Goal: Transaction & Acquisition: Purchase product/service

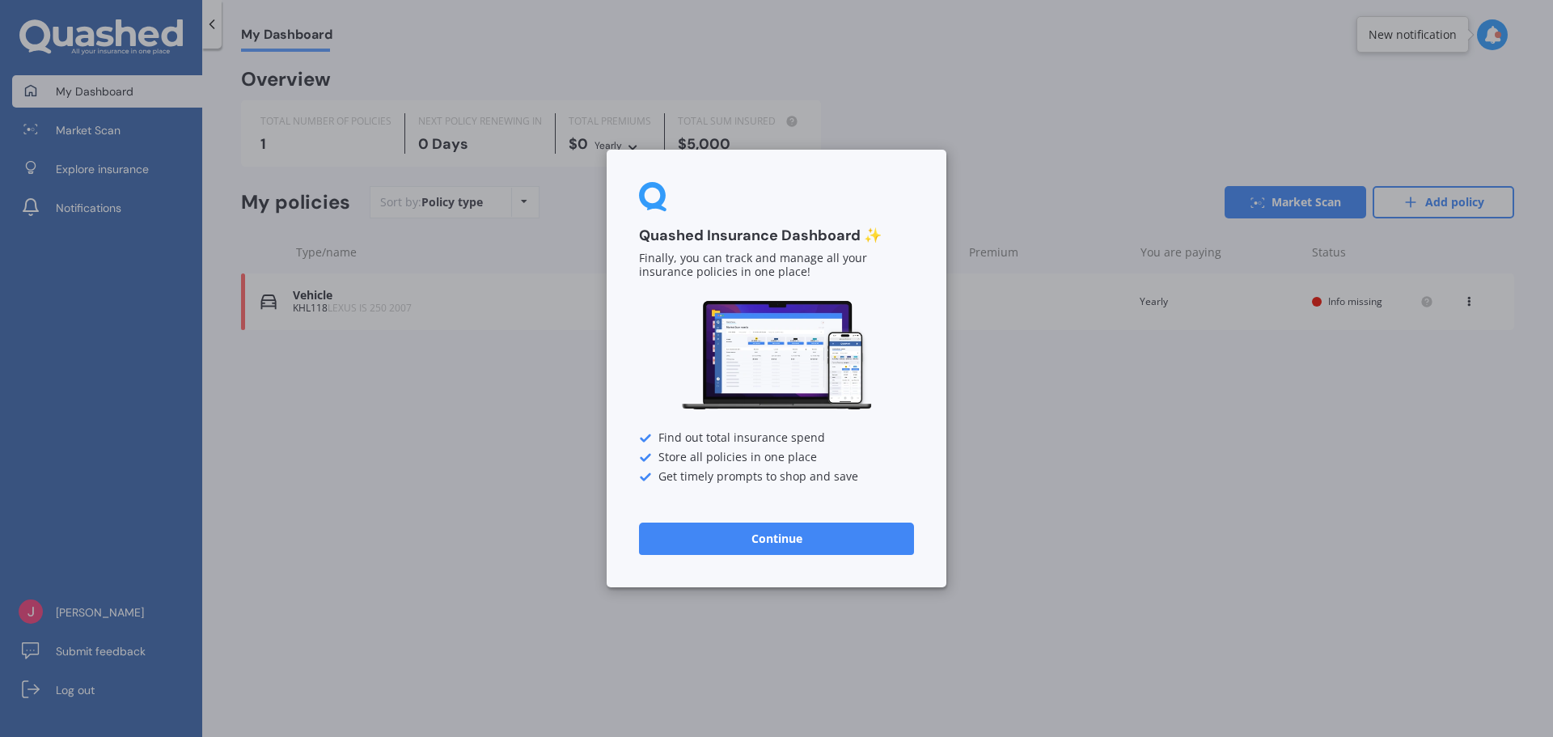
click at [790, 533] on button "Continue" at bounding box center [776, 538] width 275 height 32
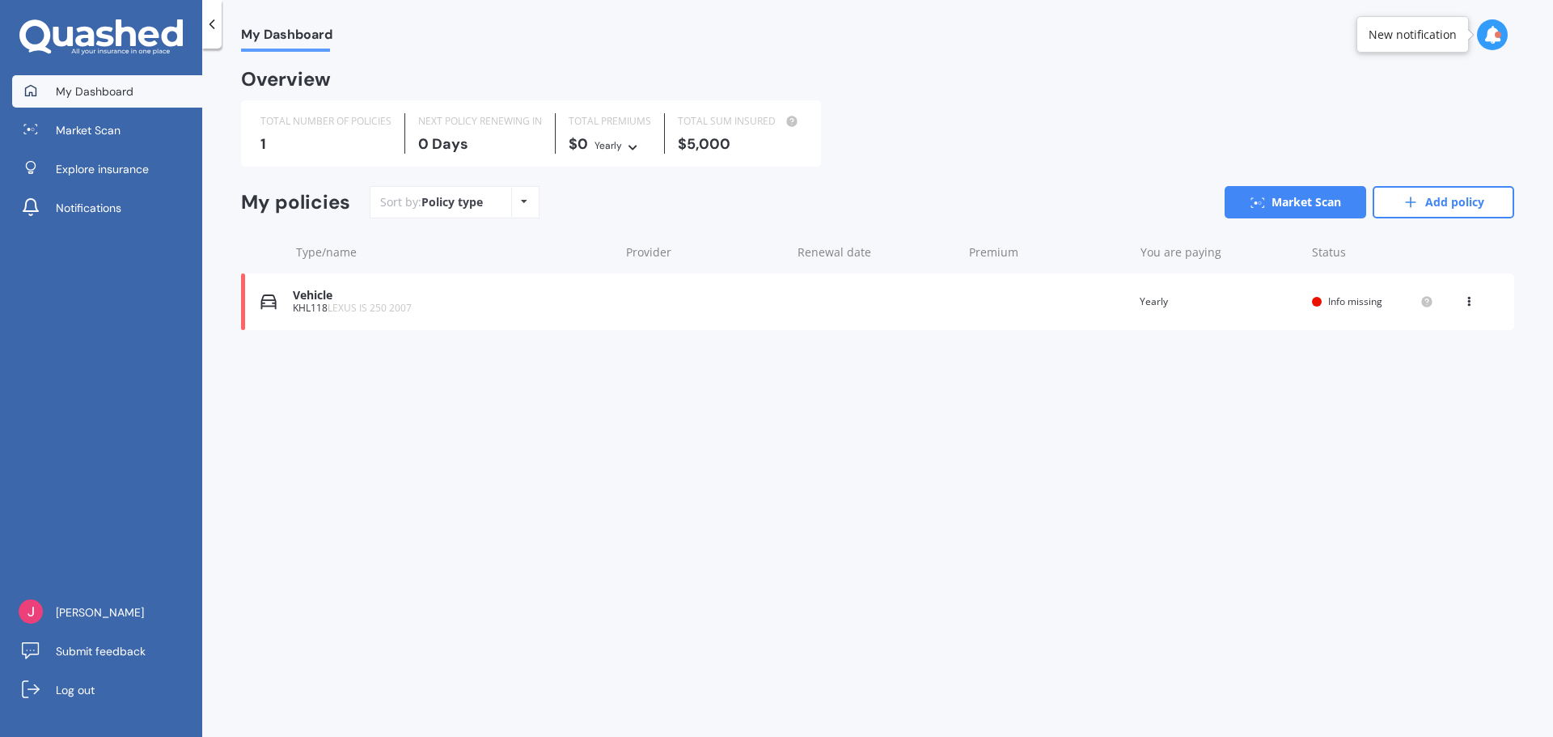
click at [318, 306] on div "KHL118 LEXUS IS 250 2007" at bounding box center [452, 307] width 318 height 11
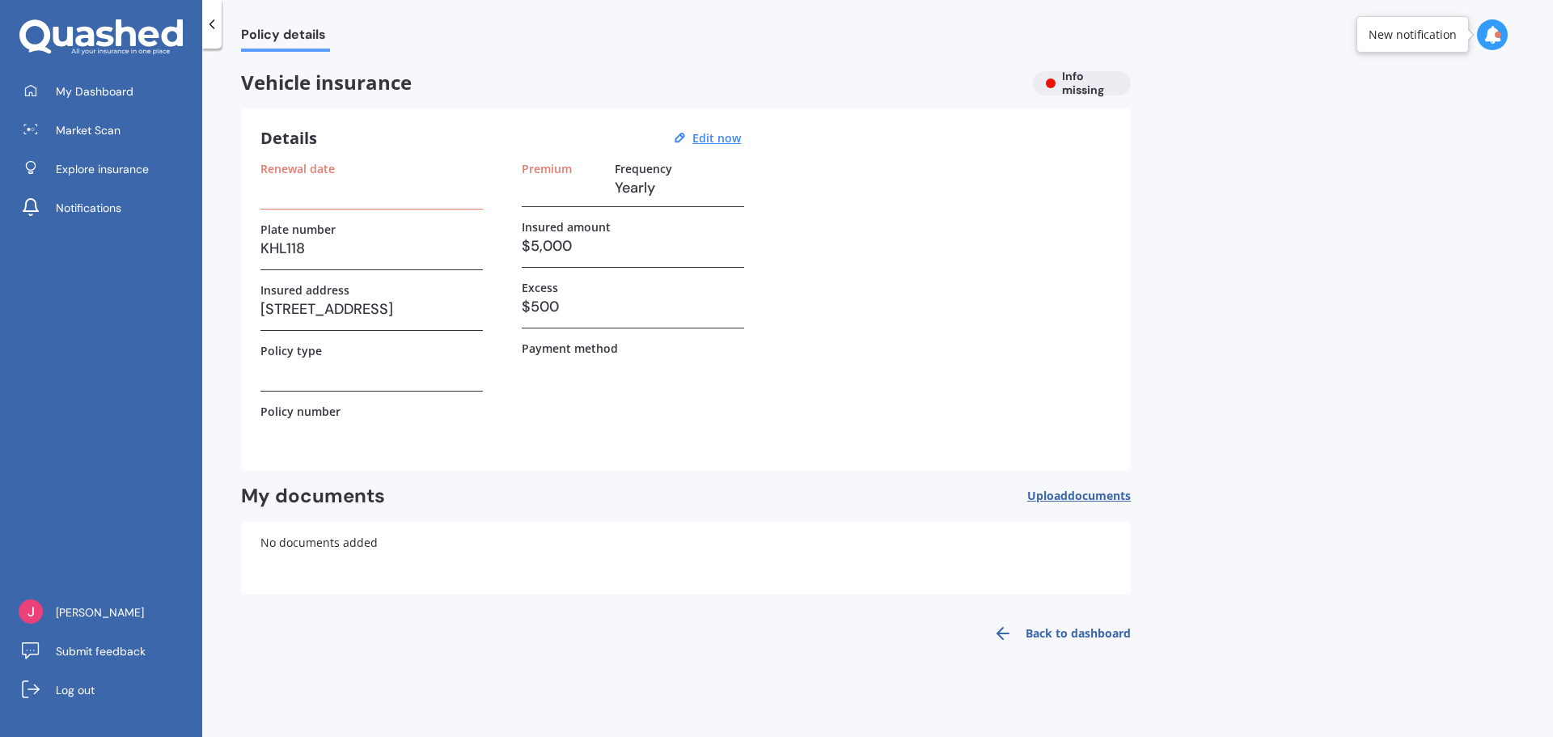
click at [582, 424] on div "Premium Frequency Yearly Insured amount $5,000 Excess $500 Payment method" at bounding box center [633, 307] width 222 height 290
click at [1088, 629] on link "Back to dashboard" at bounding box center [1056, 633] width 147 height 39
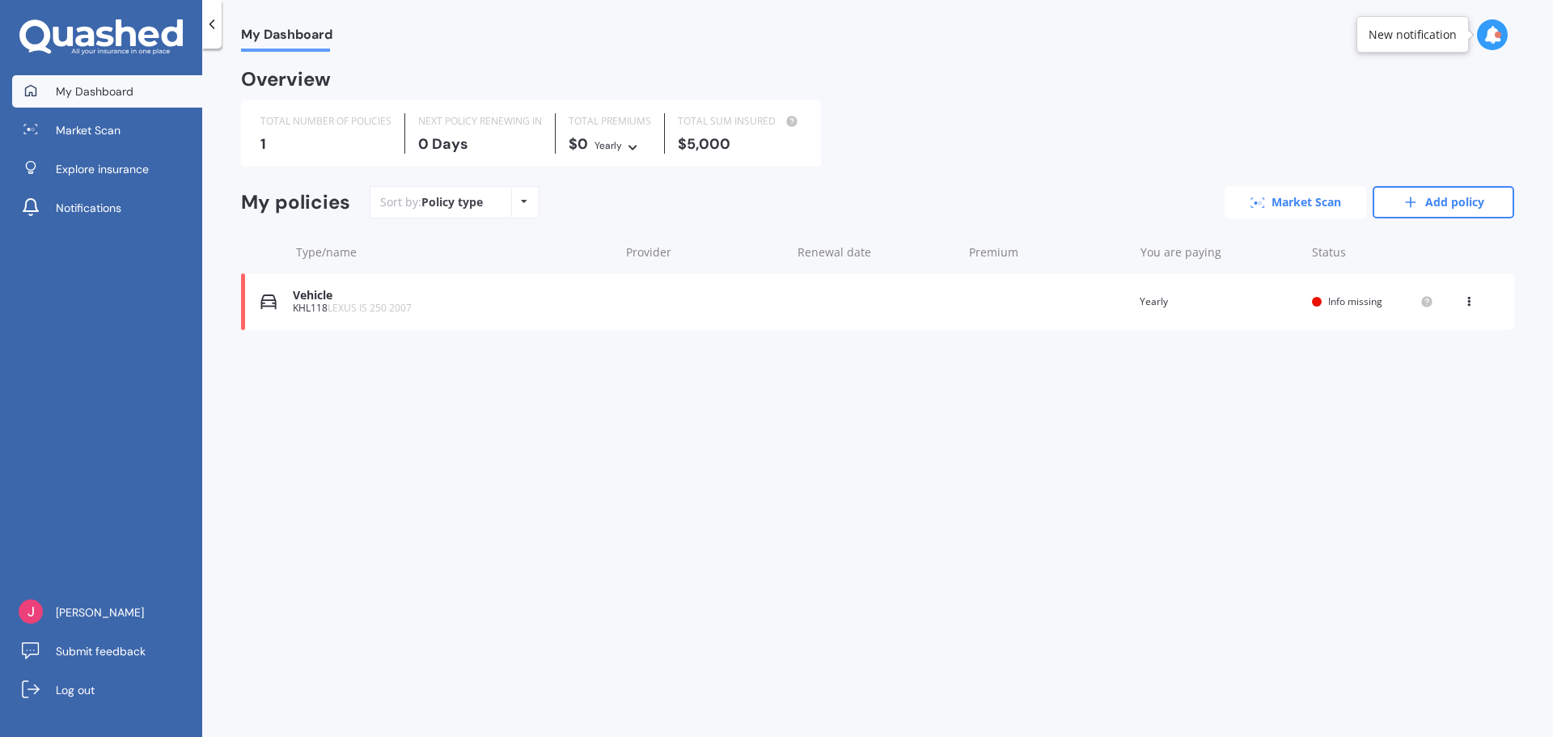
click at [1293, 200] on link "Market Scan" at bounding box center [1295, 202] width 142 height 32
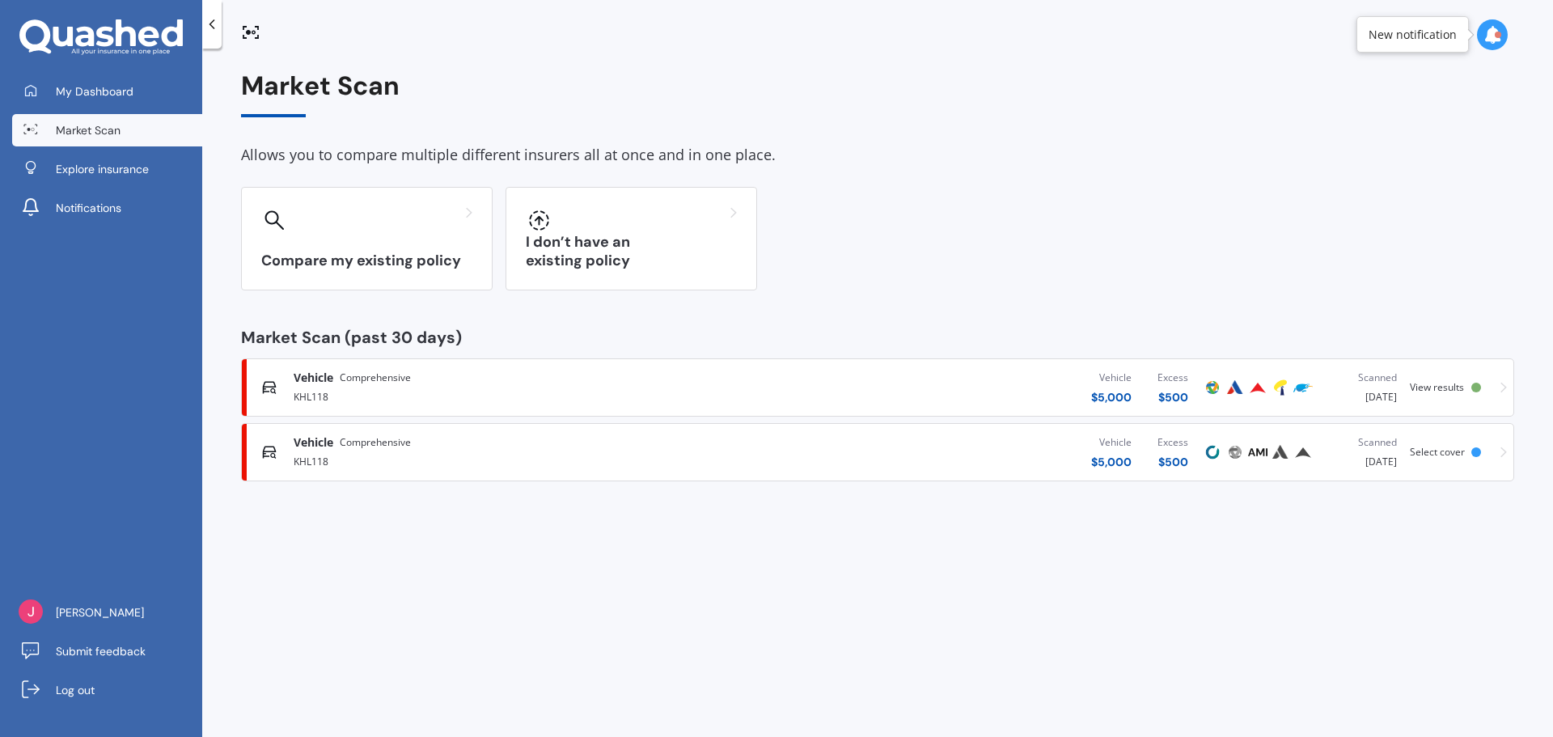
click at [1442, 386] on span "View results" at bounding box center [1437, 387] width 54 height 14
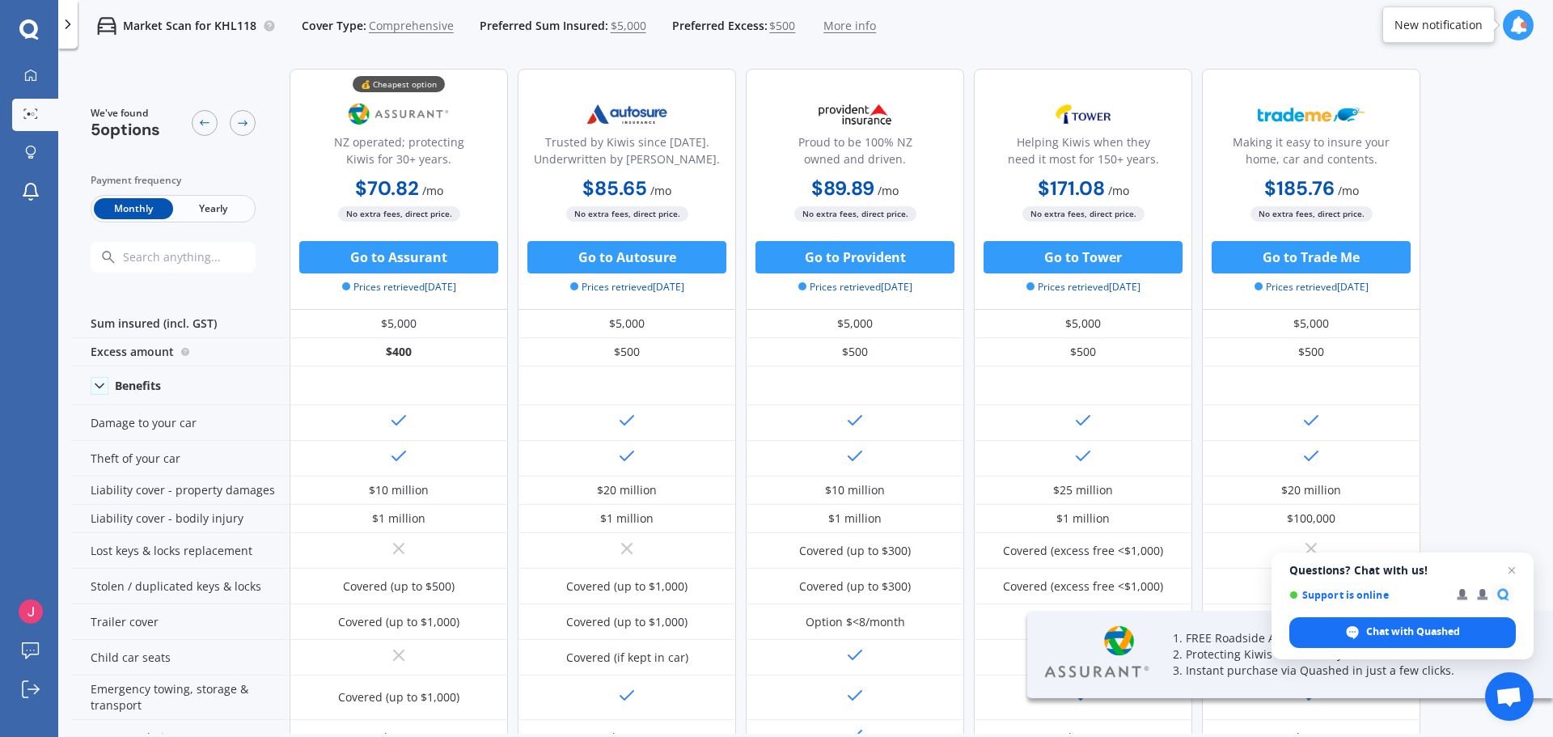
click at [214, 207] on span "Yearly" at bounding box center [212, 208] width 79 height 21
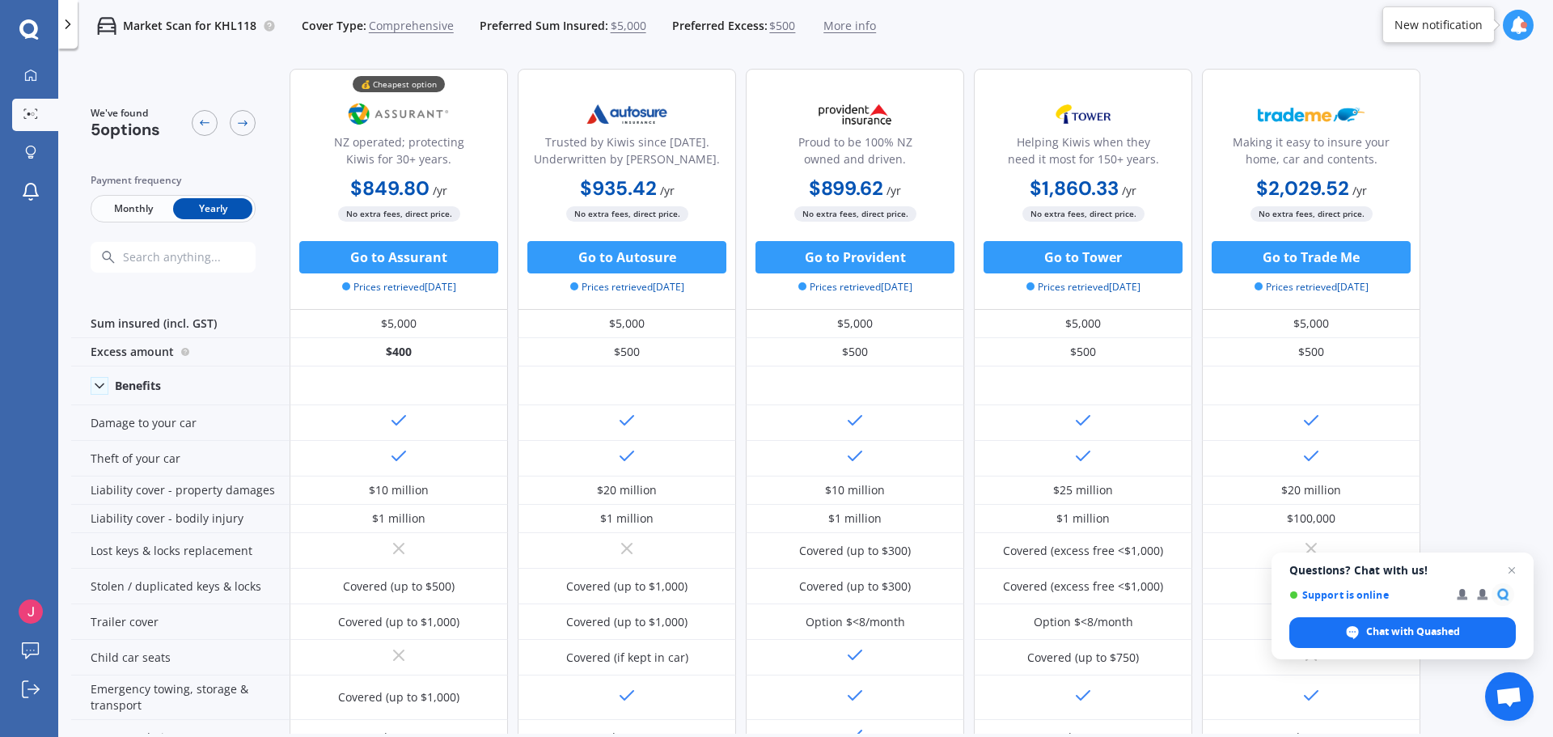
click at [412, 23] on span "Comprehensive" at bounding box center [411, 26] width 85 height 16
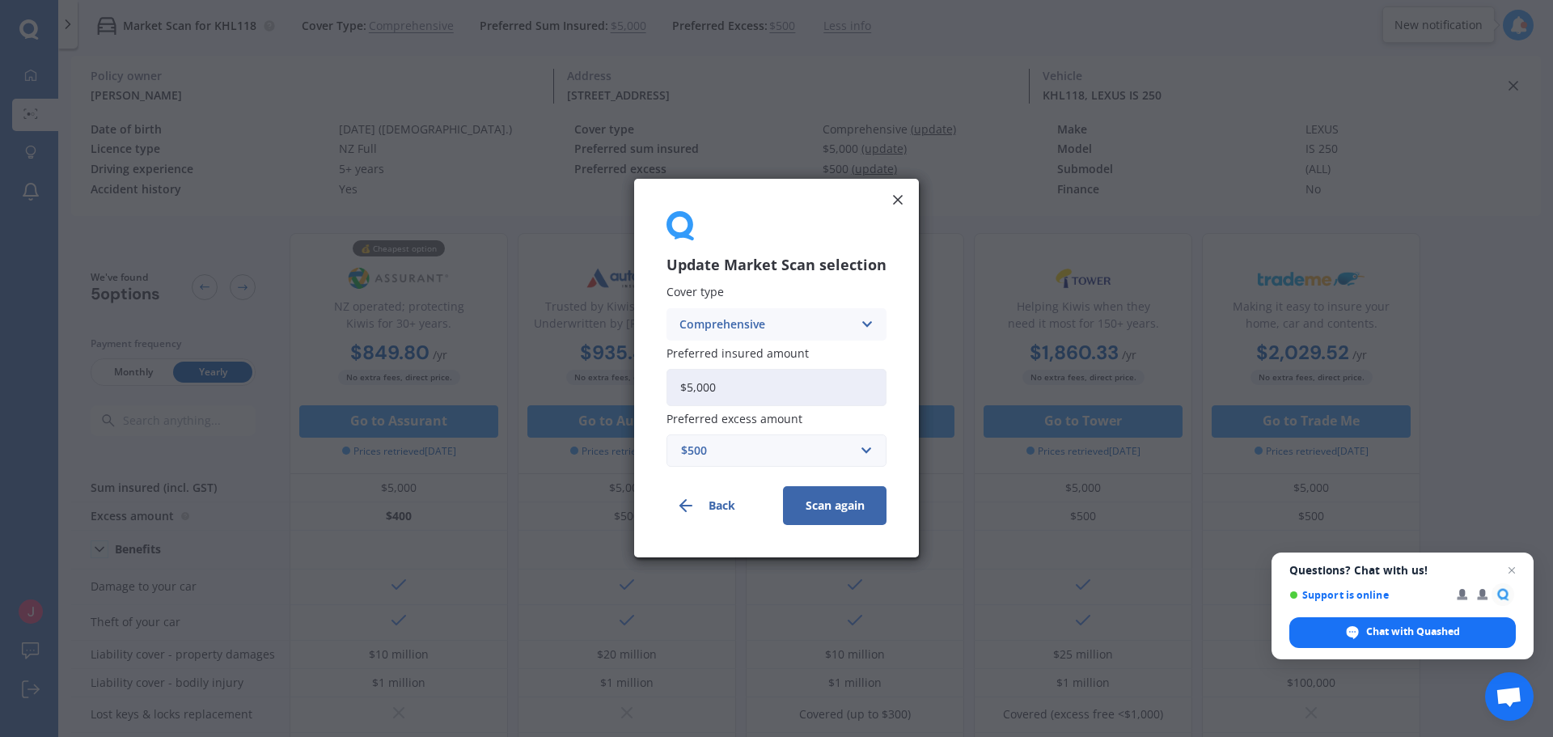
click at [864, 321] on icon at bounding box center [867, 324] width 14 height 18
click at [723, 382] on span "Third Party, Fire & Theft" at bounding box center [746, 384] width 133 height 11
click at [821, 510] on button "Scan again" at bounding box center [835, 506] width 104 height 39
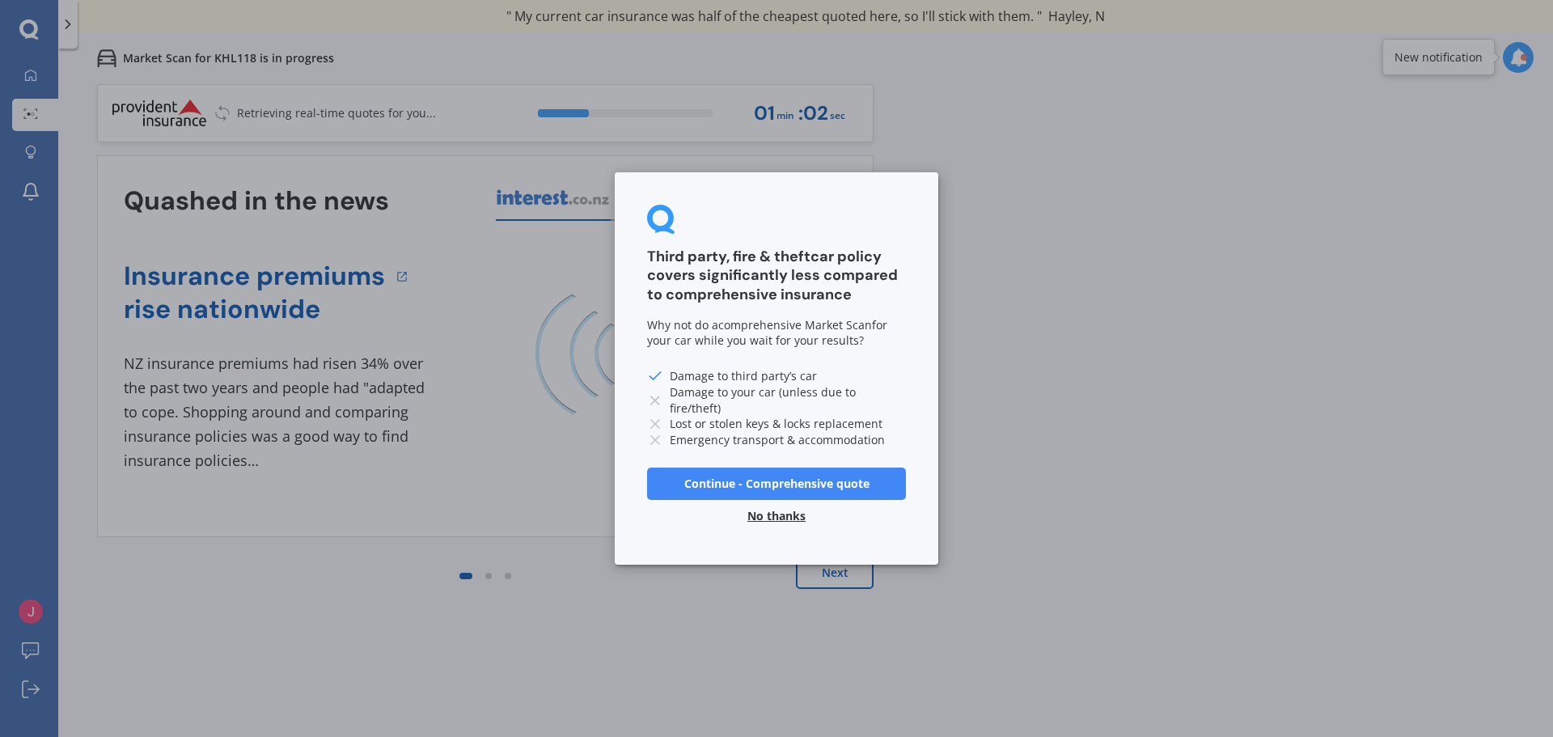
click at [784, 514] on button "No thanks" at bounding box center [777, 516] width 78 height 32
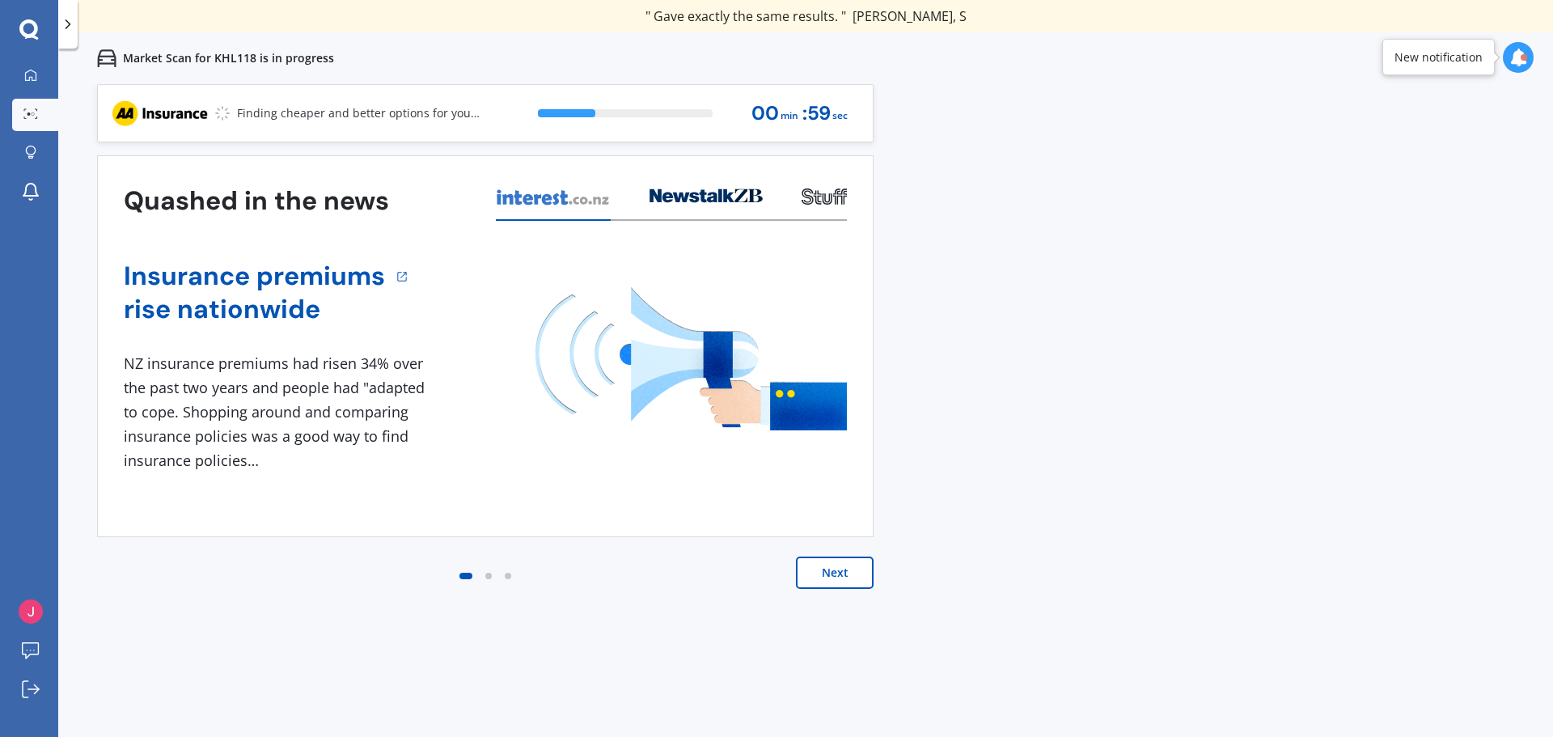
click at [833, 569] on button "Next" at bounding box center [835, 572] width 78 height 32
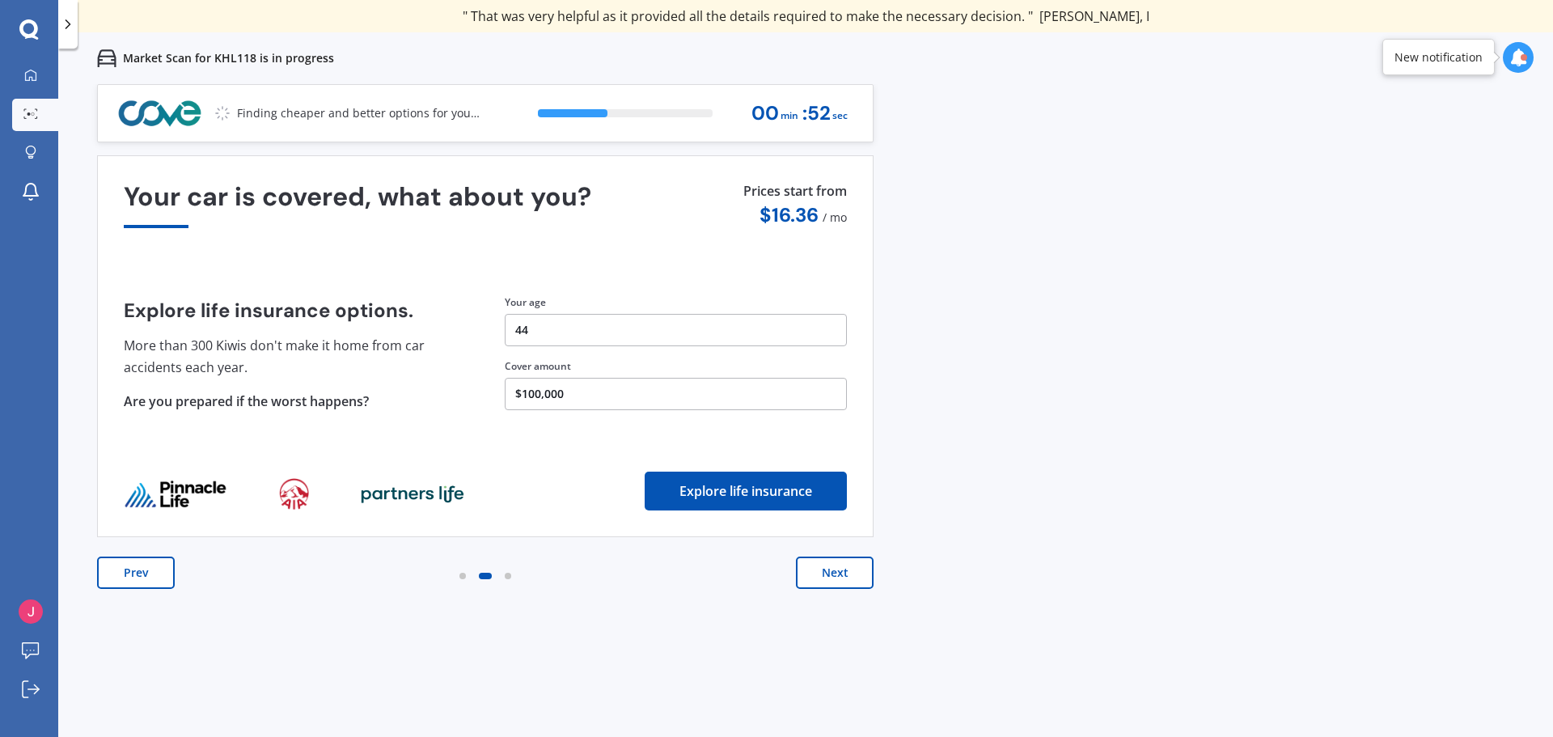
click at [840, 577] on button "Next" at bounding box center [835, 572] width 78 height 32
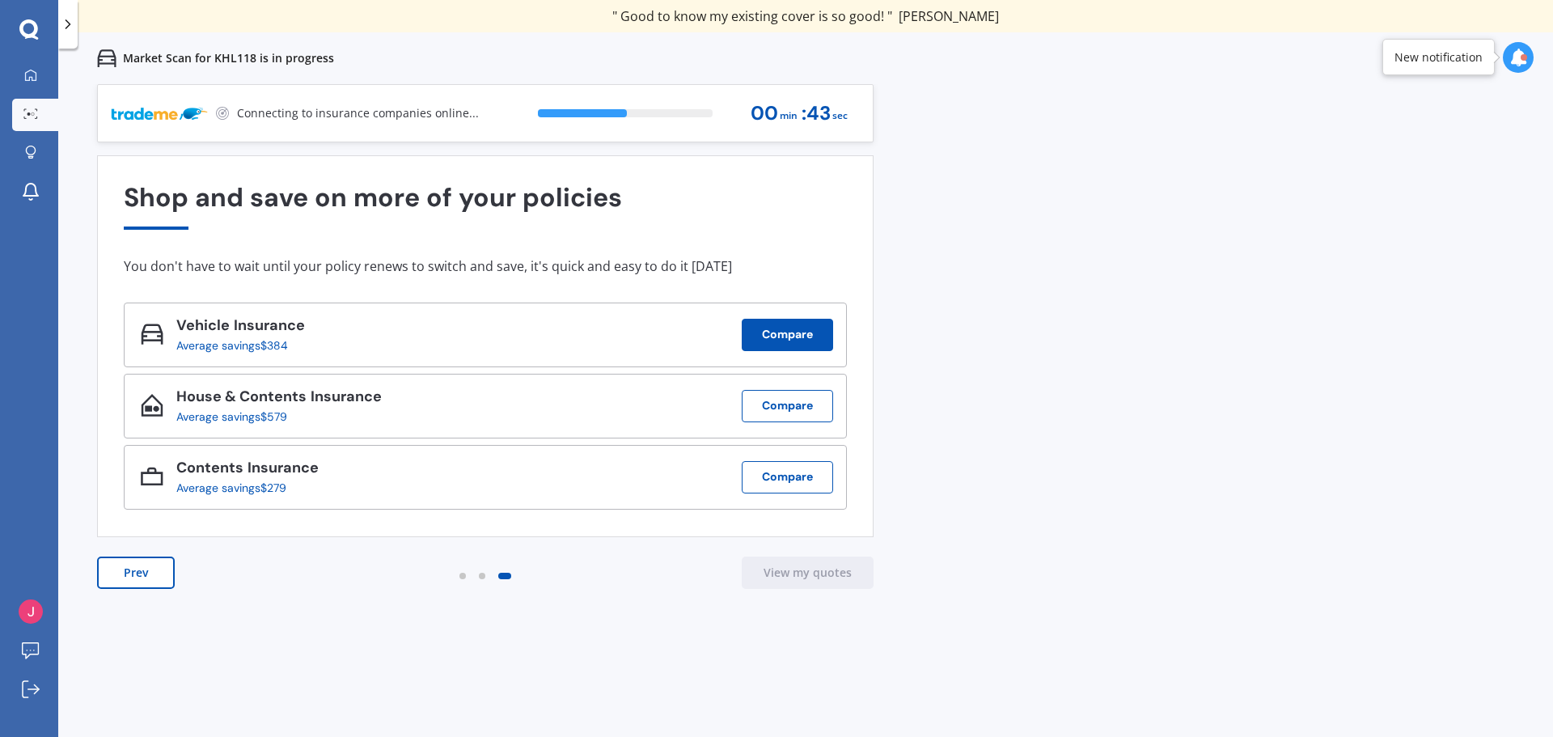
click at [788, 338] on button "Compare" at bounding box center [787, 335] width 91 height 32
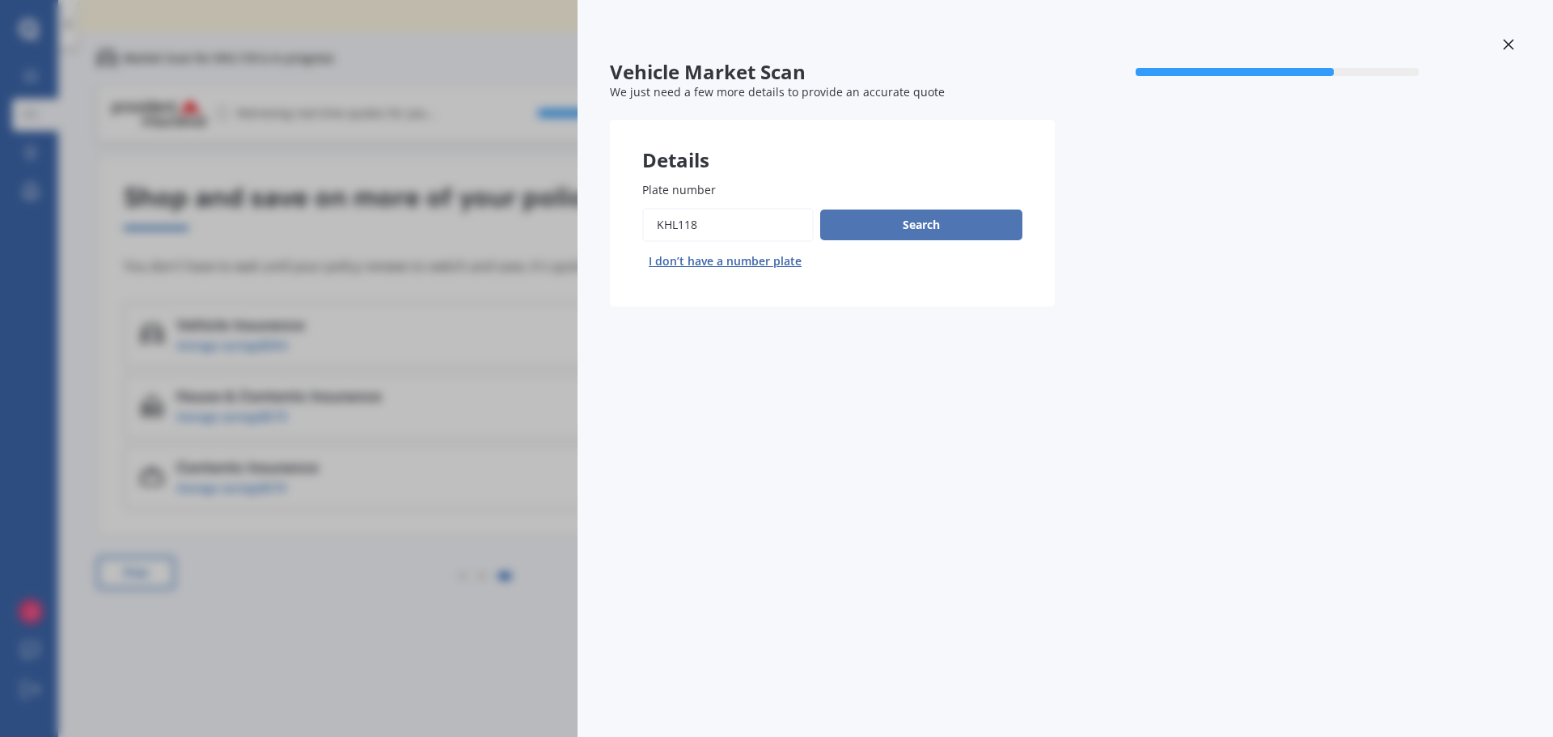
click at [892, 225] on button "Search" at bounding box center [921, 224] width 202 height 31
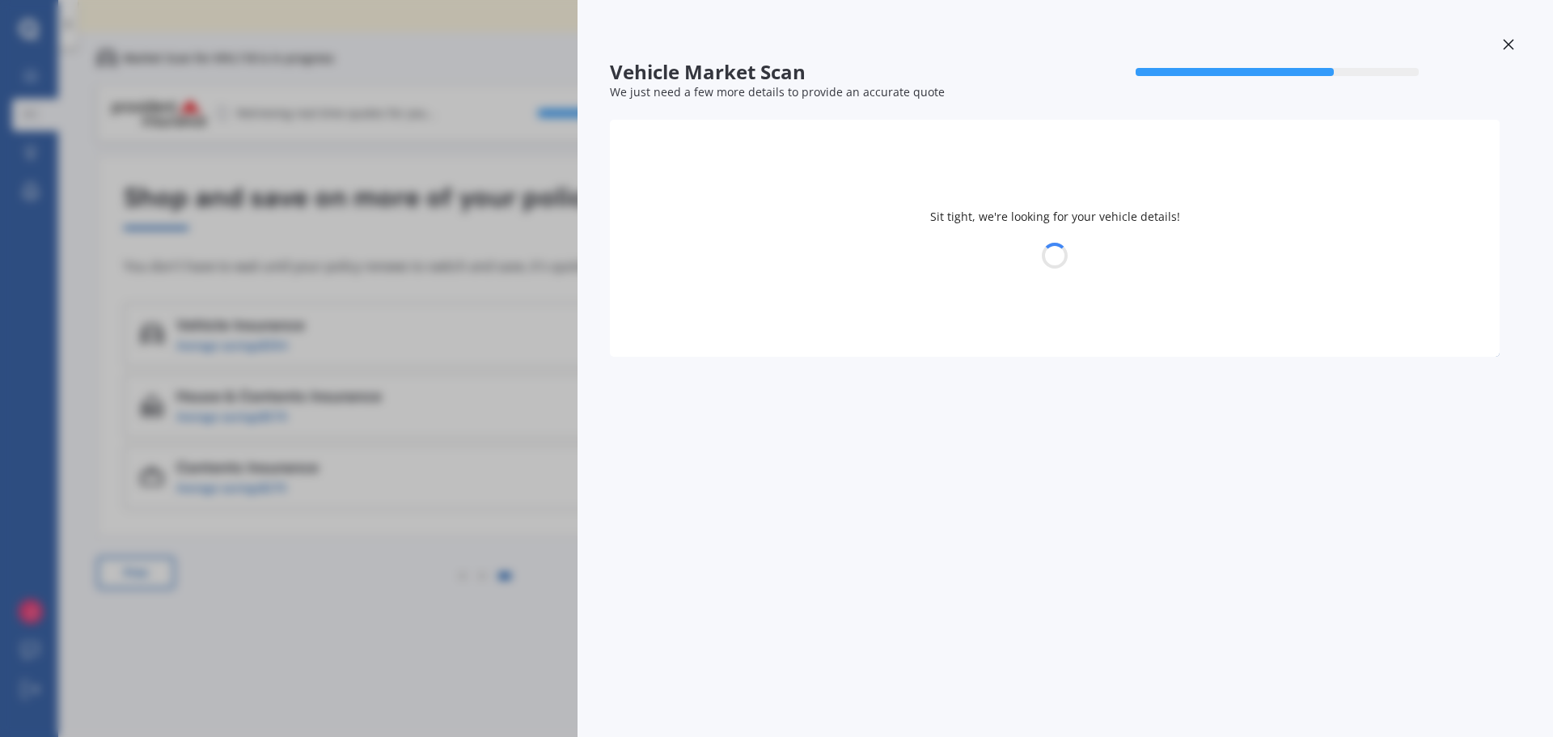
select select "LEXUS"
select select "18"
select select "07"
select select "1981"
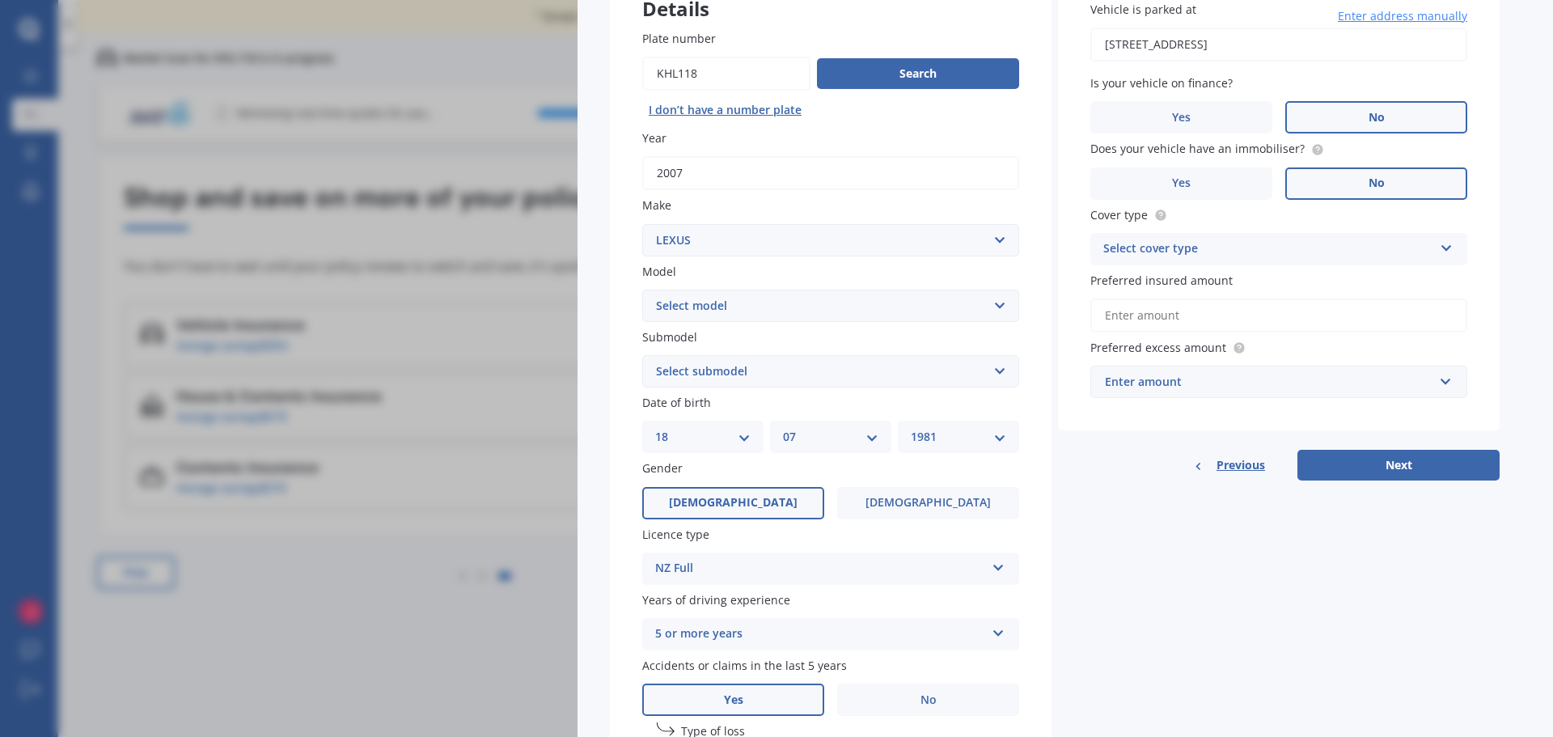
scroll to position [162, 0]
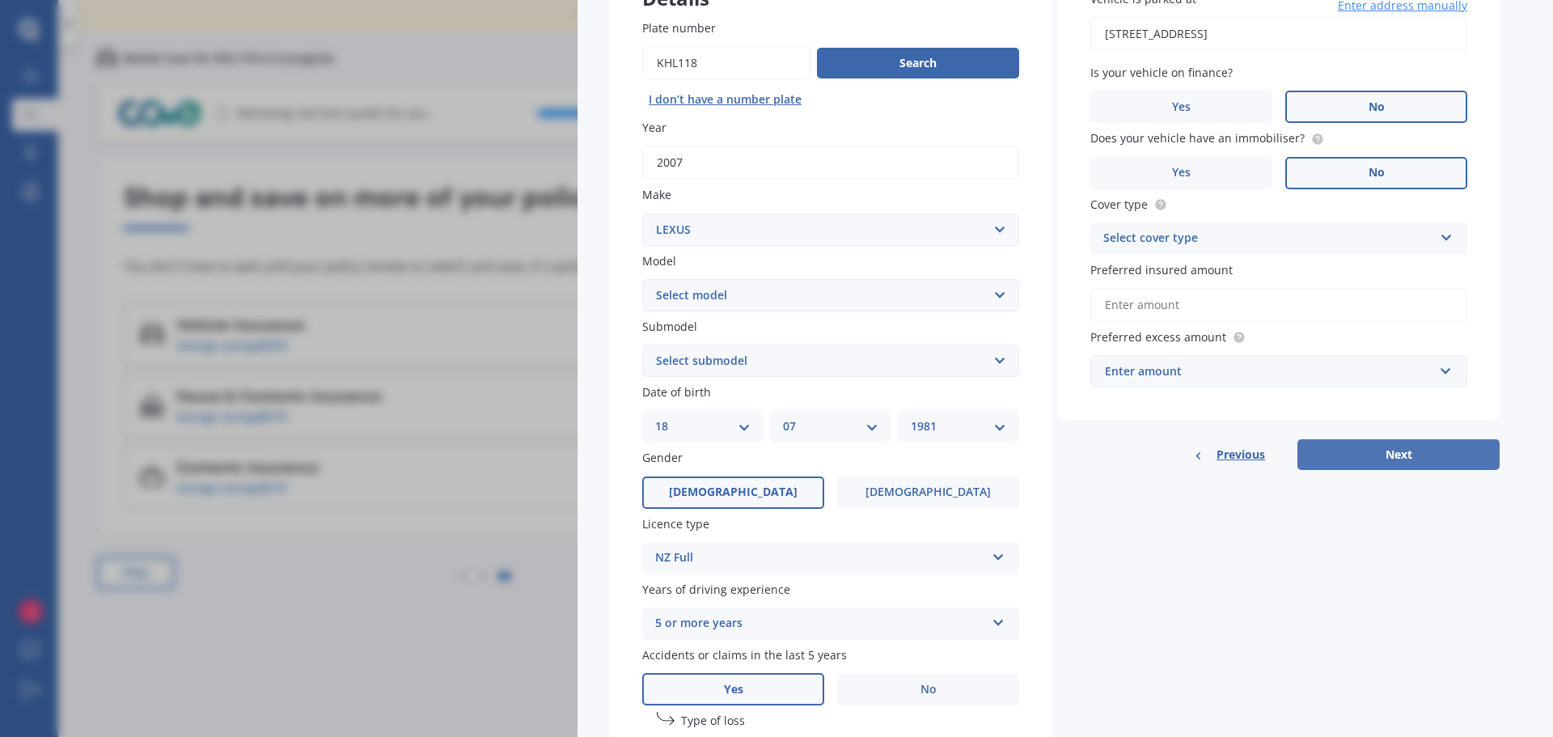
click at [1392, 448] on button "Next" at bounding box center [1398, 454] width 202 height 31
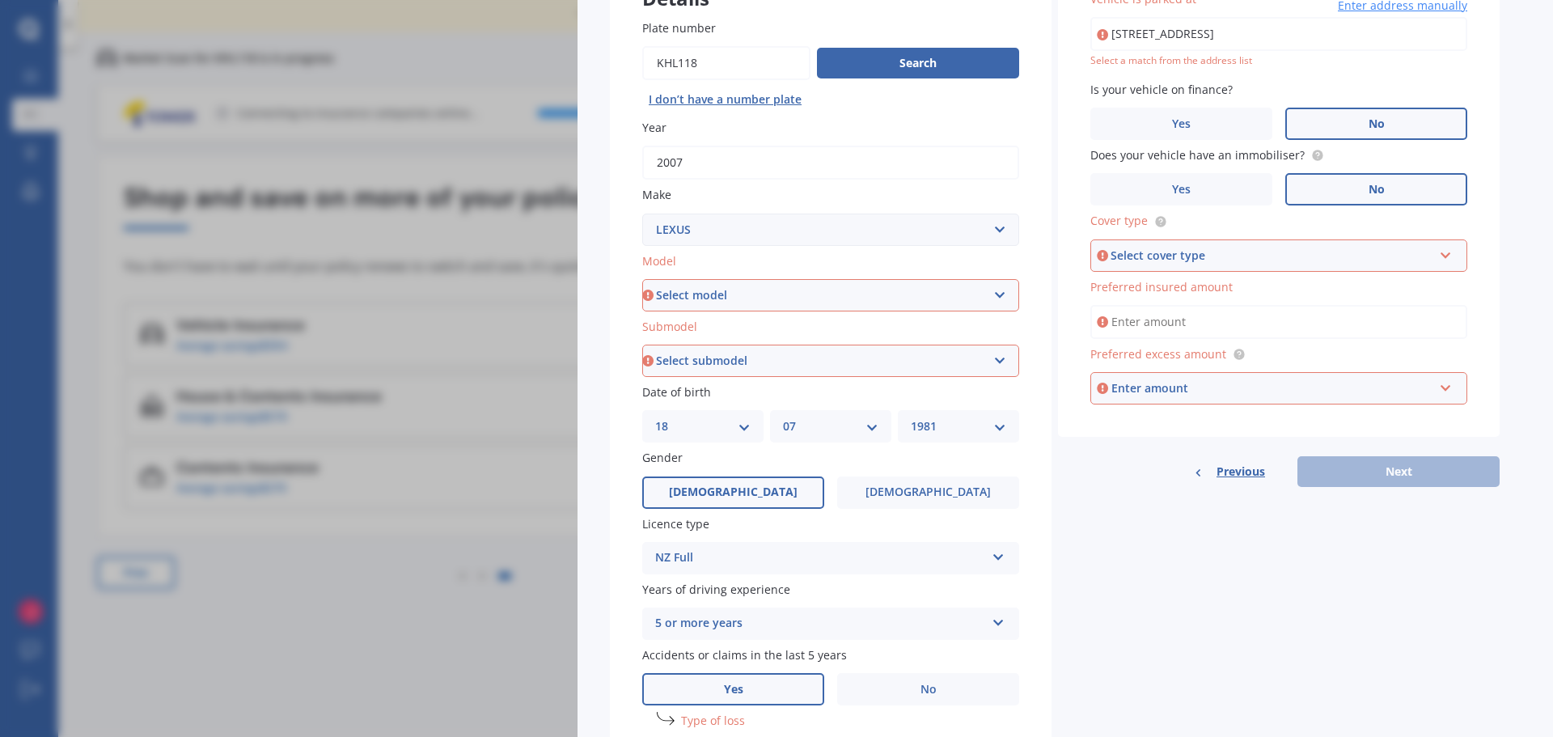
click at [1260, 256] on div "Select cover type" at bounding box center [1271, 256] width 322 height 18
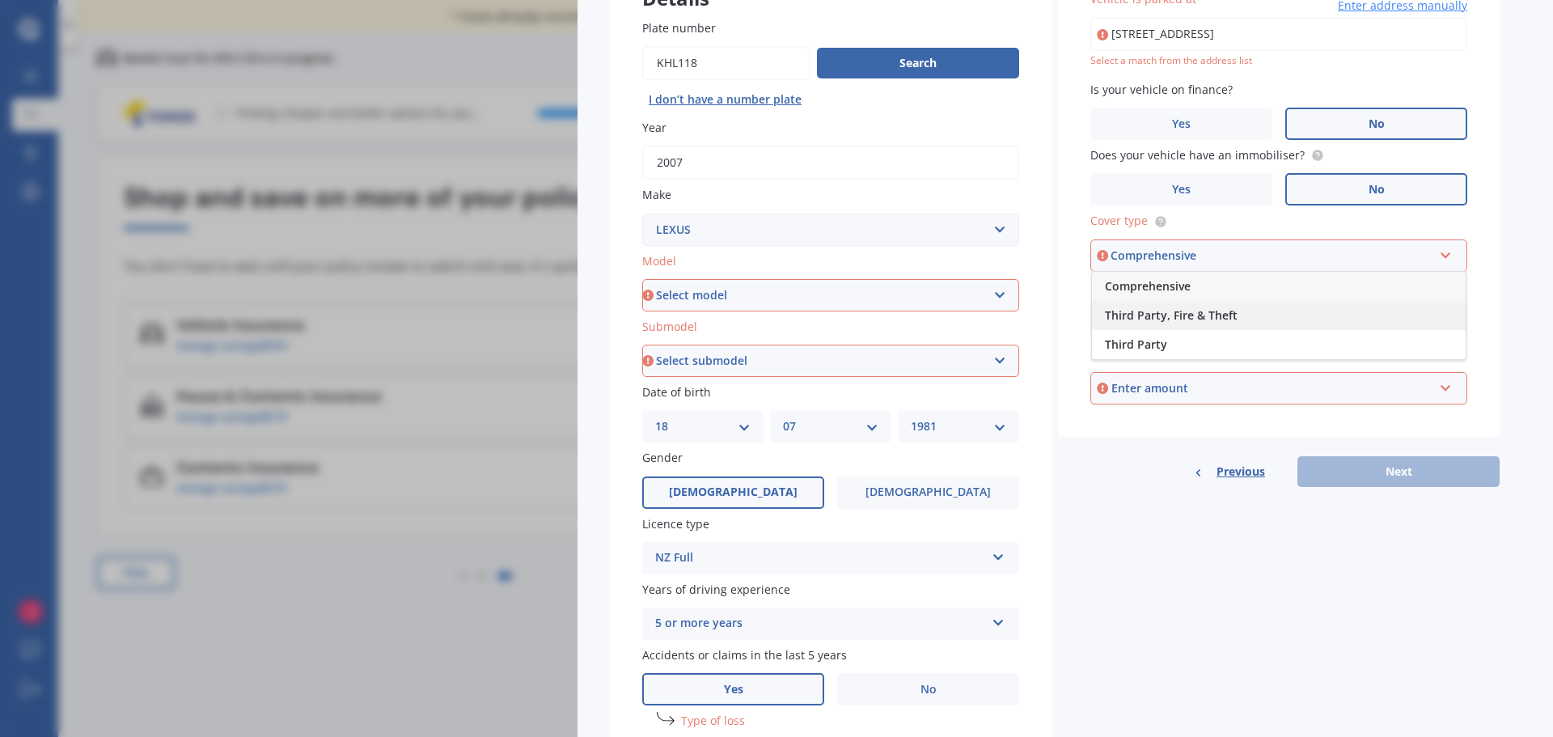
click at [1161, 313] on span "Third Party, Fire & Theft" at bounding box center [1171, 314] width 133 height 15
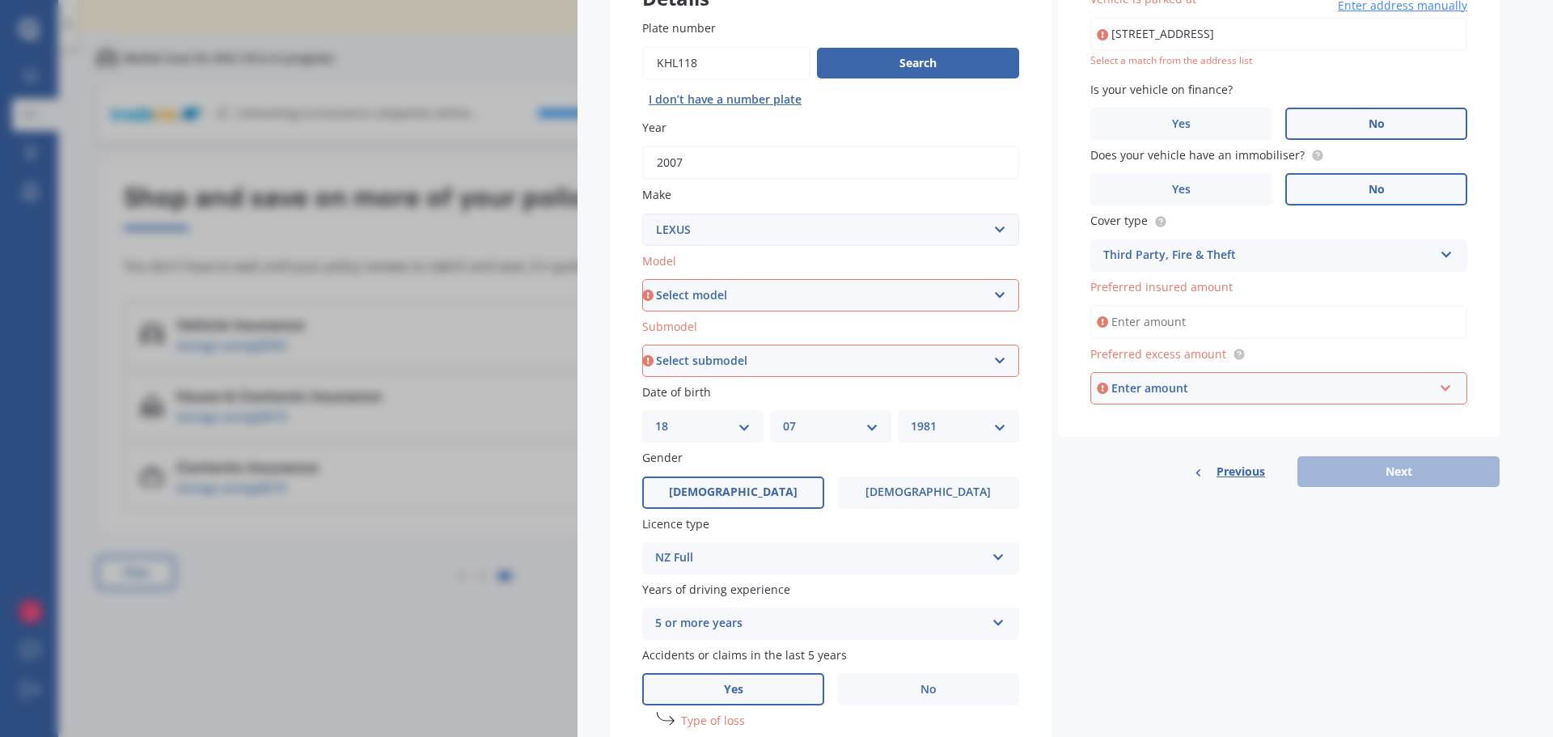
click at [1345, 389] on div "Enter amount" at bounding box center [1272, 388] width 322 height 18
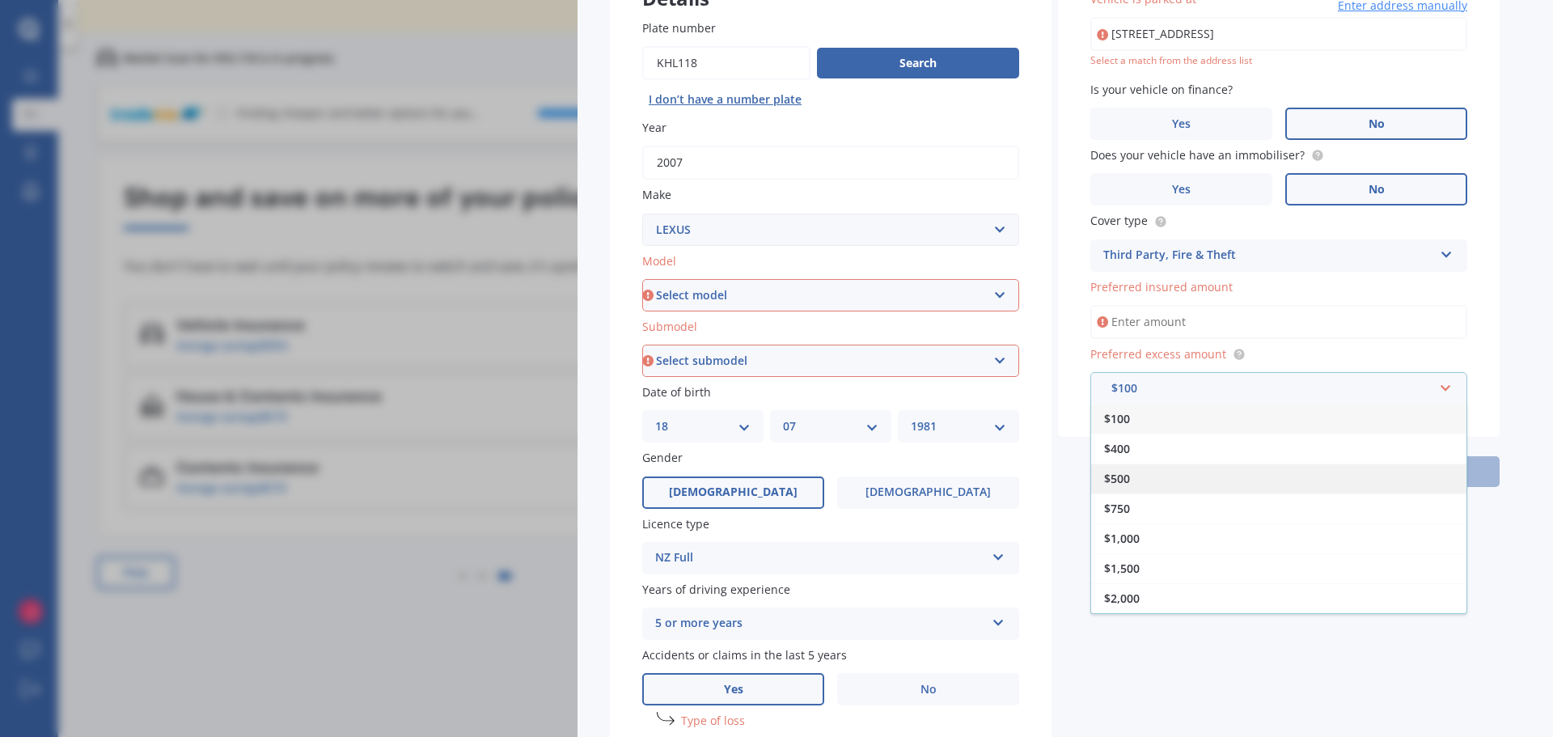
click at [1127, 476] on span "$500" at bounding box center [1117, 478] width 26 height 15
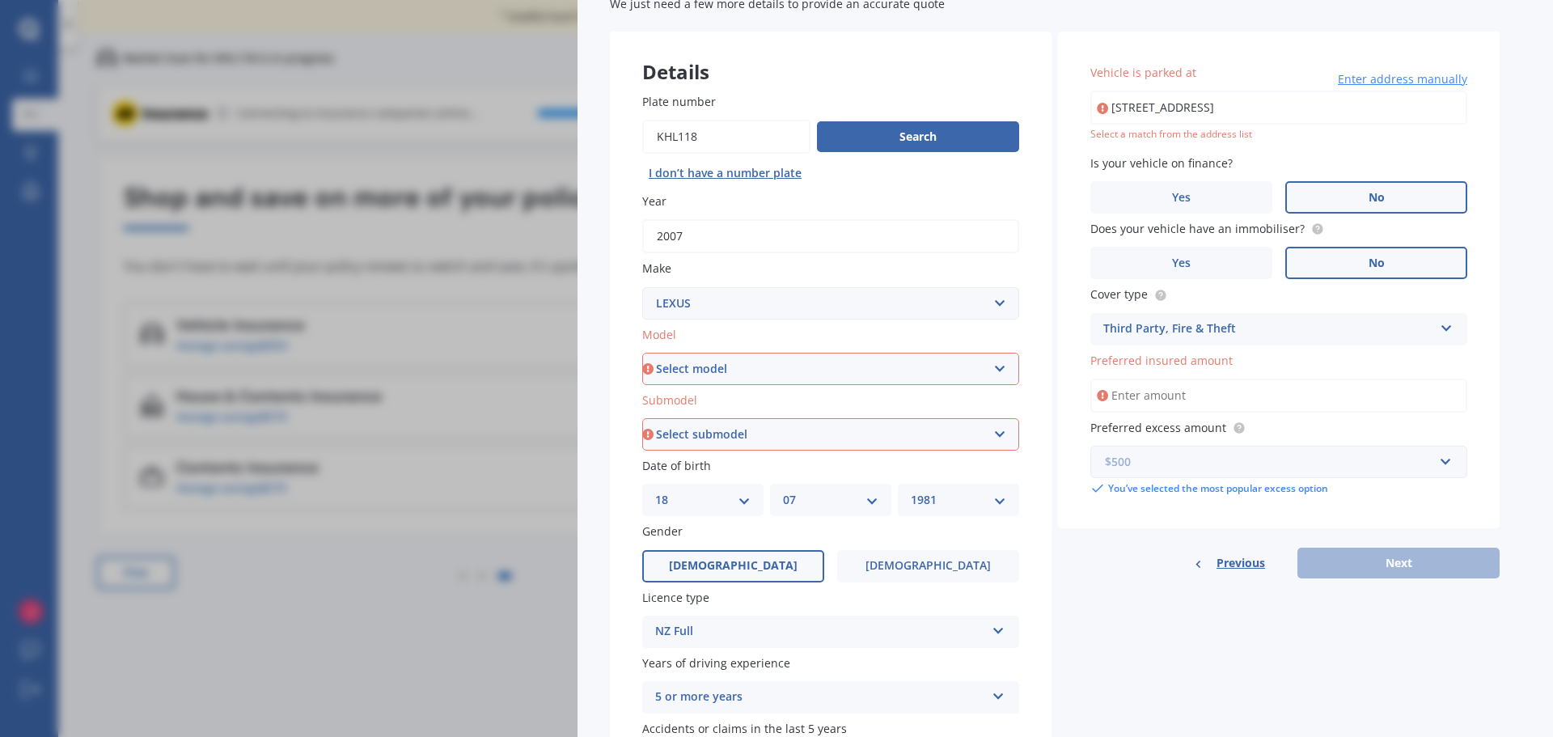
scroll to position [0, 0]
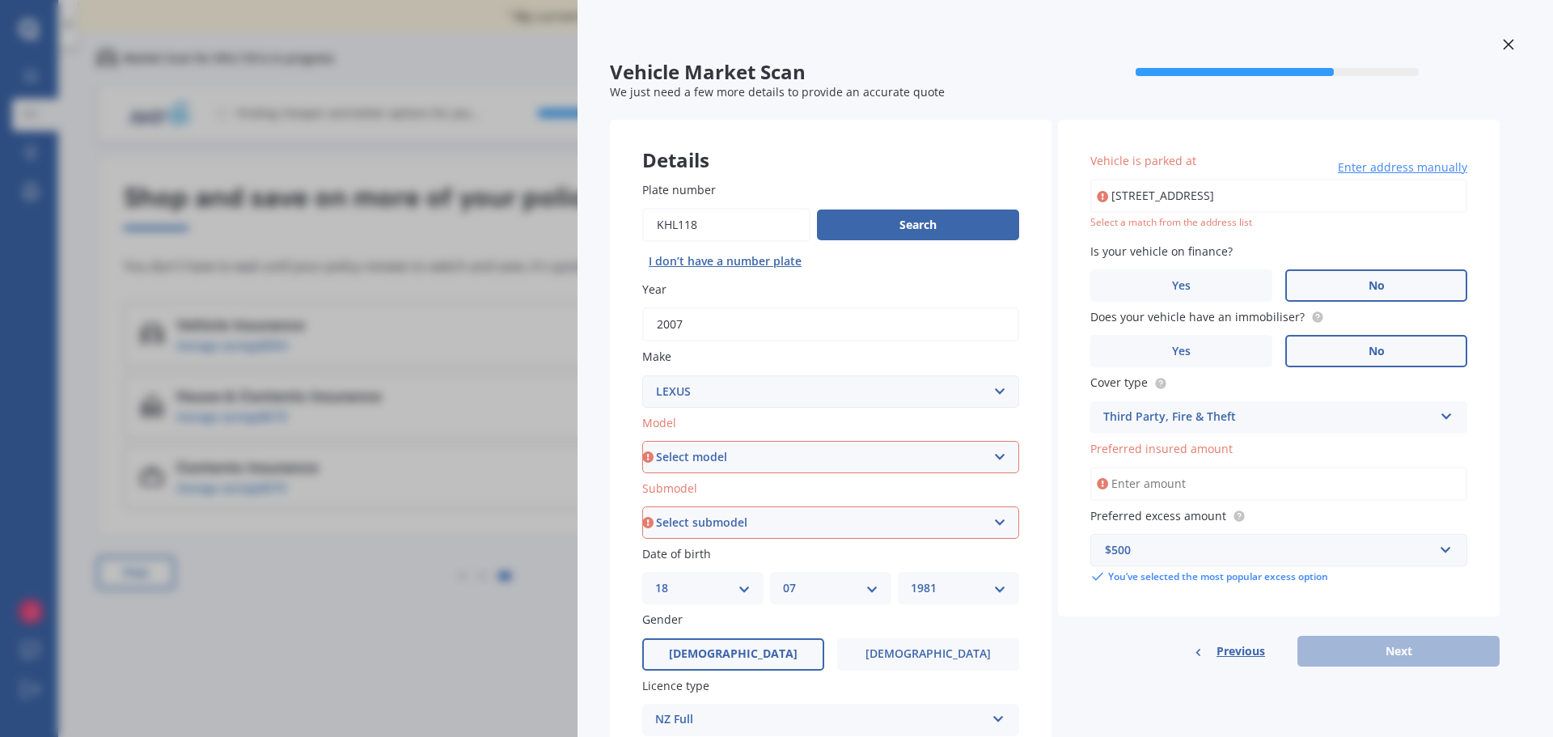
click at [1301, 190] on input "[STREET_ADDRESS]" at bounding box center [1278, 196] width 377 height 34
type input "[STREET_ADDRESS]"
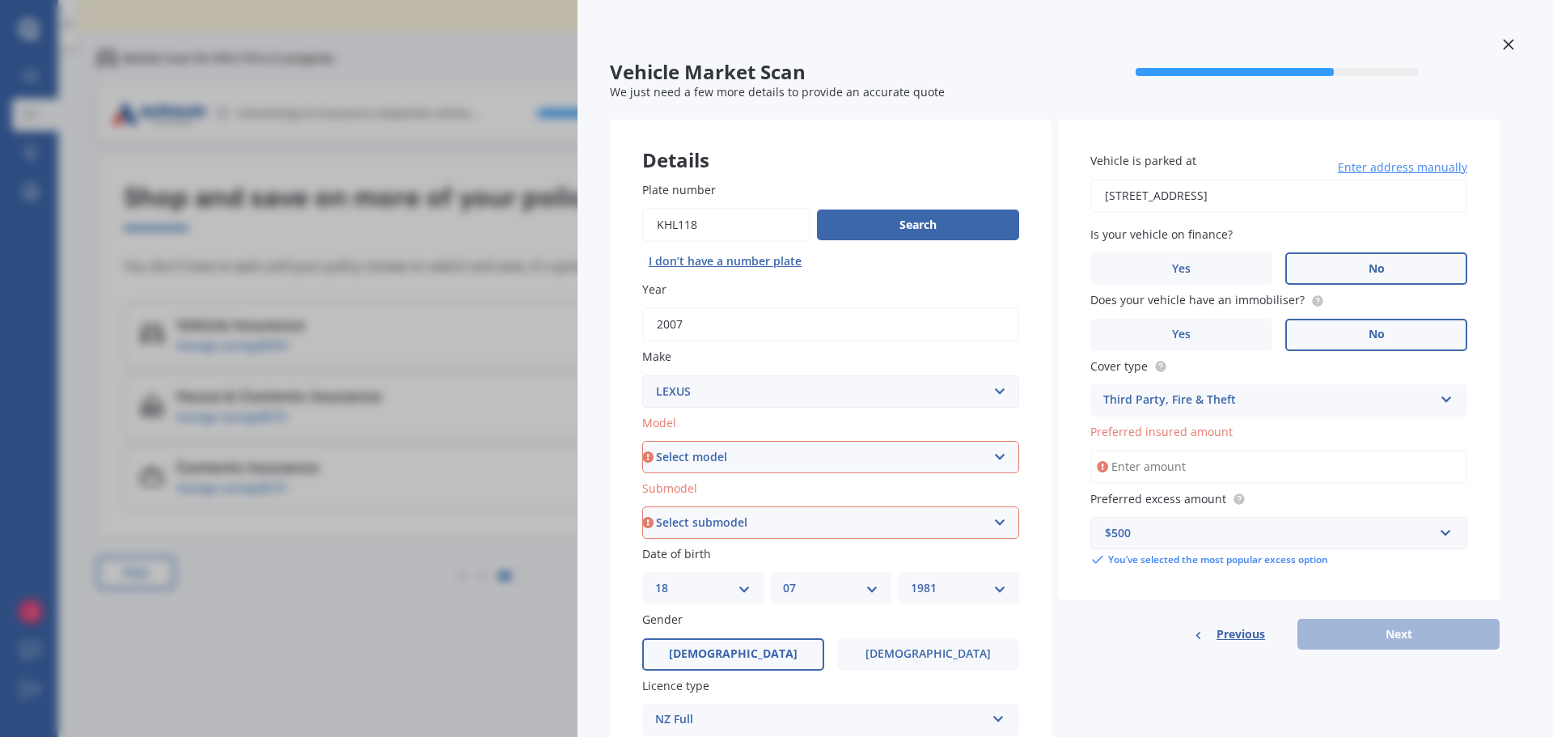
click at [1167, 465] on input "Preferred insured amount" at bounding box center [1278, 467] width 377 height 34
type input "$5,000"
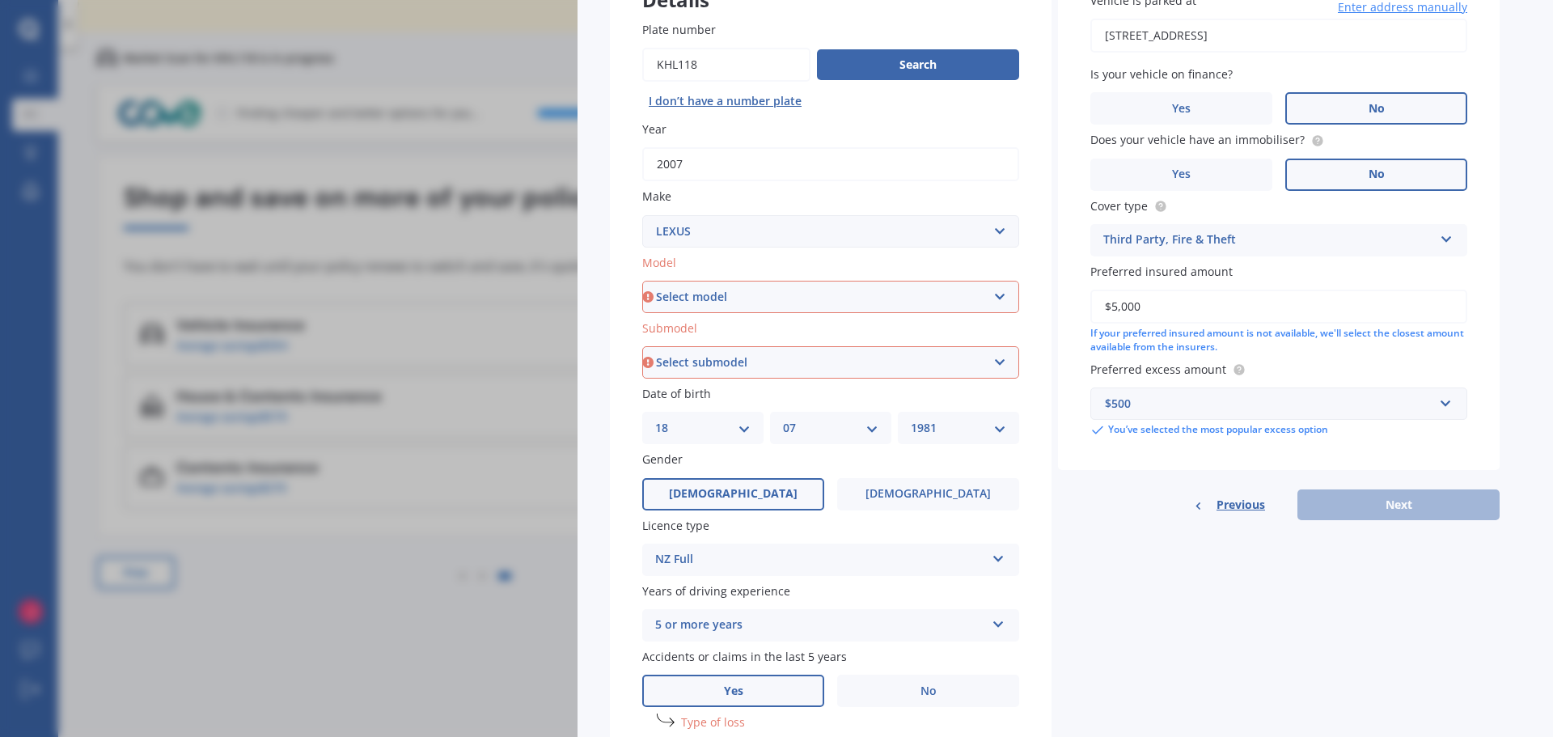
scroll to position [162, 0]
click at [903, 295] on select "Select model AS 460 CT 200 ES 300 ES 350 GS 250 GS 300 GS 350 GS 430 GS 450 GS …" at bounding box center [830, 295] width 377 height 32
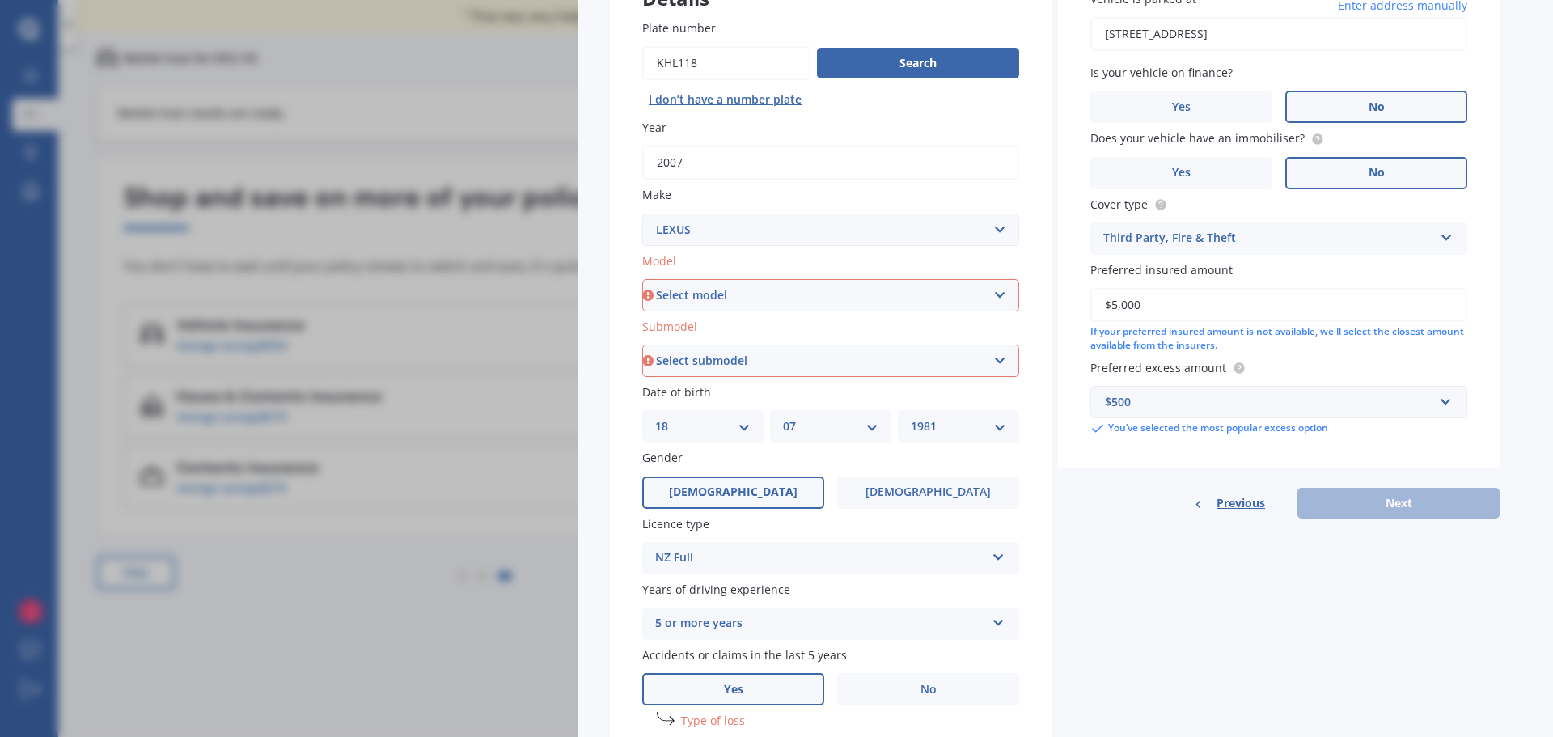
select select "IS 250"
click at [642, 279] on select "Select model AS 460 CT 200 ES 300 ES 350 GS 250 GS 300 GS 350 GS 430 GS 450 GS …" at bounding box center [830, 295] width 377 height 32
click at [986, 355] on select "Select submodel (All)" at bounding box center [830, 361] width 377 height 32
select select "(ALL)"
click at [642, 345] on select "Select submodel (All)" at bounding box center [830, 361] width 377 height 32
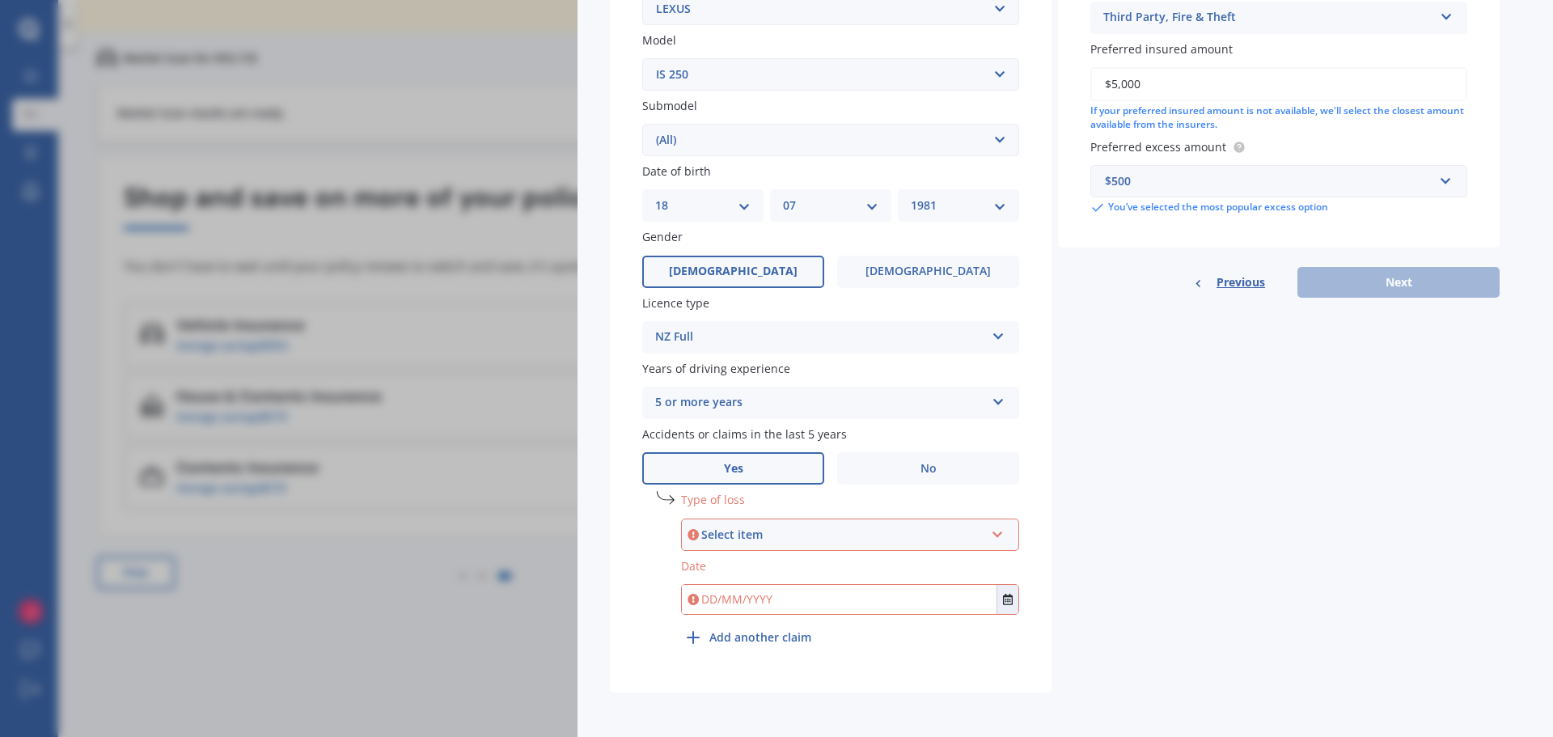
scroll to position [383, 0]
click at [792, 544] on div "Select item At fault accident Not at fault accident" at bounding box center [850, 534] width 338 height 32
click at [772, 595] on span "Not at fault accident" at bounding box center [753, 593] width 115 height 15
click at [795, 604] on input "text" at bounding box center [839, 598] width 315 height 29
type input "[DATE]"
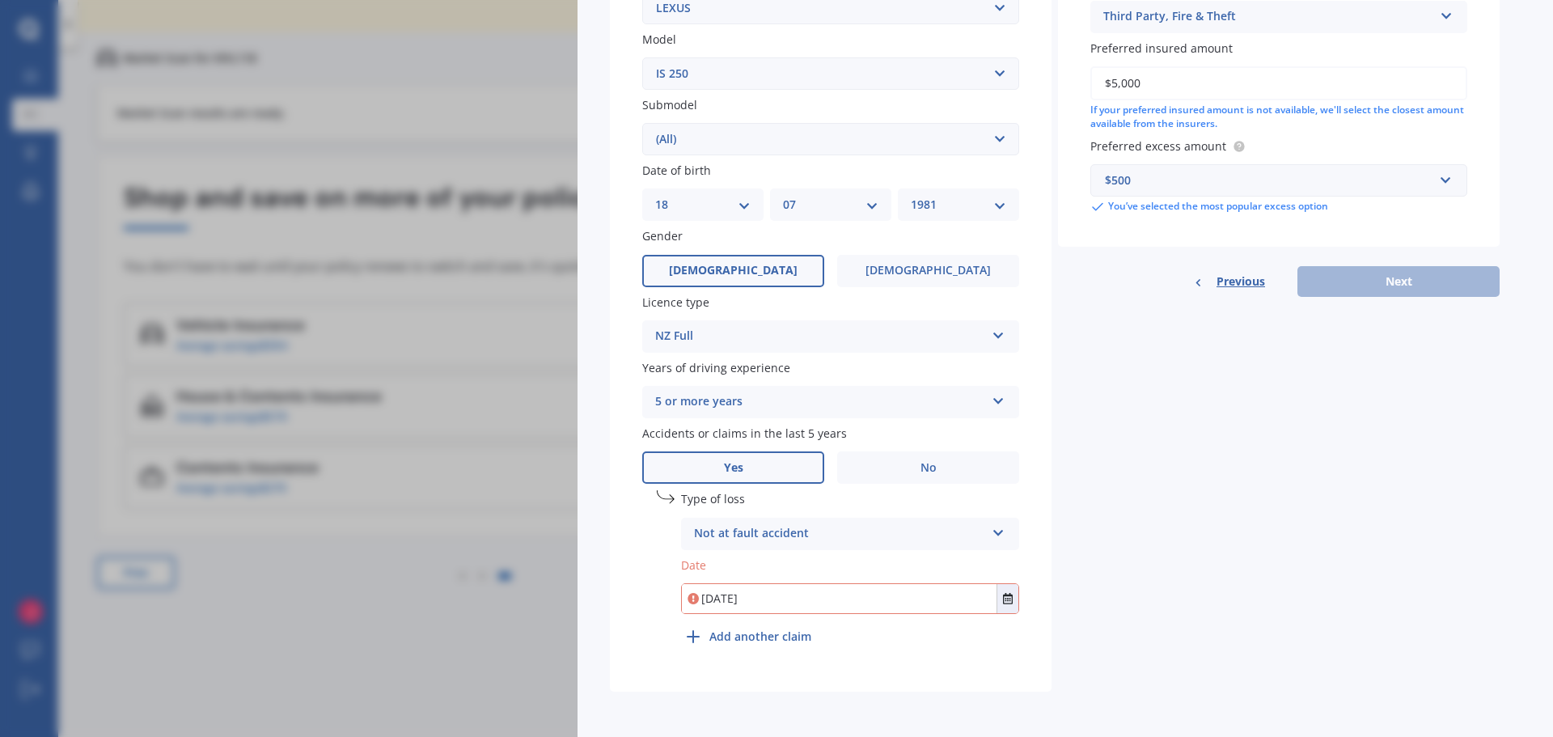
click at [1141, 669] on div "Details Plate number Search I don’t have a number plate Year [DATE] Make Select…" at bounding box center [1055, 213] width 890 height 955
click at [1343, 287] on button "Next" at bounding box center [1398, 281] width 202 height 31
select select "18"
select select "07"
select select "1981"
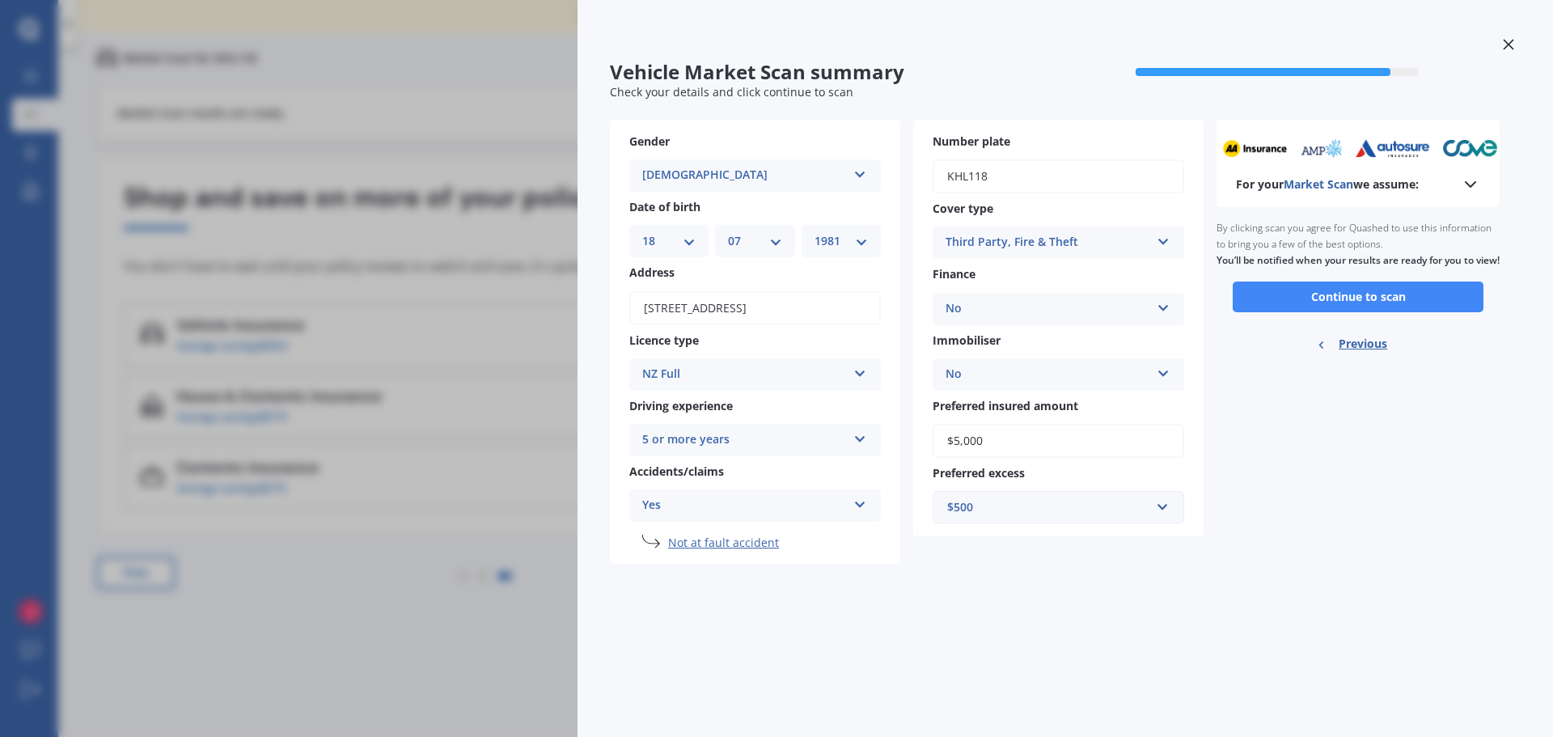
scroll to position [0, 0]
click at [1364, 312] on button "Continue to scan" at bounding box center [1358, 296] width 251 height 31
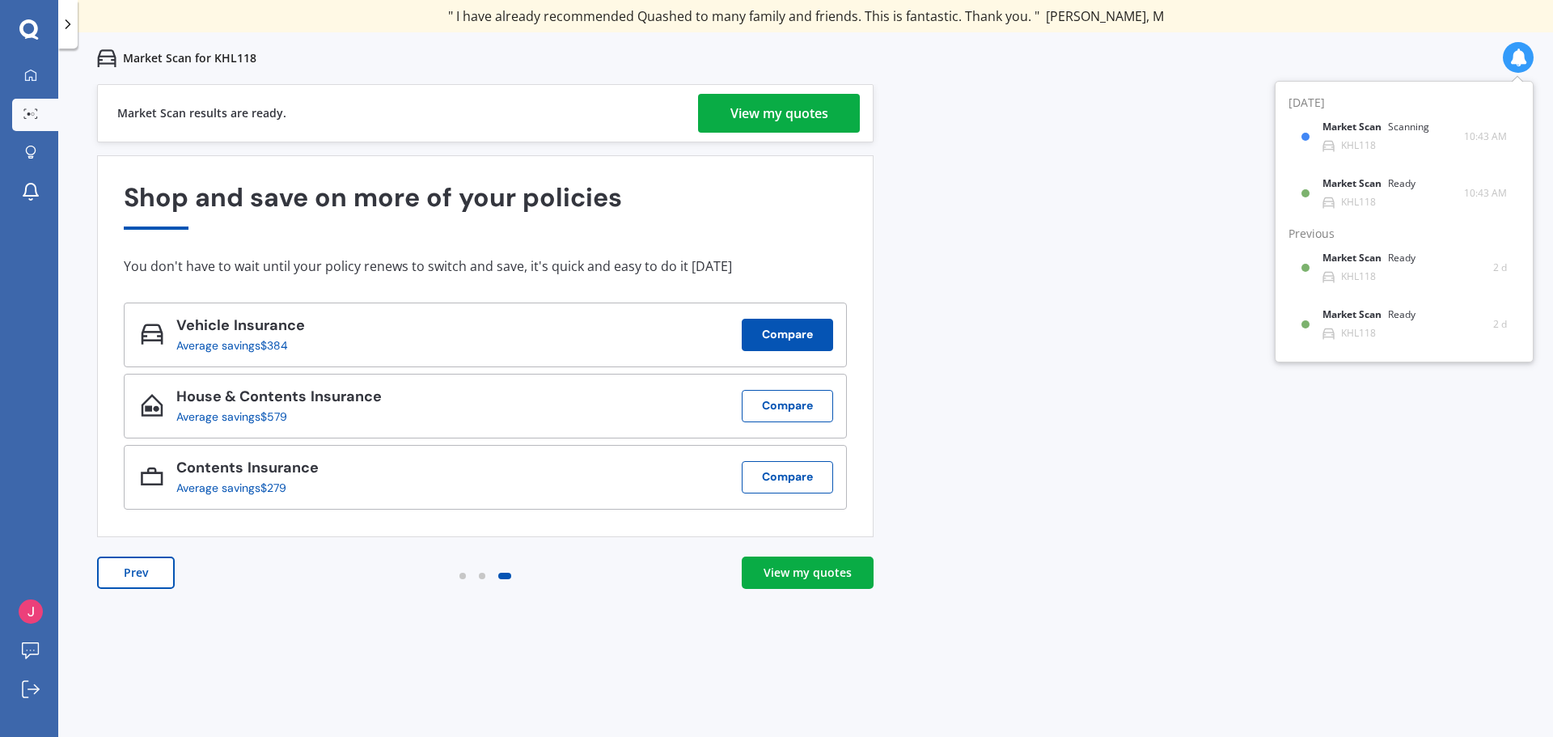
click at [792, 330] on button "Compare" at bounding box center [787, 335] width 91 height 32
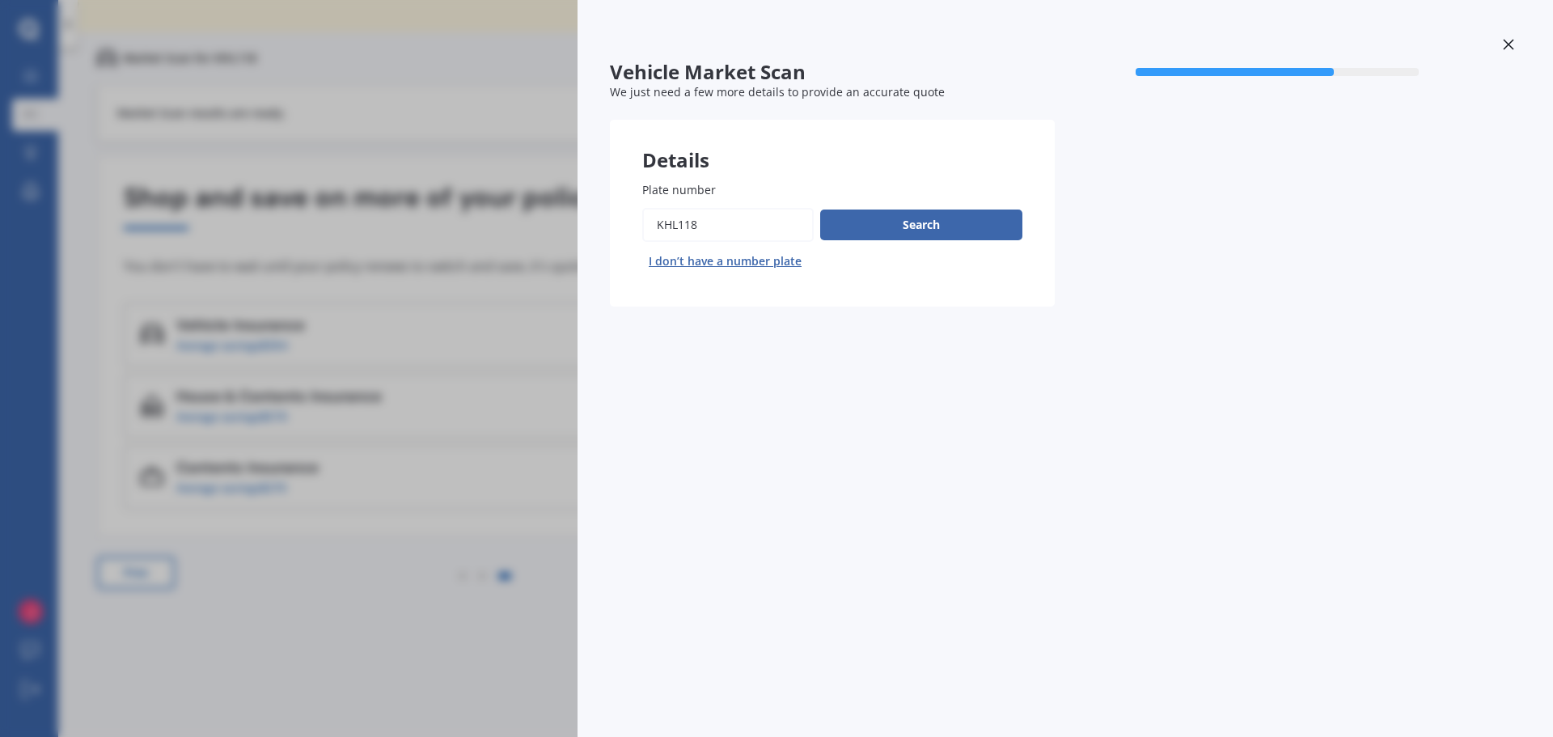
click at [376, 390] on div "Vehicle Market Scan 70 % We just need a few more details to provide an accurate…" at bounding box center [776, 368] width 1553 height 737
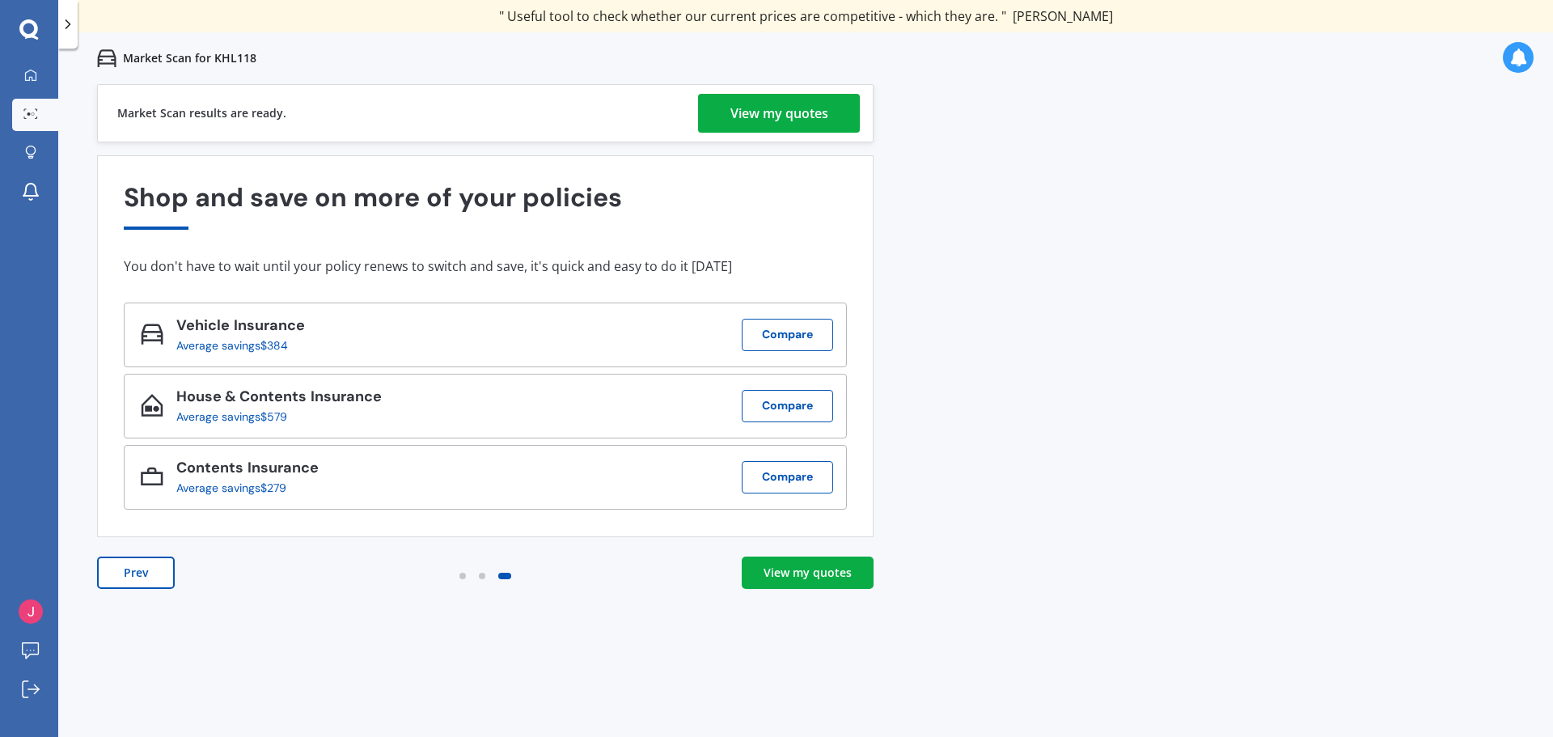
click at [814, 572] on div "View my quotes" at bounding box center [807, 573] width 88 height 16
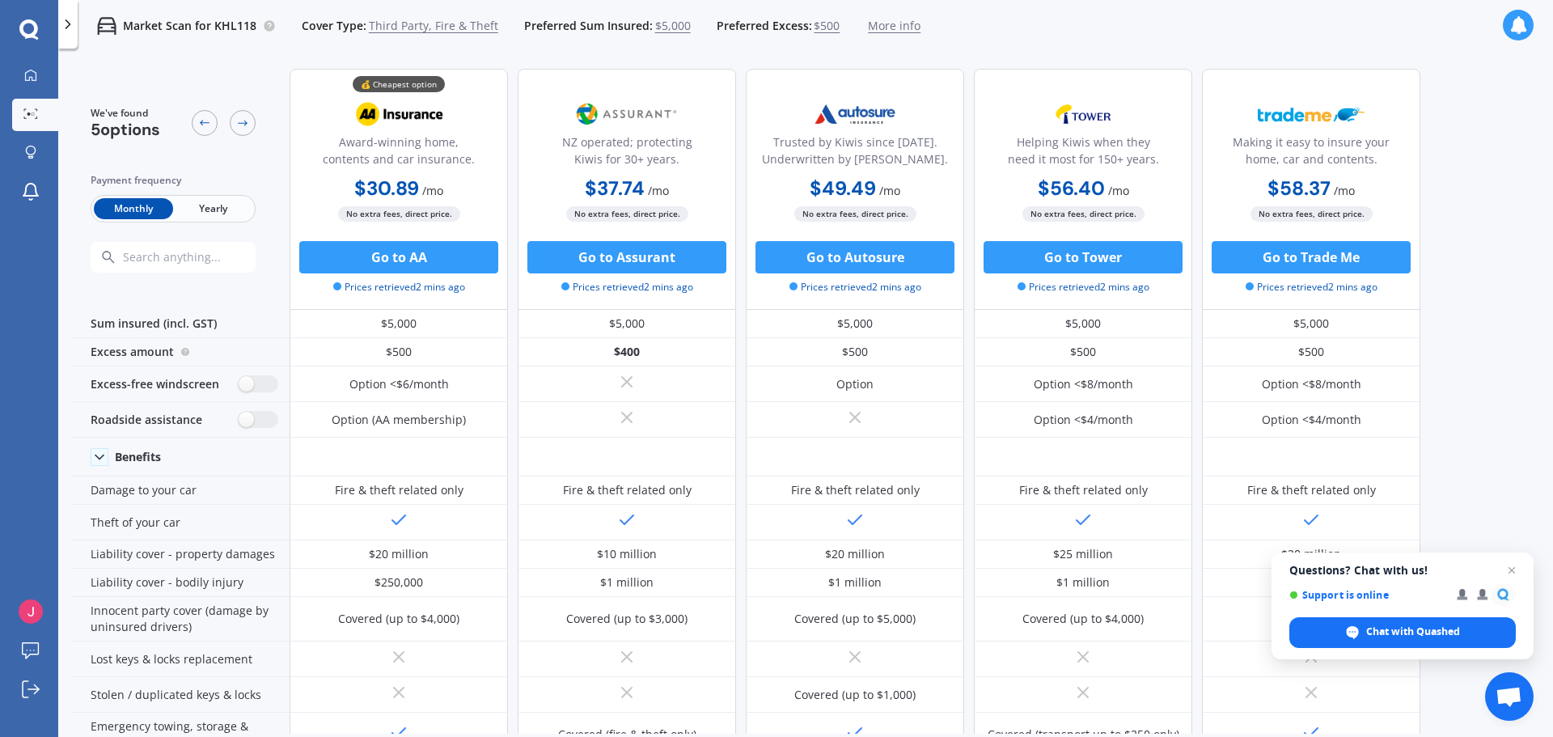
click at [210, 208] on span "Yearly" at bounding box center [212, 208] width 79 height 21
click at [400, 23] on span "Third Party, Fire & Theft" at bounding box center [433, 26] width 129 height 16
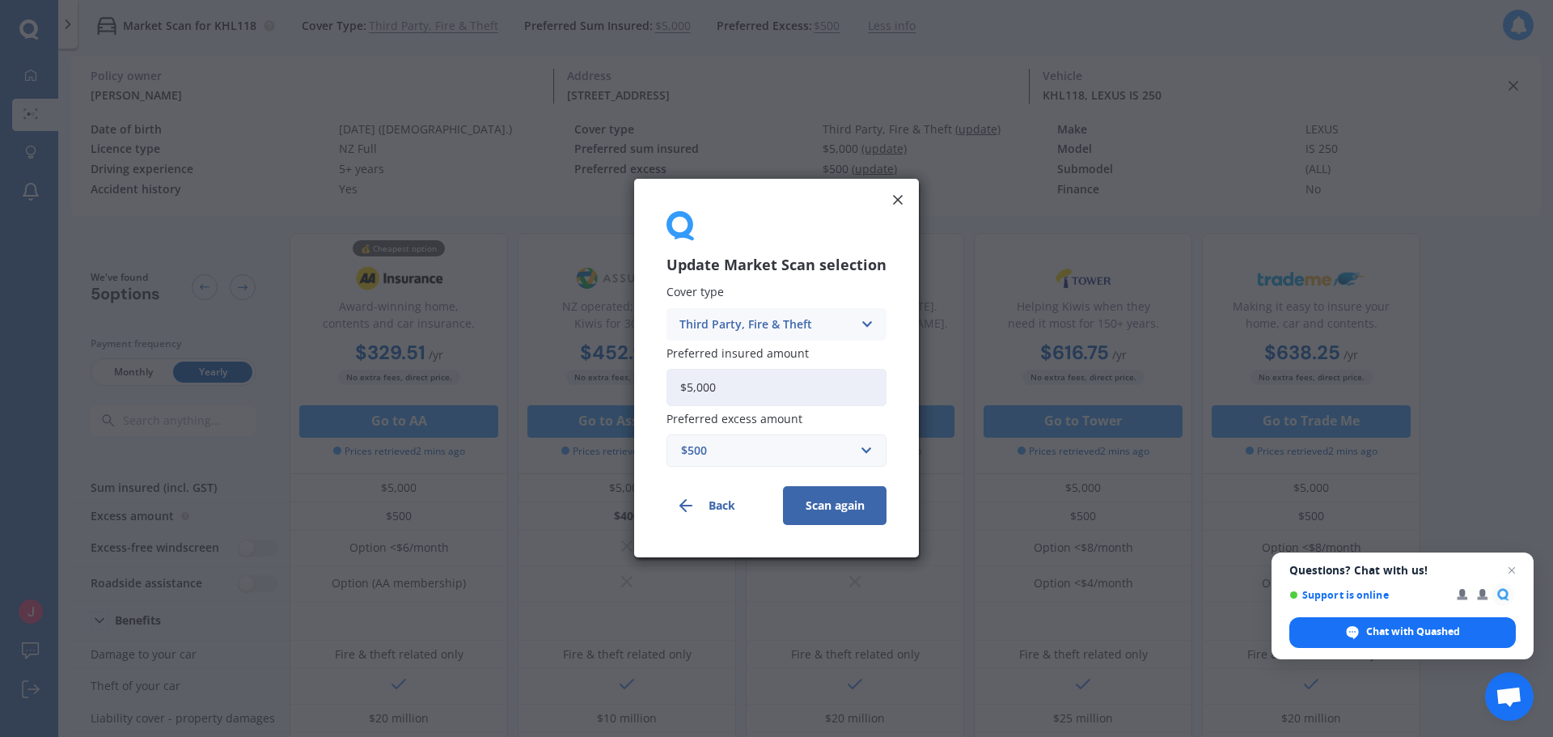
click at [854, 320] on div "Third Party, Fire & Theft Comprehensive Third Party, Fire & Theft Third Party" at bounding box center [776, 324] width 220 height 32
click at [724, 350] on span "Comprehensive" at bounding box center [723, 355] width 86 height 11
click at [821, 512] on button "Scan again" at bounding box center [835, 506] width 104 height 39
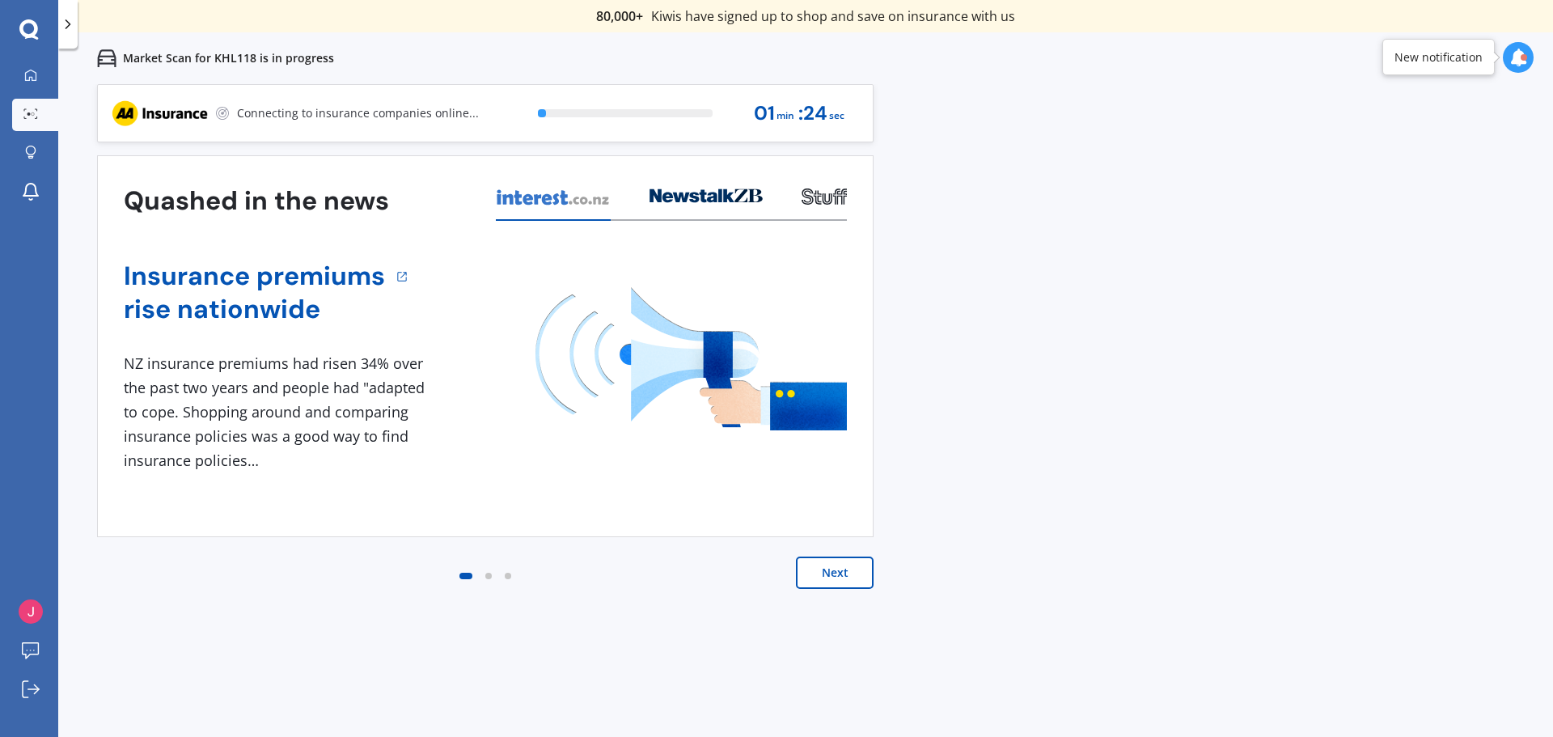
click at [861, 574] on button "Next" at bounding box center [835, 572] width 78 height 32
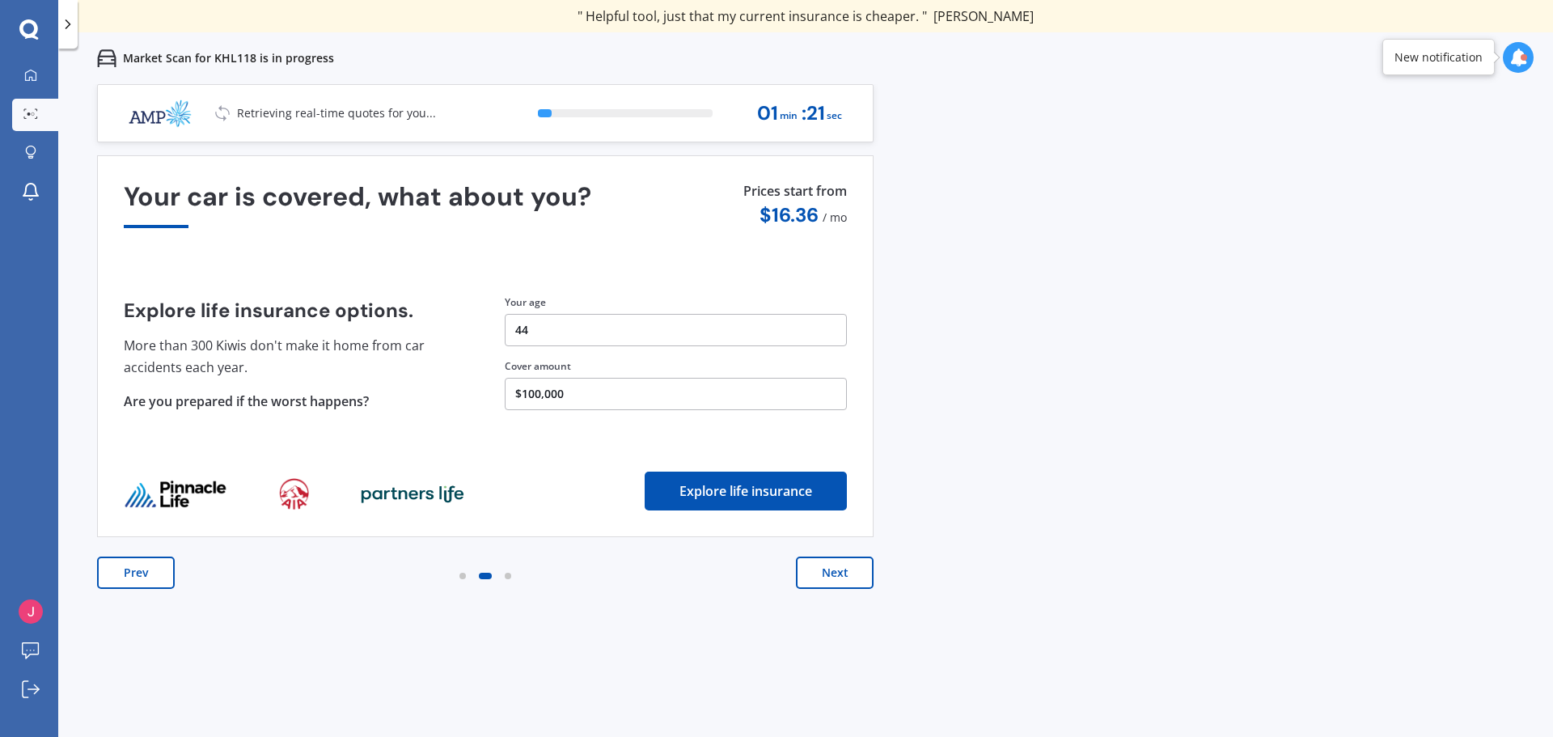
click at [851, 573] on button "Next" at bounding box center [835, 572] width 78 height 32
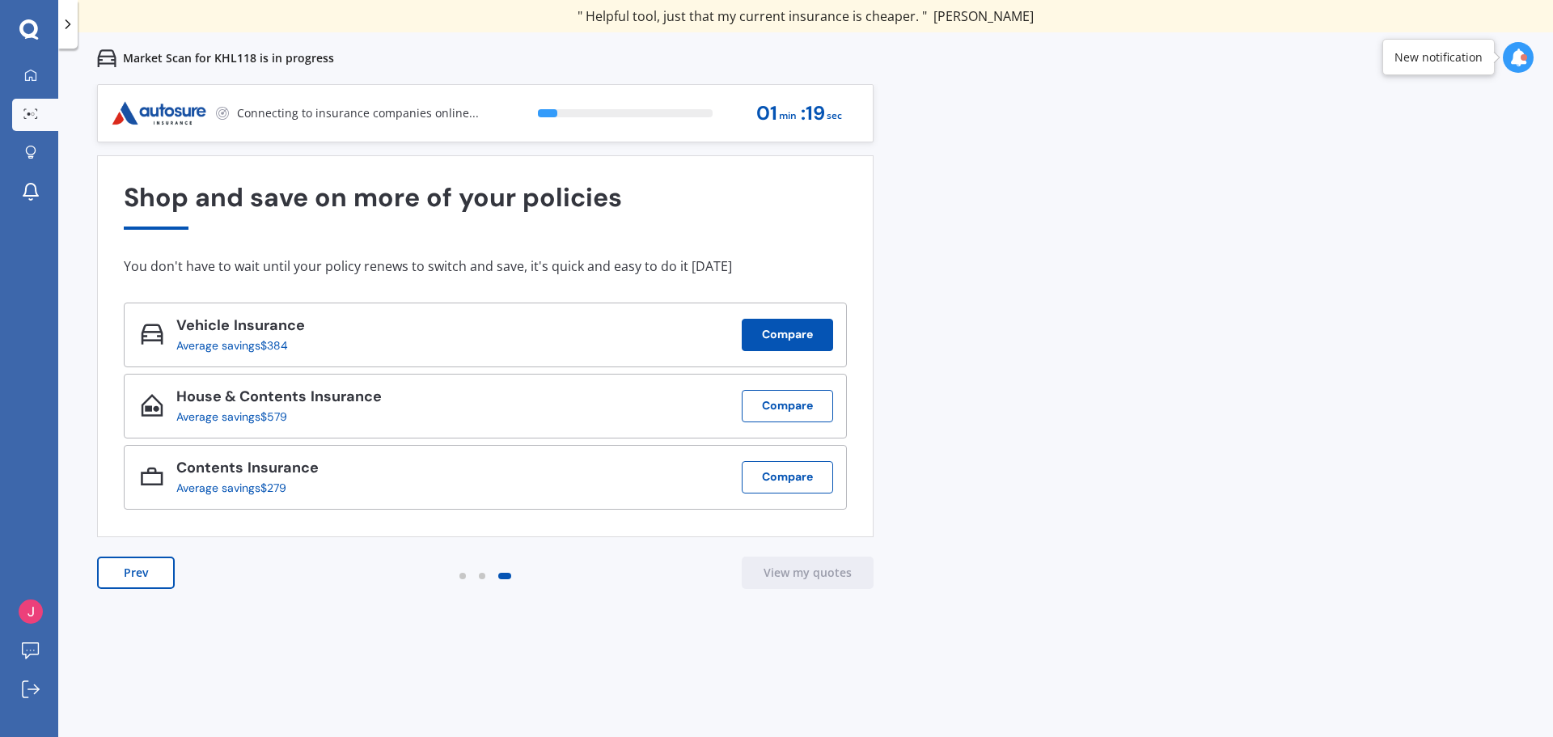
click at [780, 332] on button "Compare" at bounding box center [787, 335] width 91 height 32
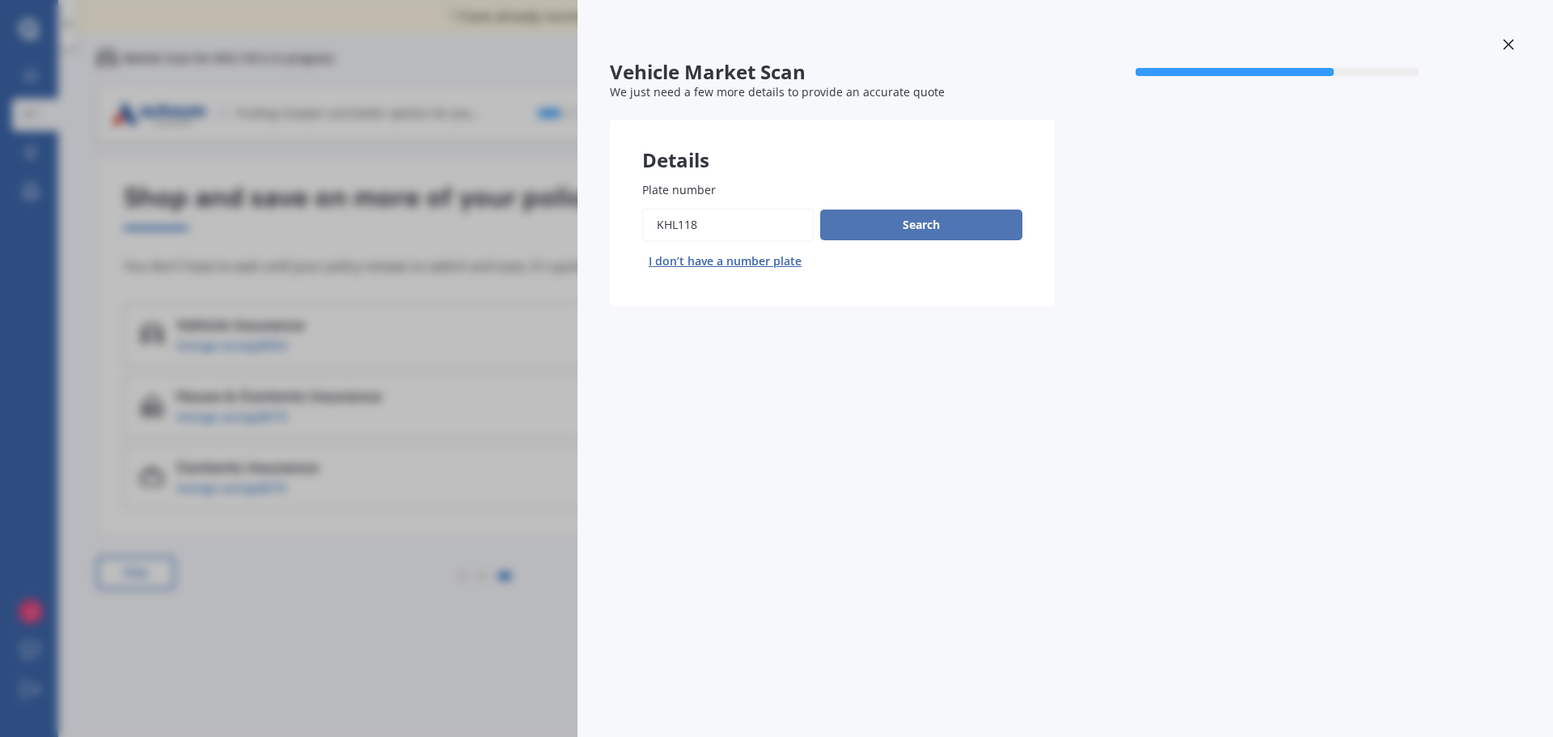
click at [949, 223] on button "Search" at bounding box center [921, 224] width 202 height 31
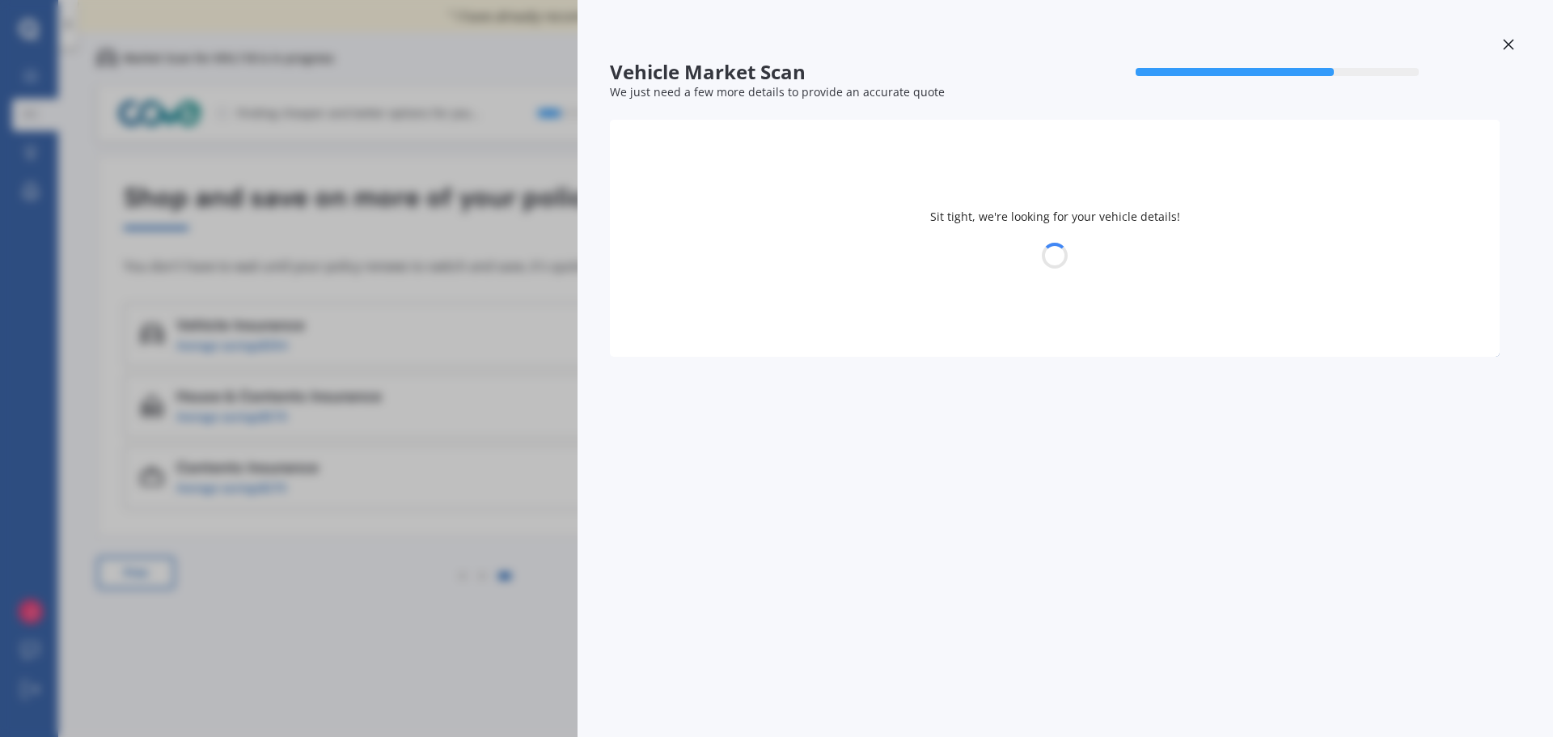
select select "LEXUS"
select select "18"
select select "07"
select select "1981"
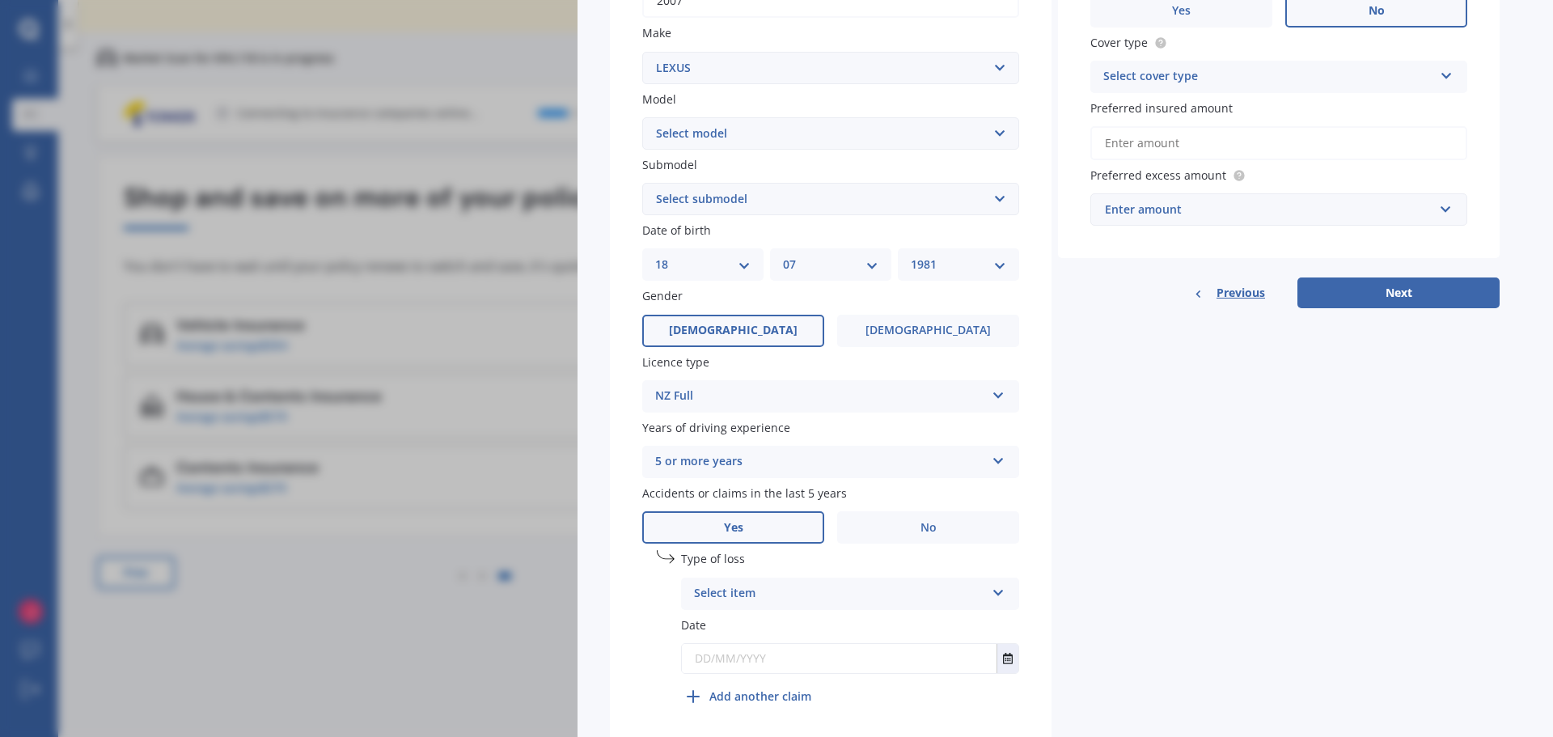
scroll to position [383, 0]
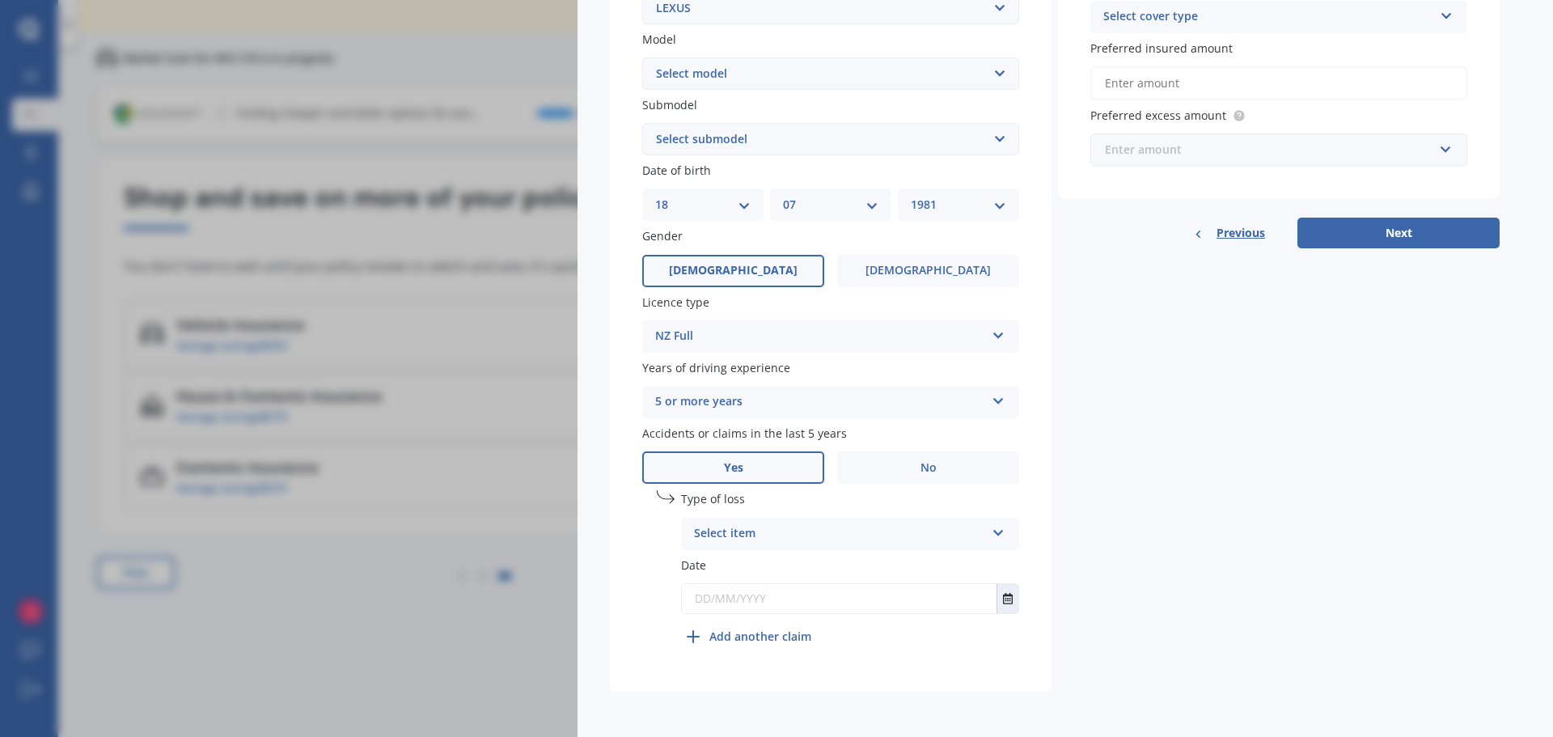
click at [1439, 160] on input "text" at bounding box center [1273, 149] width 362 height 31
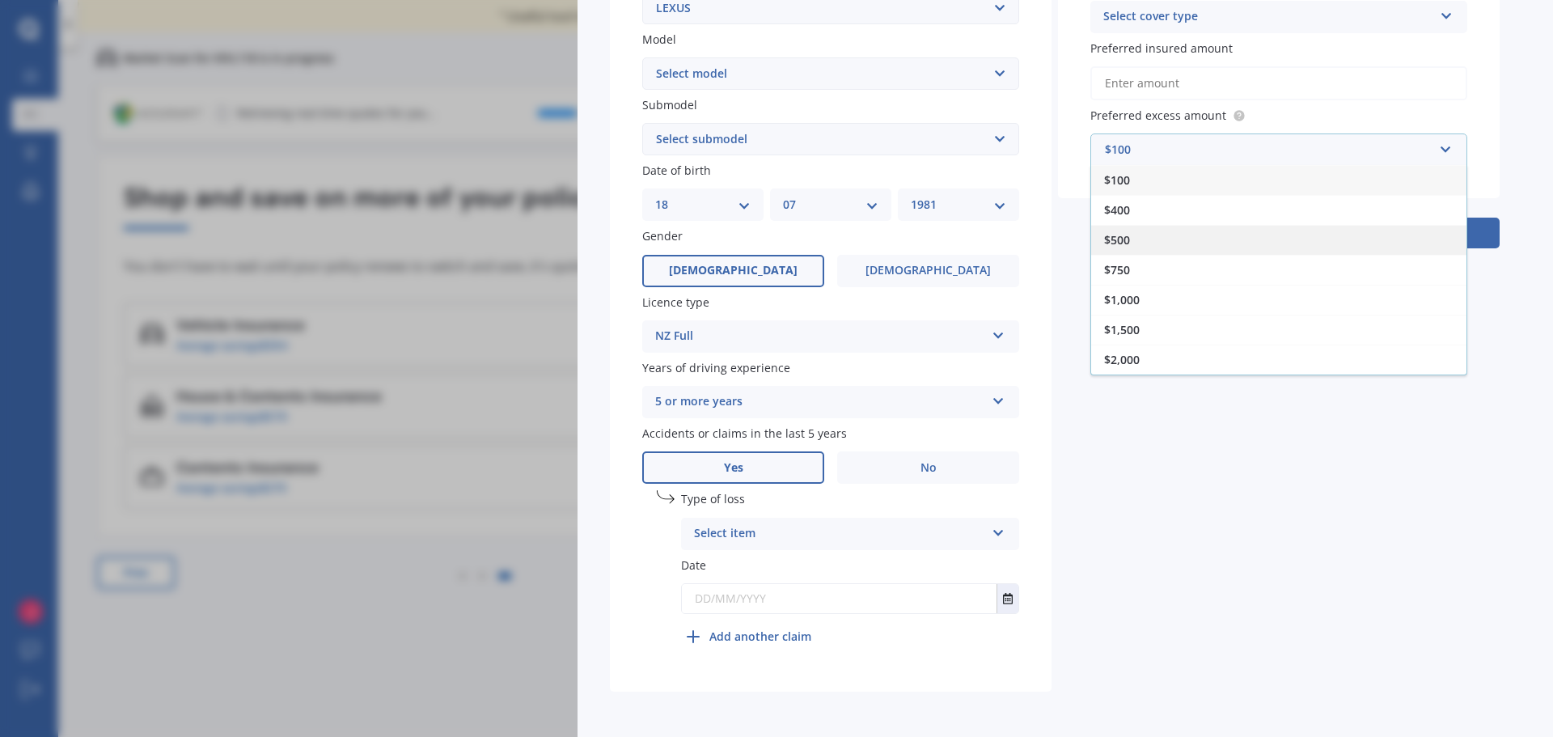
click at [1136, 240] on div "$500" at bounding box center [1278, 240] width 375 height 30
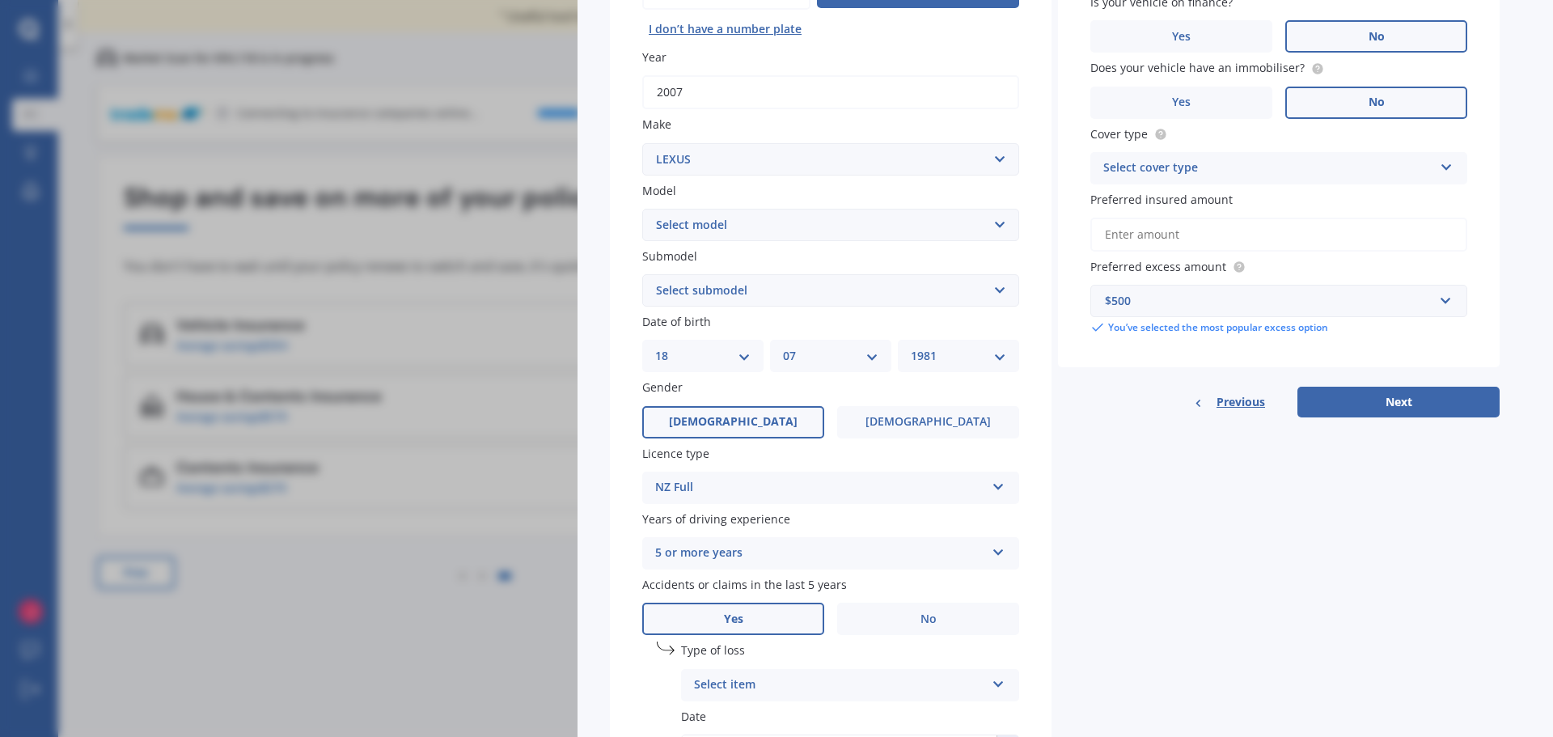
scroll to position [222, 0]
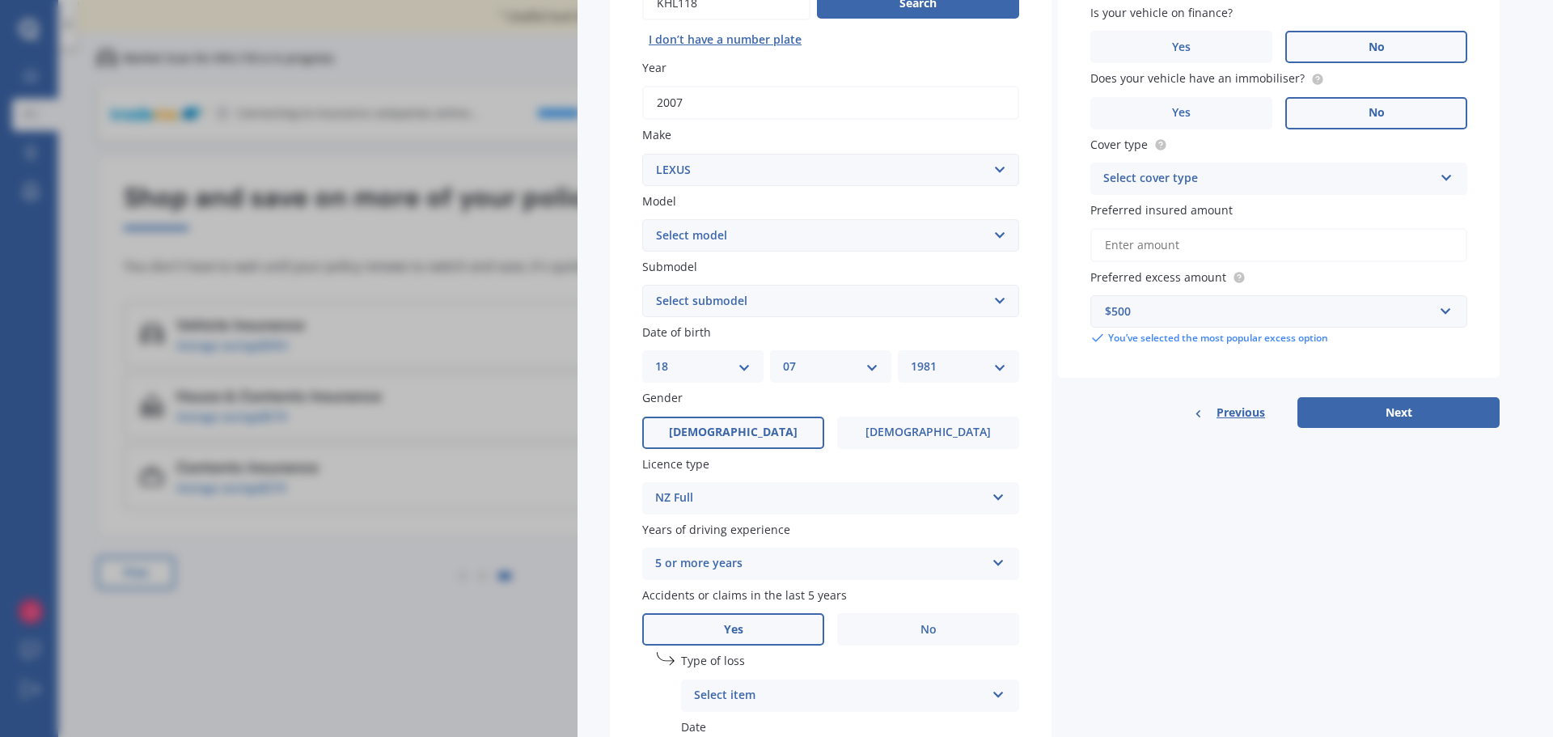
click at [1260, 227] on div "Preferred insured amount" at bounding box center [1278, 231] width 377 height 61
click at [1248, 239] on input "Preferred insured amount" at bounding box center [1278, 245] width 377 height 34
type input "$5,000"
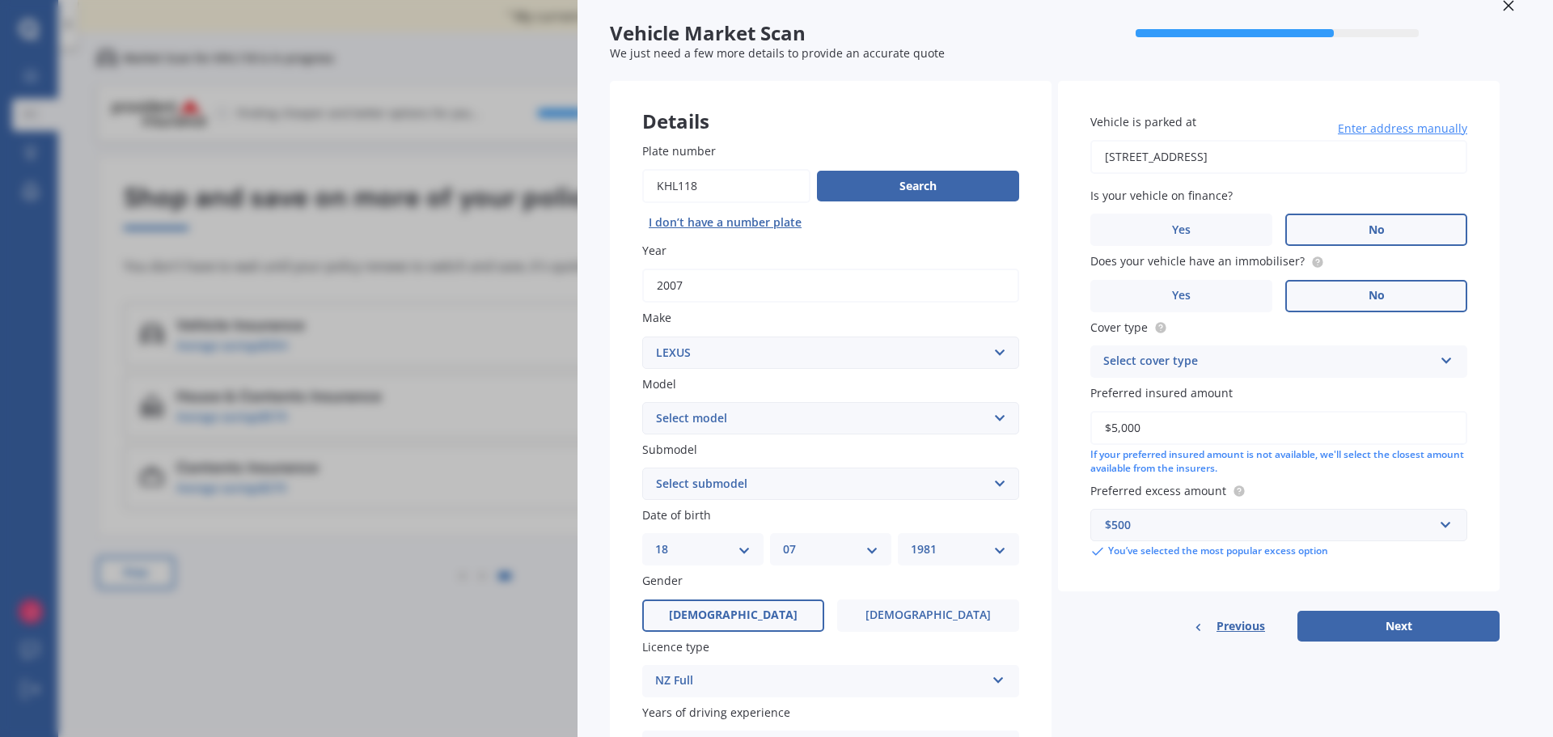
scroll to position [0, 0]
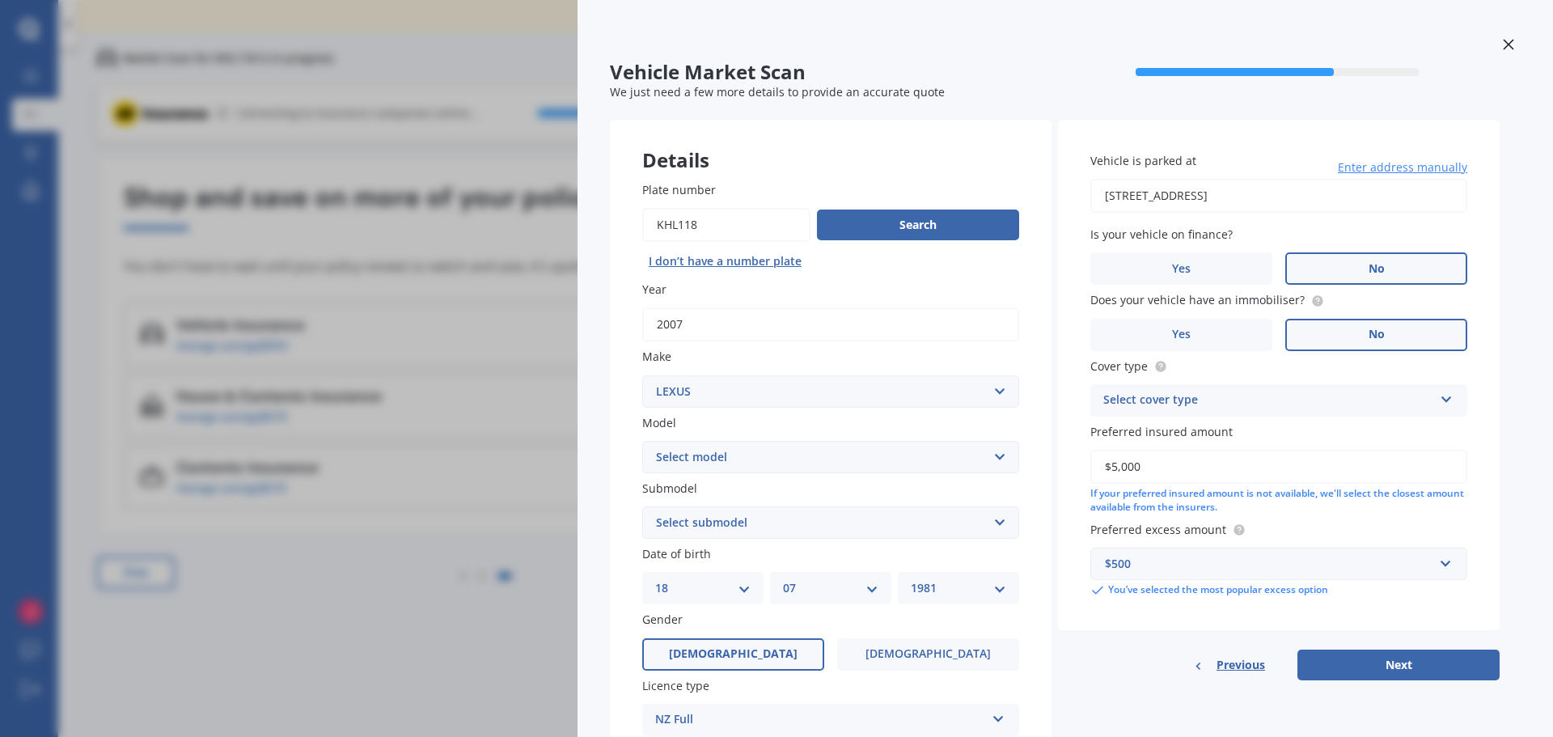
click at [1241, 194] on input "[STREET_ADDRESS]" at bounding box center [1278, 196] width 377 height 34
type input "[STREET_ADDRESS]"
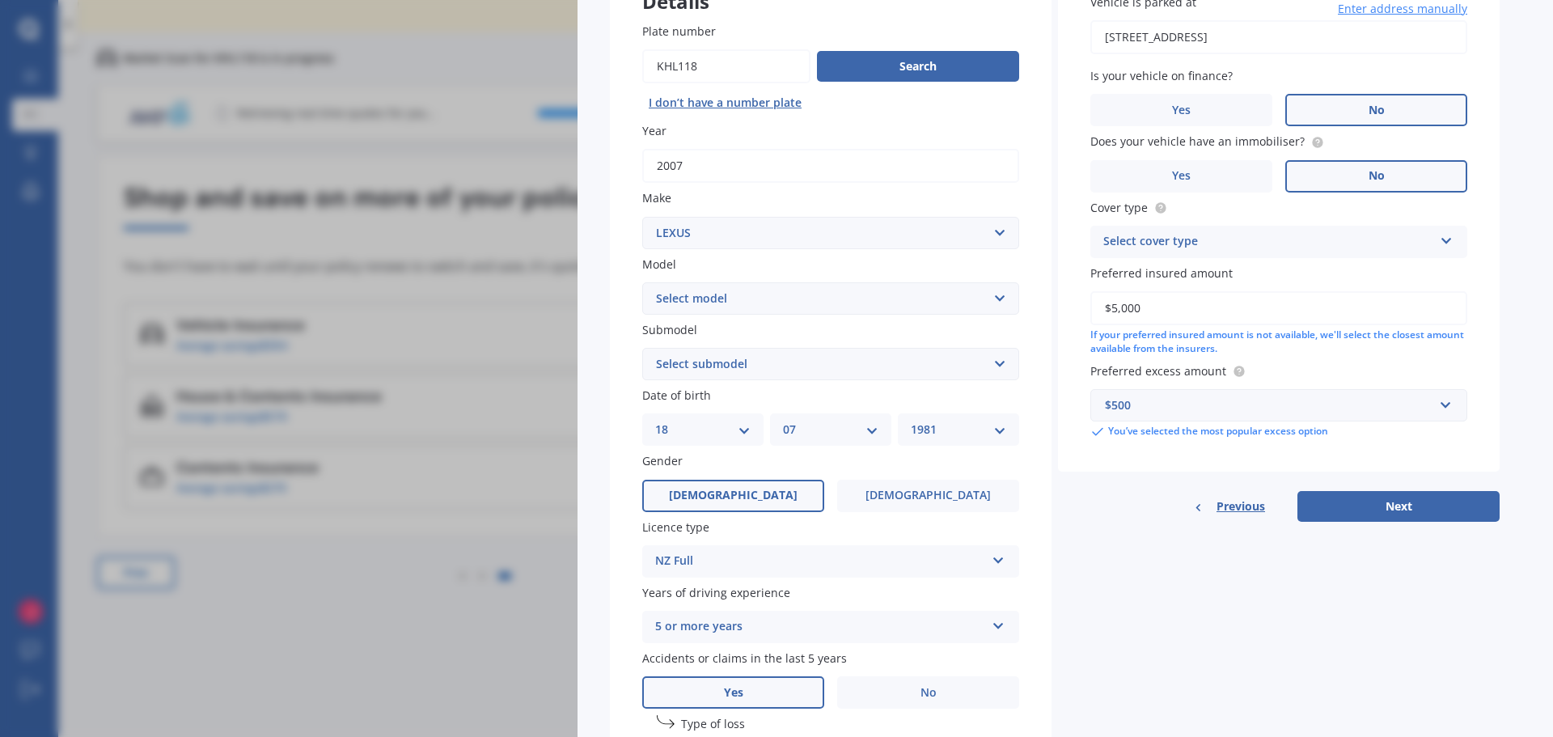
scroll to position [162, 0]
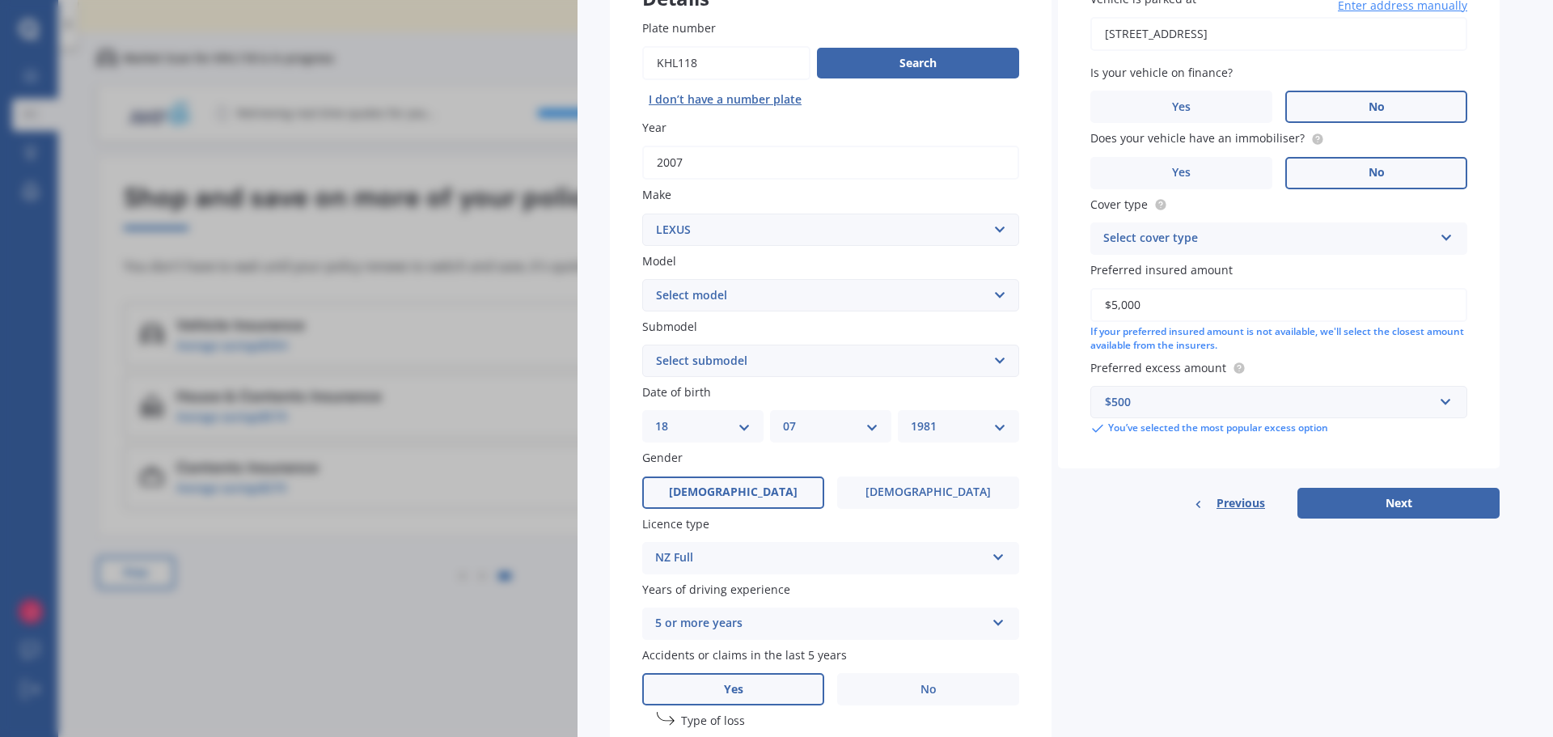
click at [924, 291] on select "Select model AS 460 CT 200 ES 300 ES 350 GS 250 GS 300 GS 350 GS 430 GS 450 GS …" at bounding box center [830, 295] width 377 height 32
select select "IS 250"
click at [642, 279] on select "Select model AS 460 CT 200 ES 300 ES 350 GS 250 GS 300 GS 350 GS 430 GS 450 GS …" at bounding box center [830, 295] width 377 height 32
click at [852, 357] on select "Select submodel (All)" at bounding box center [830, 361] width 377 height 32
select select "(ALL)"
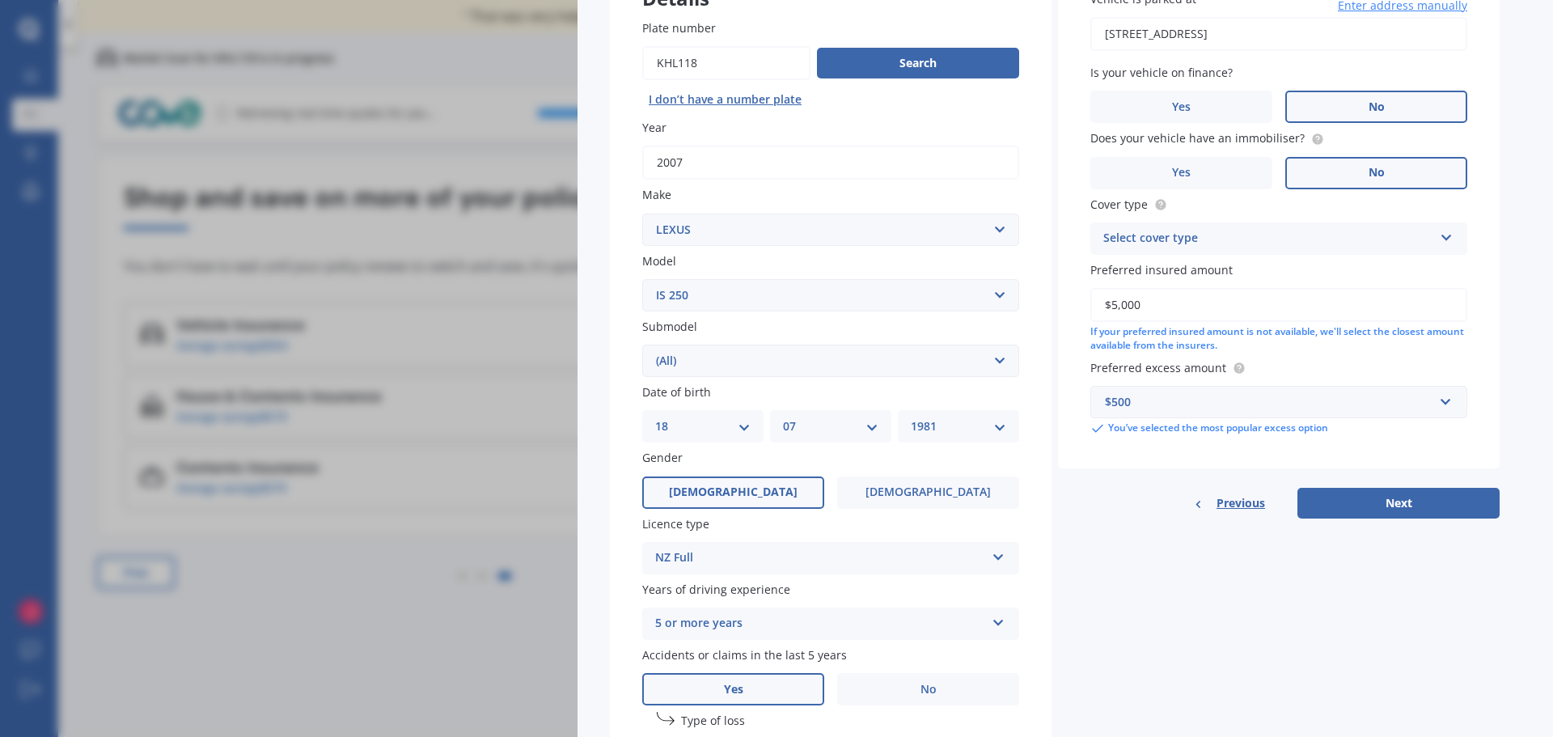
click at [642, 345] on select "Select submodel (All)" at bounding box center [830, 361] width 377 height 32
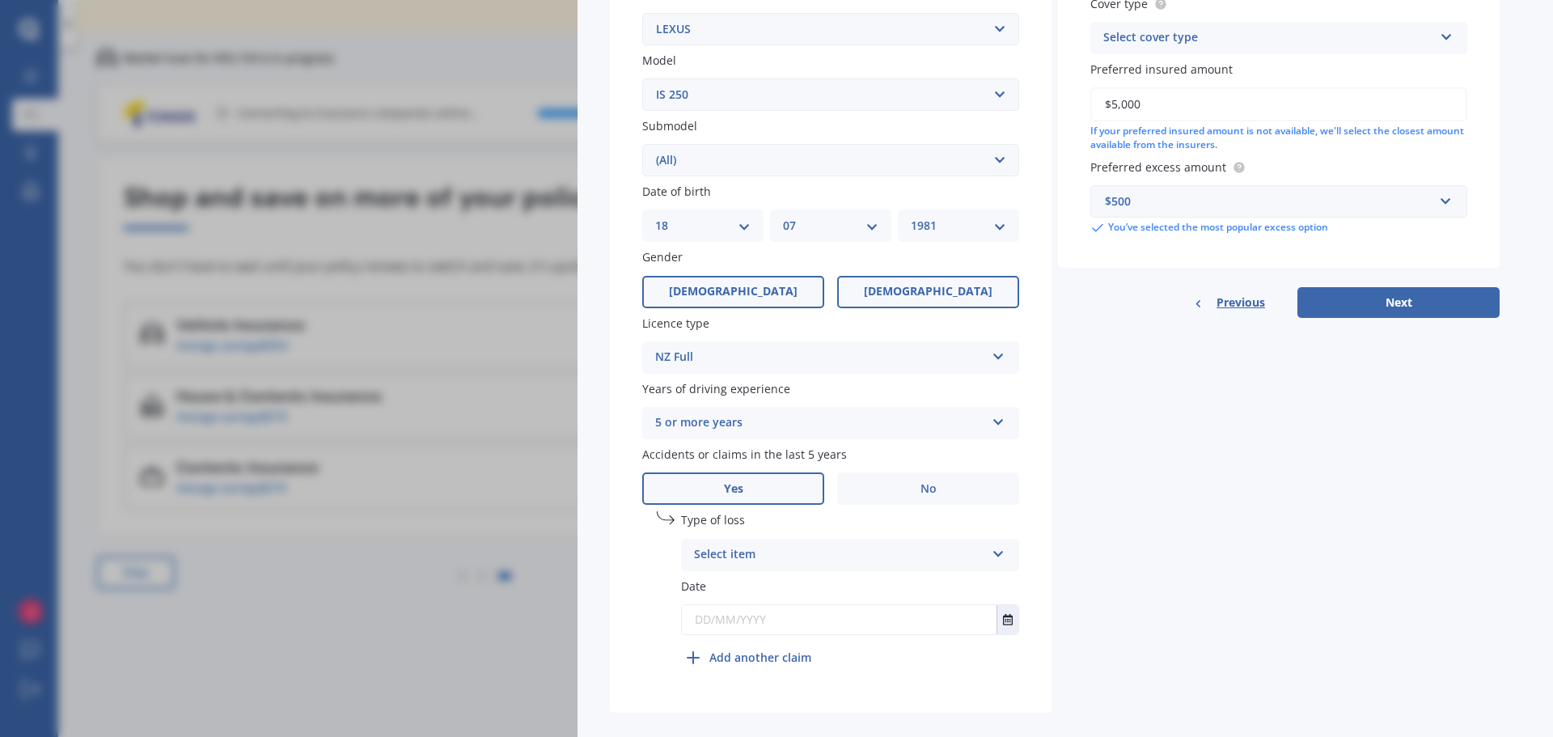
scroll to position [383, 0]
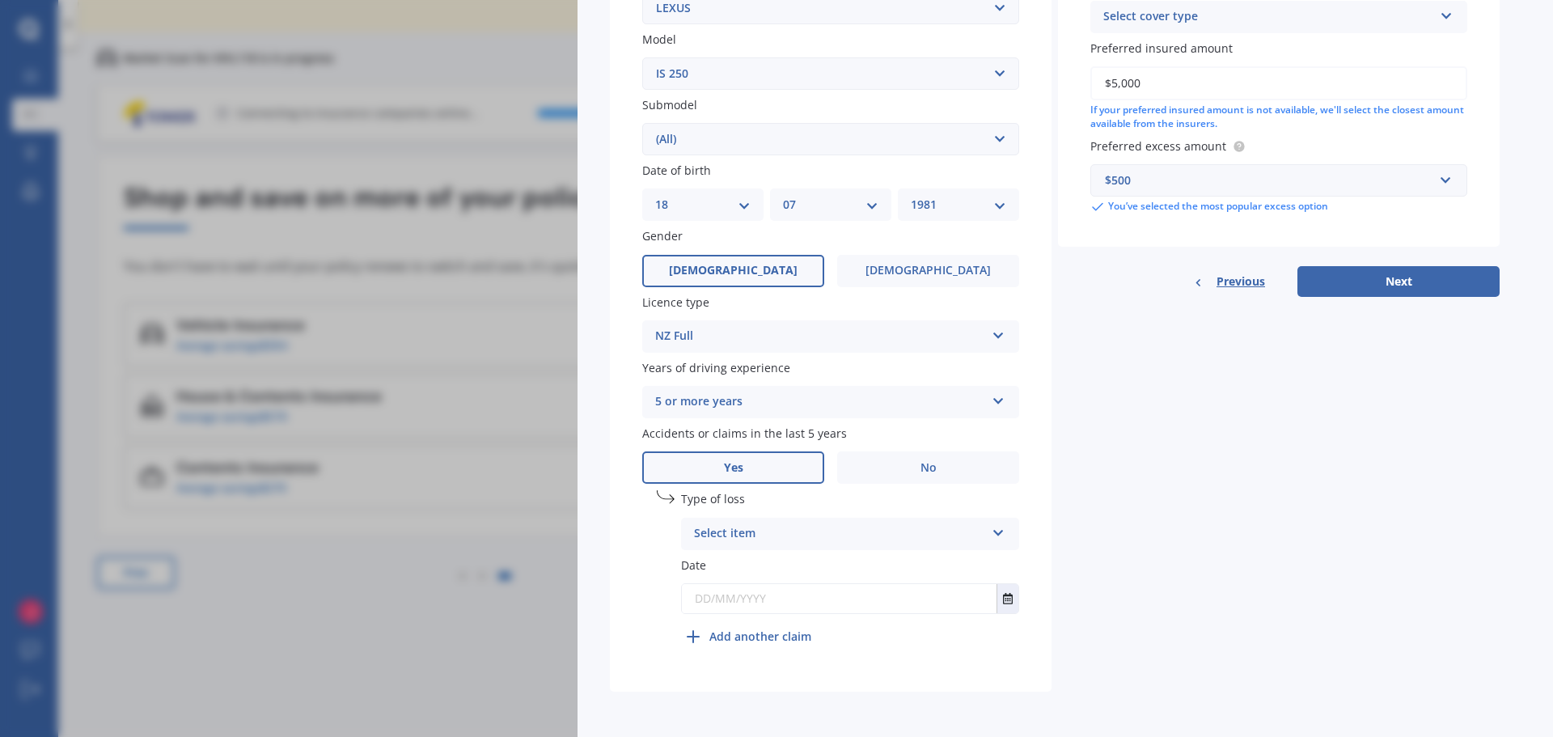
click at [765, 603] on input "text" at bounding box center [839, 598] width 315 height 29
type input "[DATE]"
click at [1296, 390] on div "Details Plate number Search I don’t have a number plate Year [DATE] Make Select…" at bounding box center [1055, 213] width 890 height 955
click at [1383, 285] on div "Previous Next" at bounding box center [1279, 281] width 442 height 31
click at [868, 535] on div "Select item" at bounding box center [842, 534] width 283 height 18
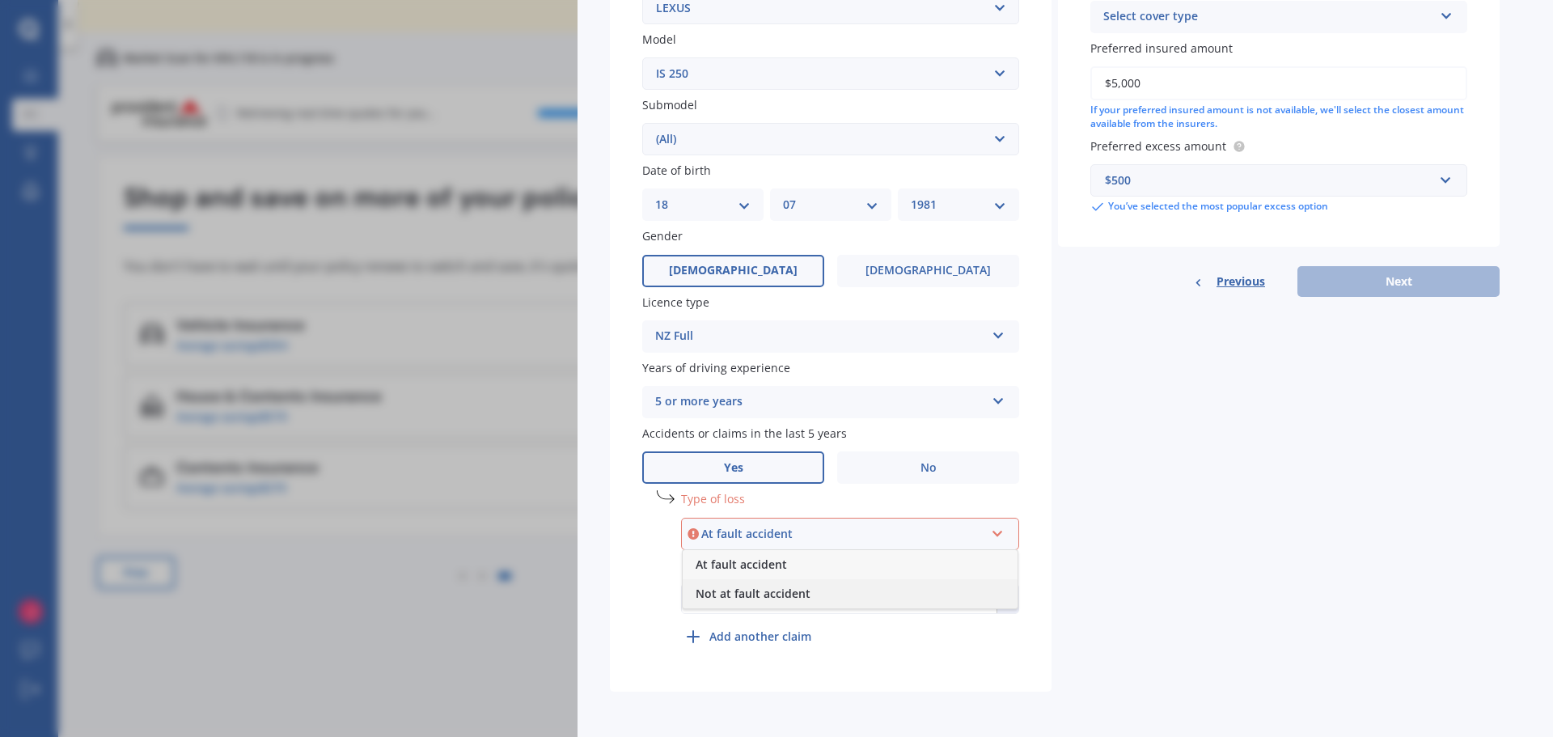
click at [728, 594] on span "Not at fault accident" at bounding box center [753, 593] width 115 height 15
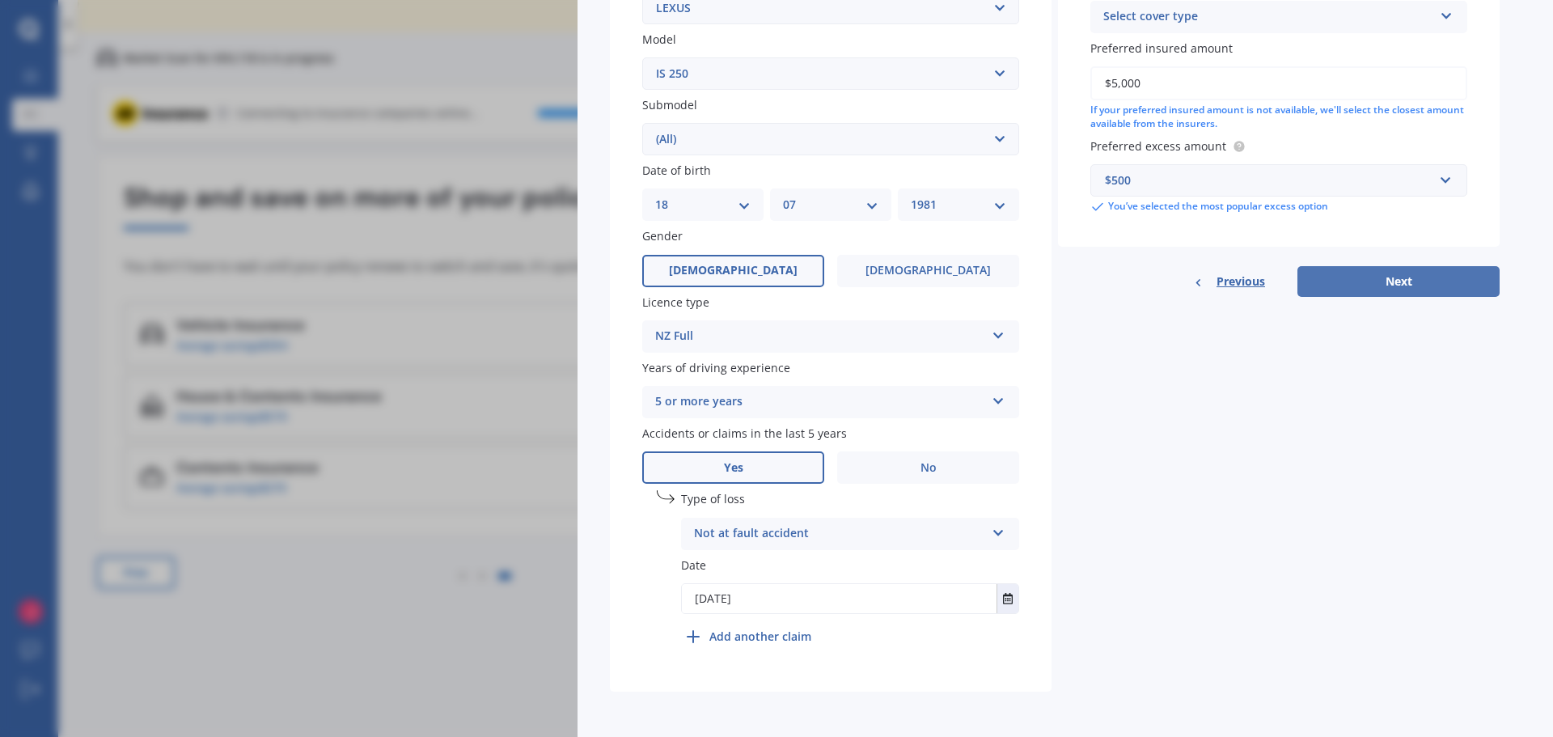
click at [1393, 276] on button "Next" at bounding box center [1398, 281] width 202 height 31
click at [764, 568] on label "Date" at bounding box center [850, 564] width 338 height 17
click at [738, 603] on input "[DATE]" at bounding box center [839, 598] width 315 height 29
click at [725, 570] on label "Date" at bounding box center [850, 564] width 338 height 17
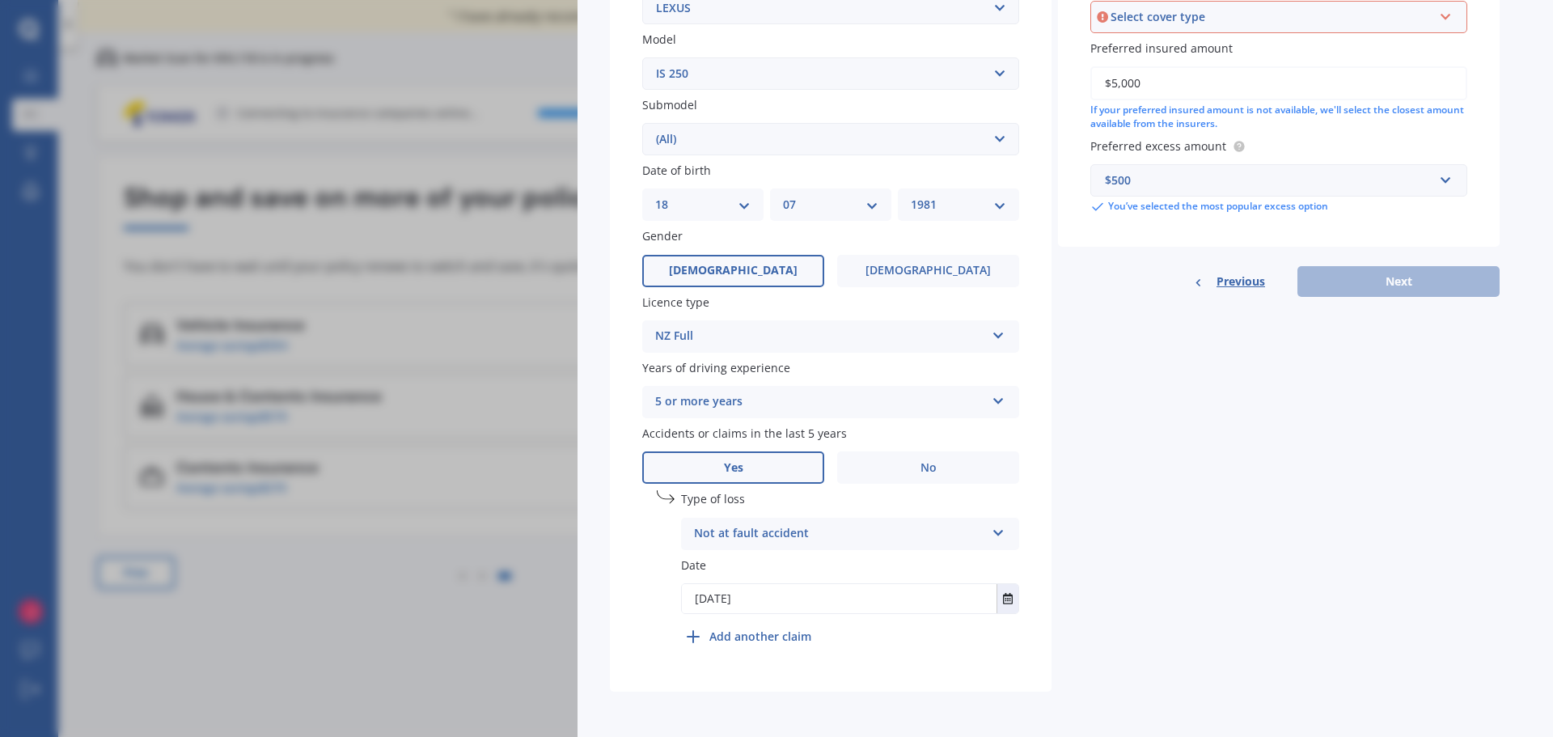
click at [1195, 509] on div "Details Plate number Search I don’t have a number plate Year [DATE] Make Select…" at bounding box center [1055, 213] width 890 height 955
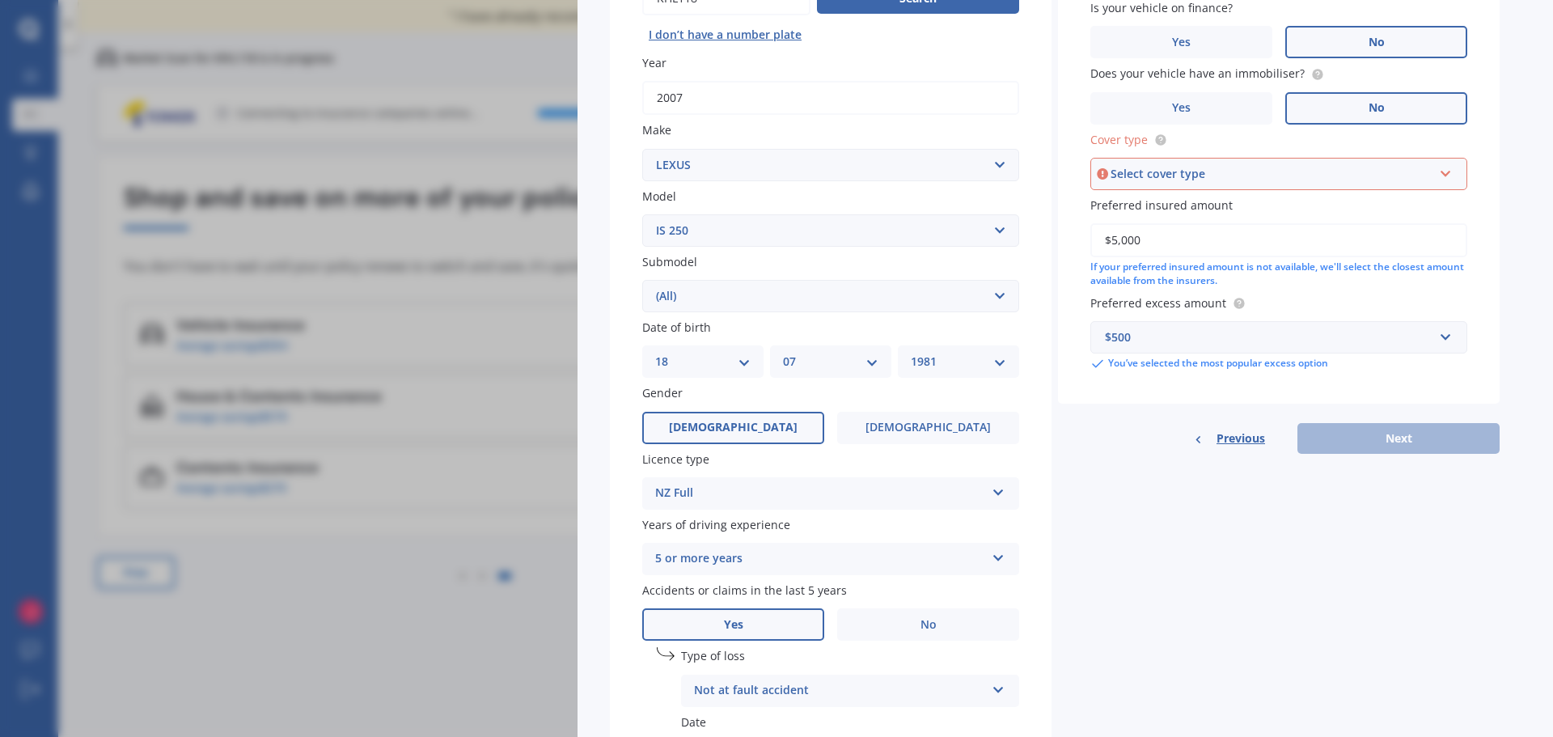
scroll to position [0, 0]
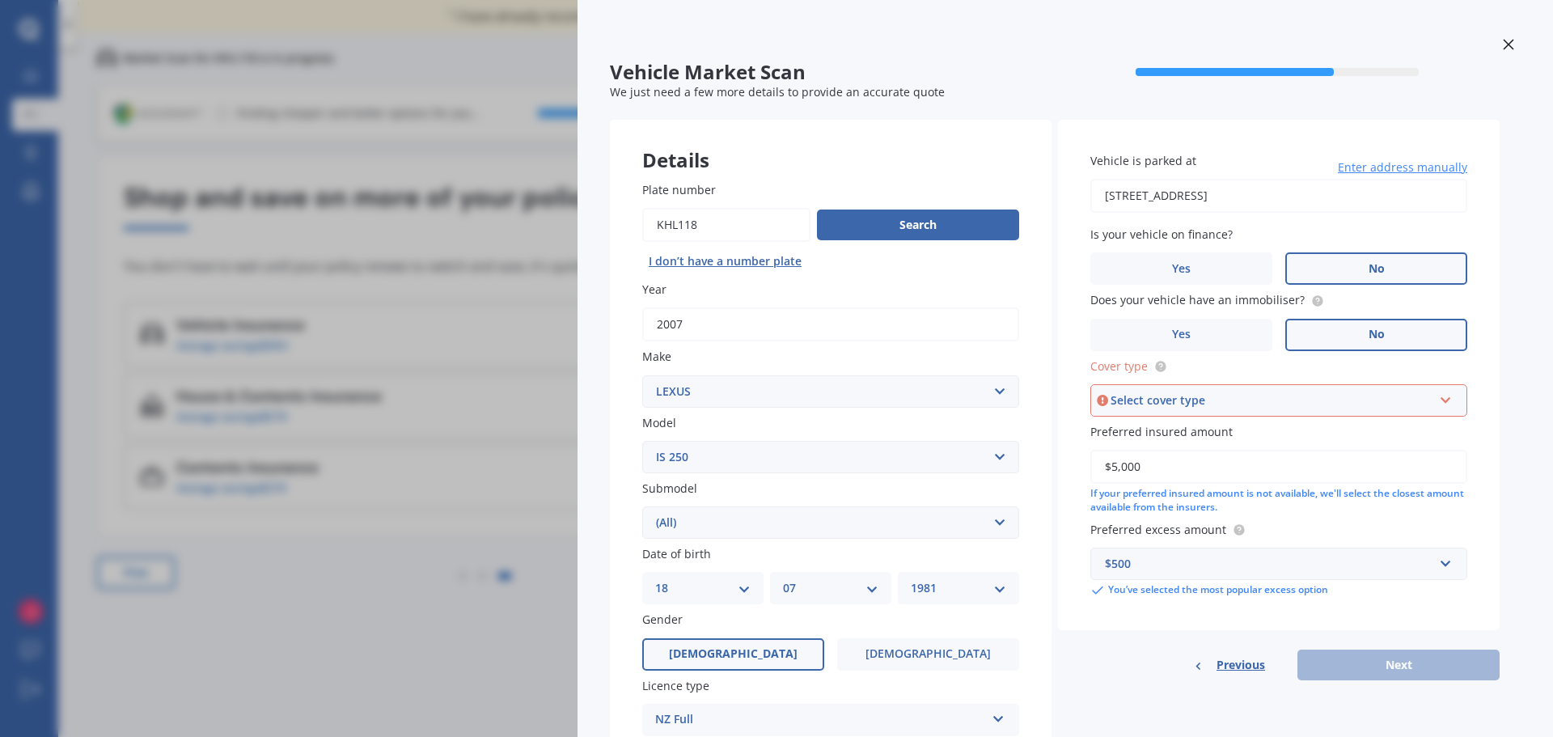
click at [1214, 400] on div "Select cover type" at bounding box center [1271, 400] width 322 height 18
click at [1137, 429] on span "Comprehensive" at bounding box center [1148, 430] width 86 height 15
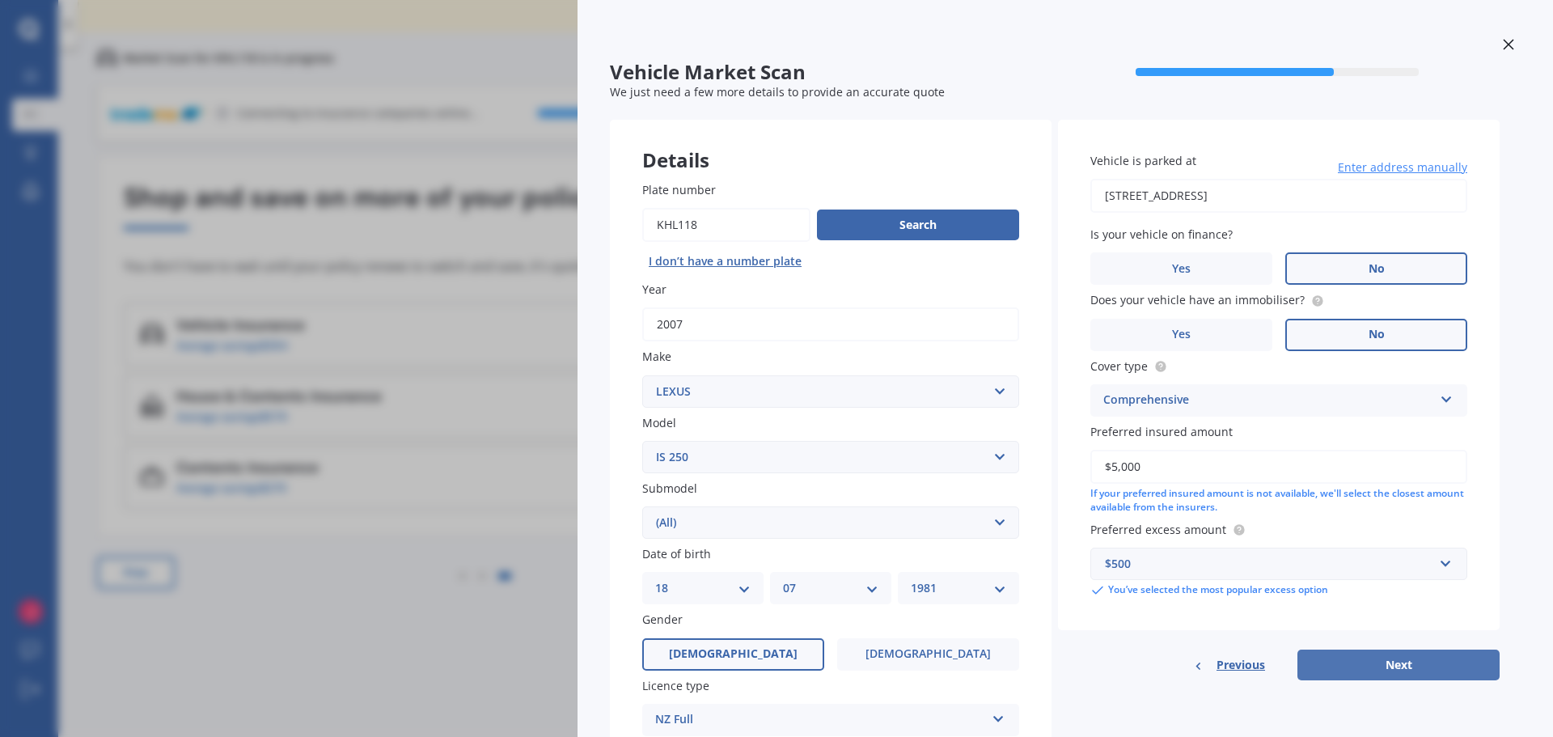
click at [1412, 671] on button "Next" at bounding box center [1398, 664] width 202 height 31
select select "18"
select select "07"
select select "1981"
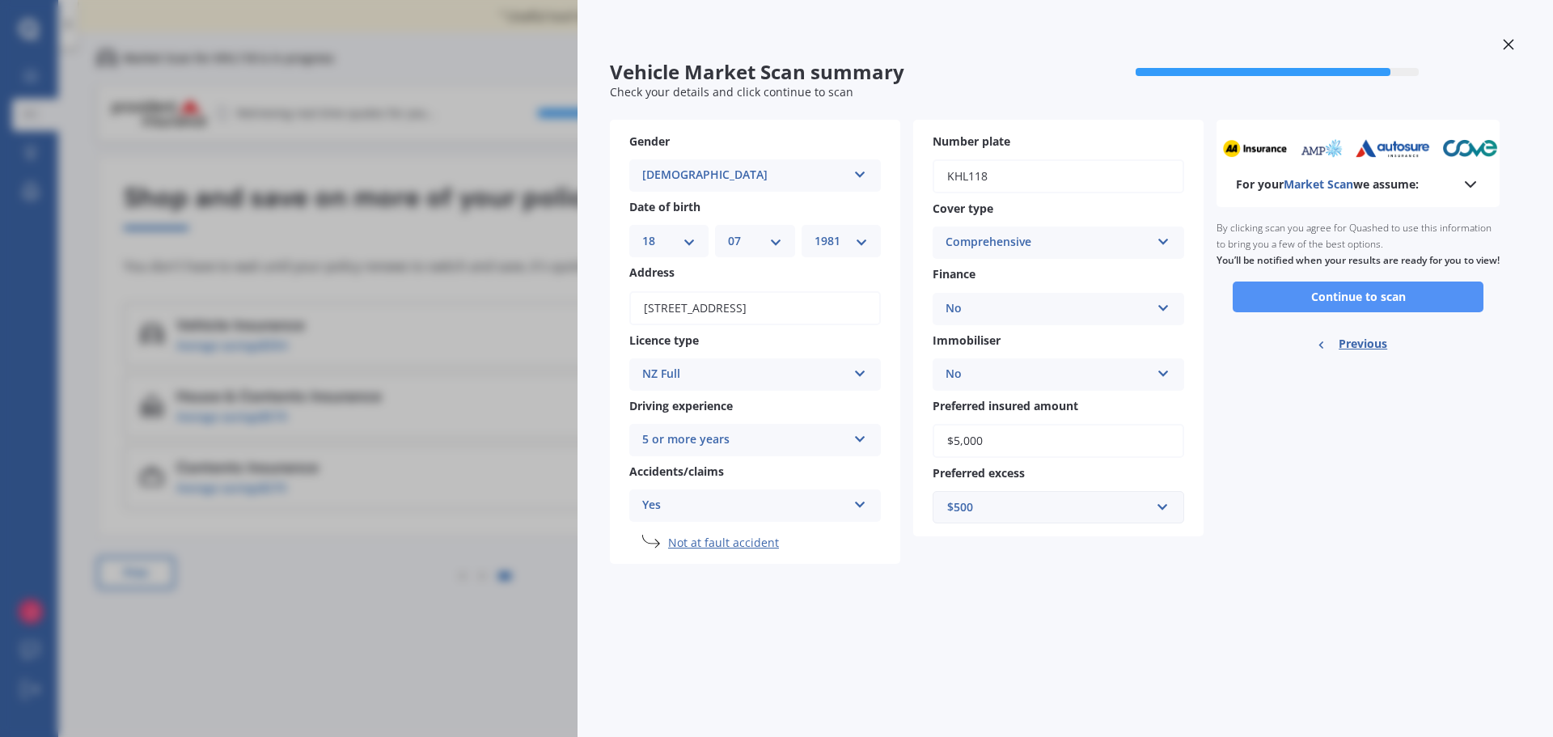
click at [1352, 308] on button "Continue to scan" at bounding box center [1358, 296] width 251 height 31
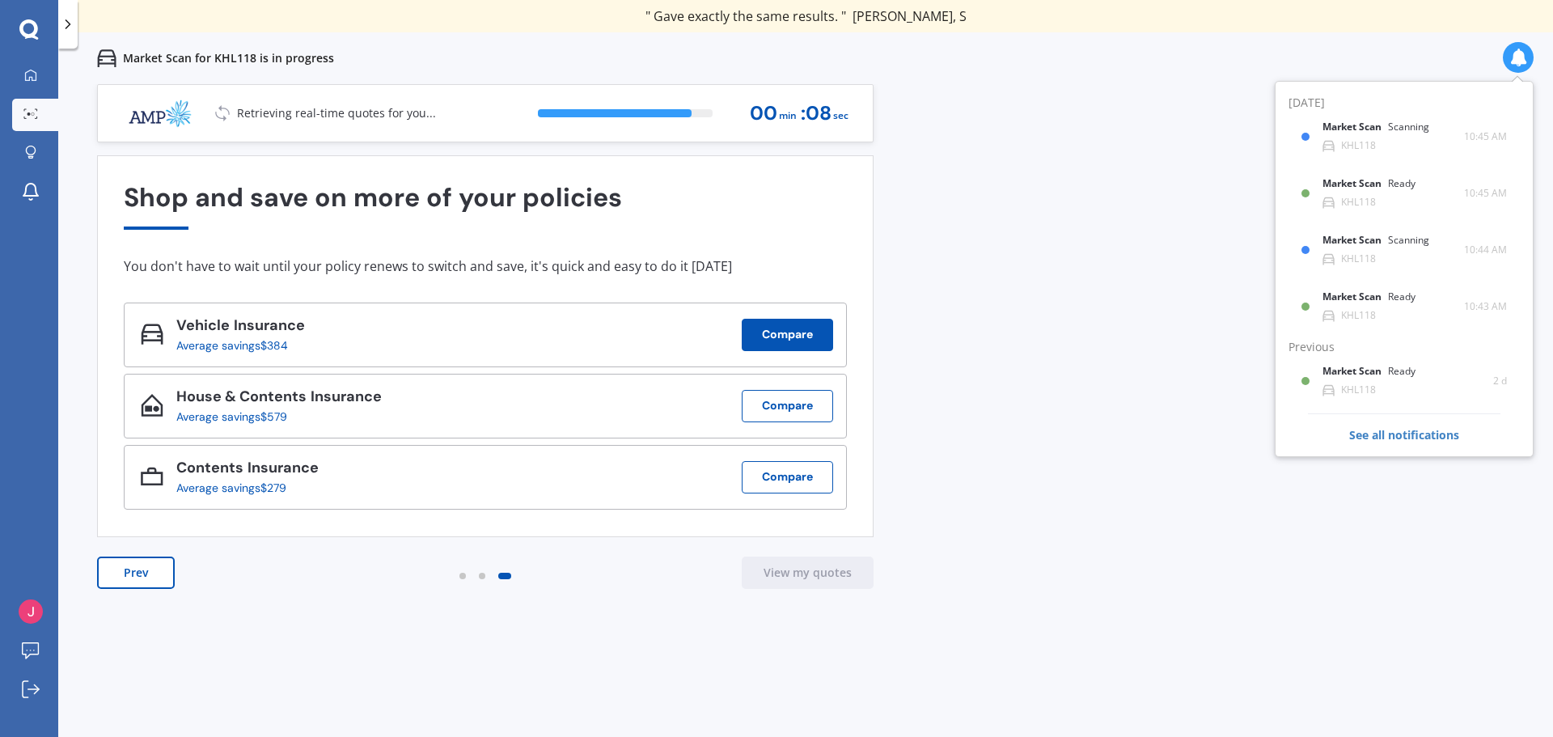
click at [794, 333] on button "Compare" at bounding box center [787, 335] width 91 height 32
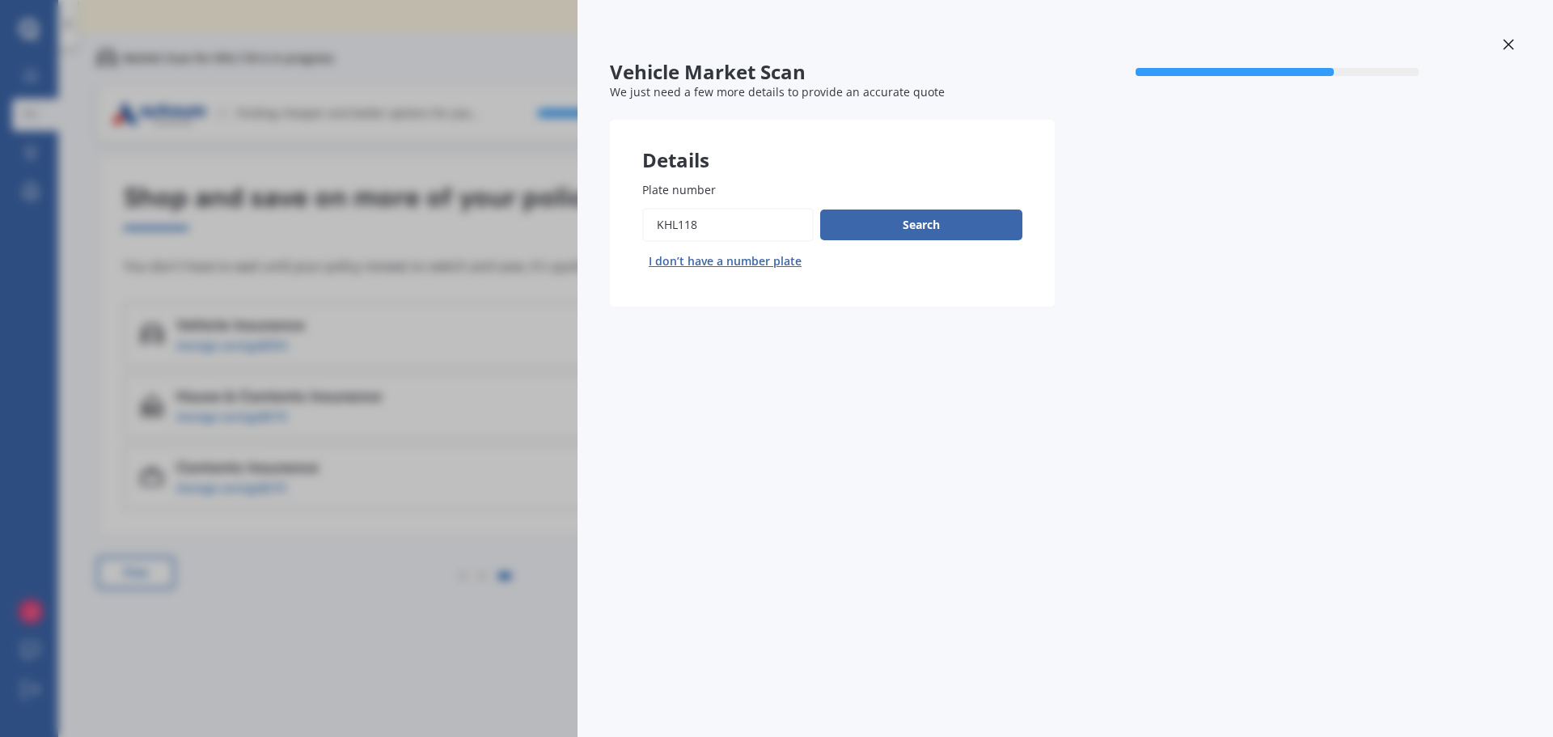
click at [1511, 42] on icon at bounding box center [1508, 44] width 11 height 11
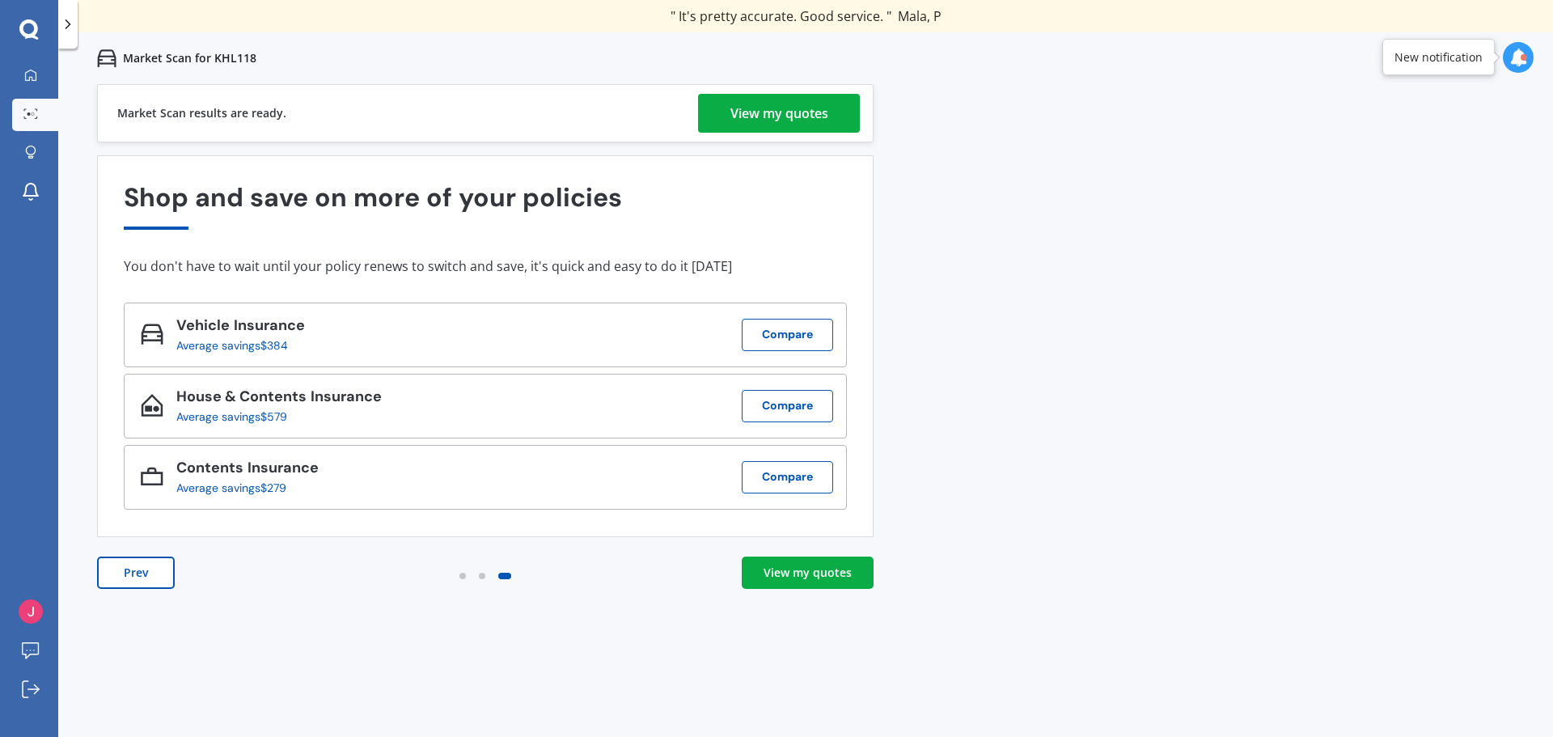
click at [909, 605] on div "Previous 80,000+ Kiwis have signed up to shop and save on insurance with us " H…" at bounding box center [805, 452] width 1495 height 737
click at [797, 567] on div "View my quotes" at bounding box center [807, 573] width 88 height 16
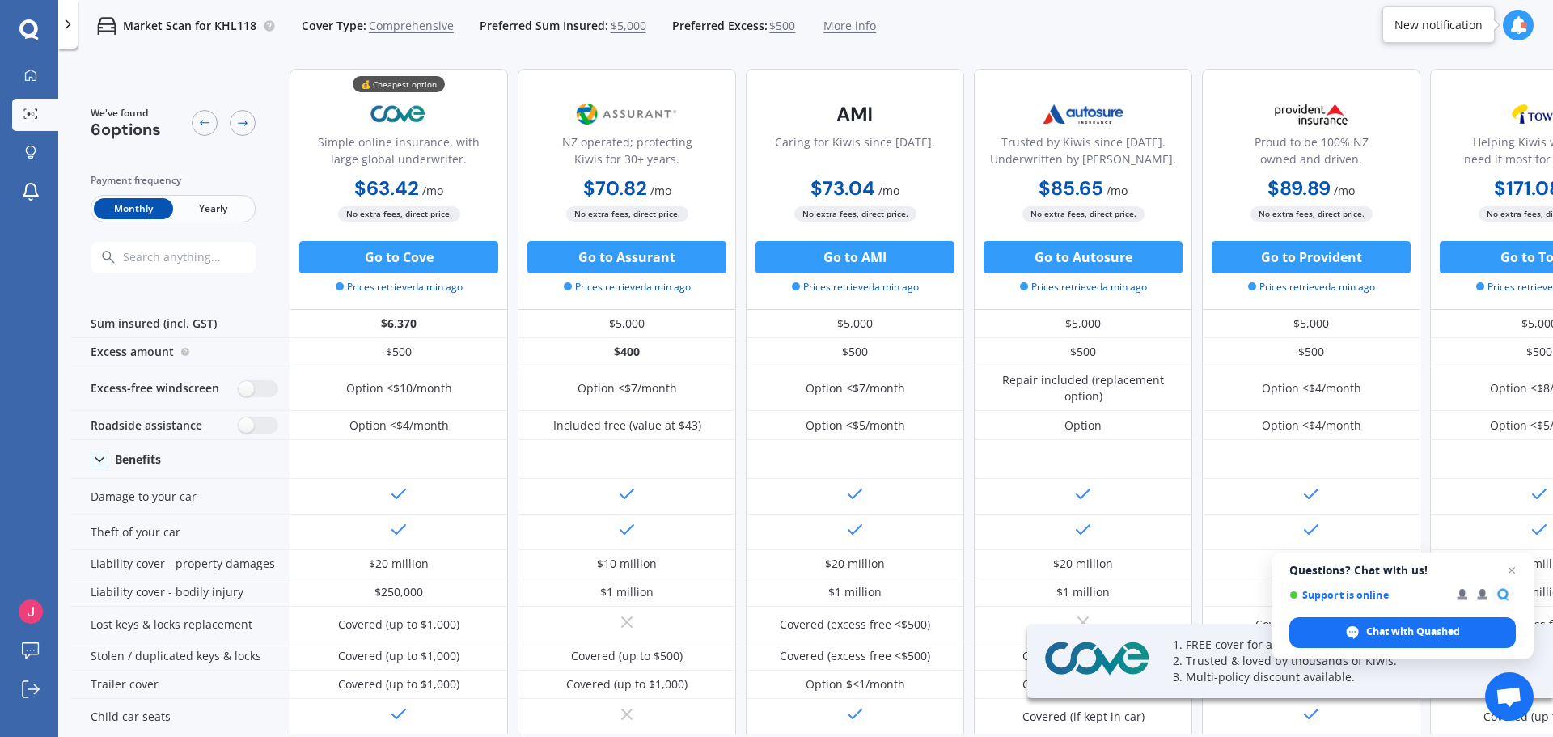
click at [215, 209] on span "Yearly" at bounding box center [212, 208] width 79 height 21
